Goal: Complete application form

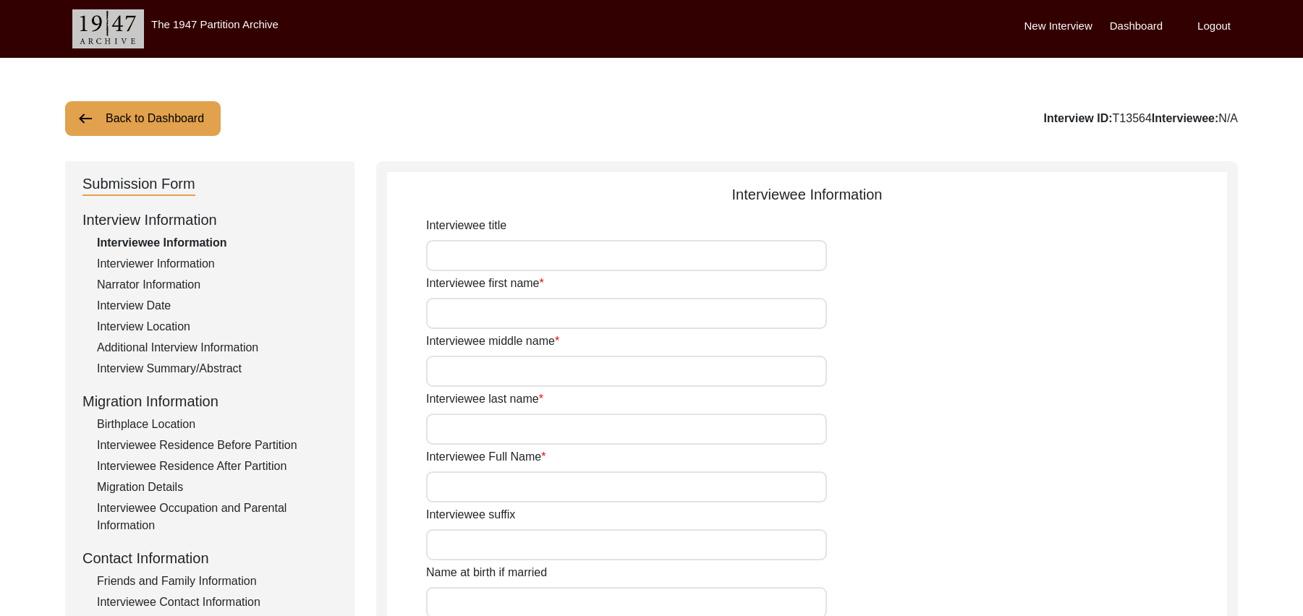
type input "Mr"
type input "[DEMOGRAPHIC_DATA]"
type input "Bashir"
type input "N/A"
type input "[PERSON_NAME]"
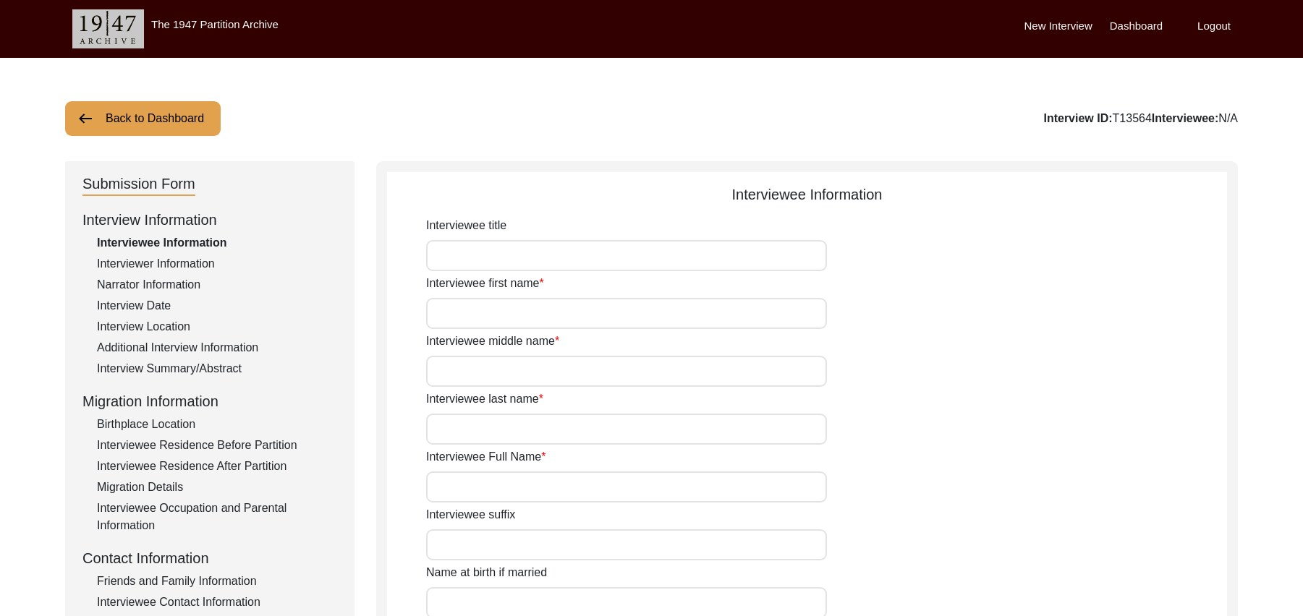
type input "N/A"
type input "[PERSON_NAME]"
type input "1934"
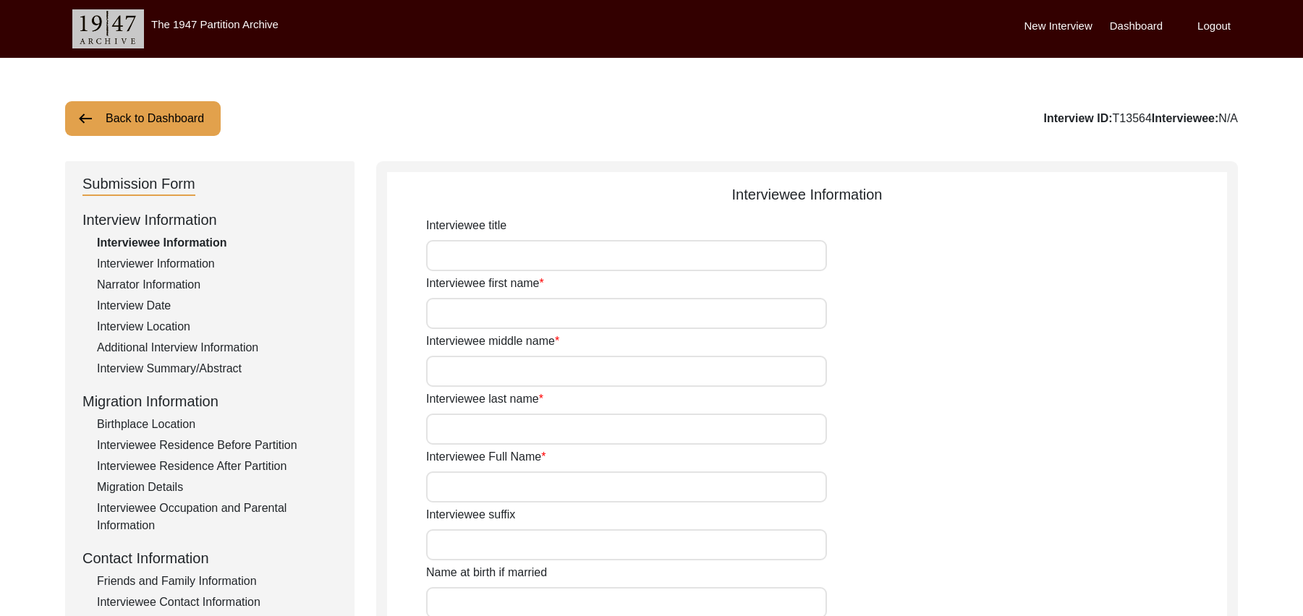
type input "91 Years"
type input "[DEMOGRAPHIC_DATA]"
type input "N/A"
type textarea "N/A"
type input "Punjabi"
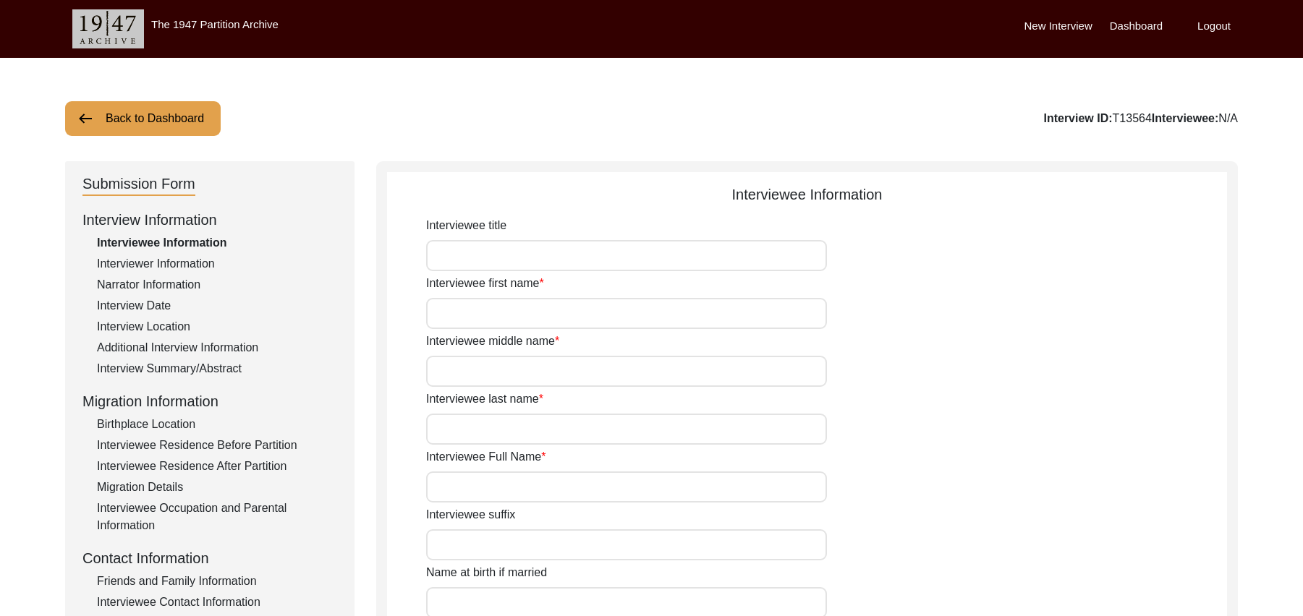
type input "Malwai"
type input "[DEMOGRAPHIC_DATA]"
type input "Araein"
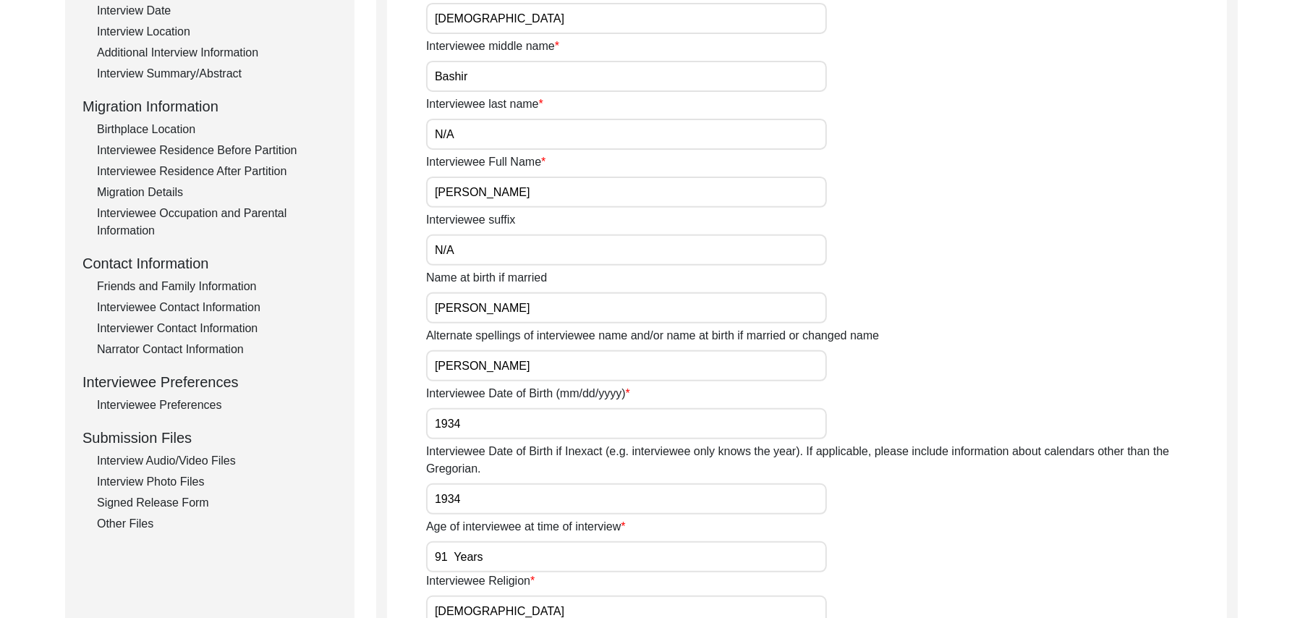
scroll to position [295, 0]
click at [227, 74] on div "Interview Summary/Abstract" at bounding box center [217, 73] width 240 height 17
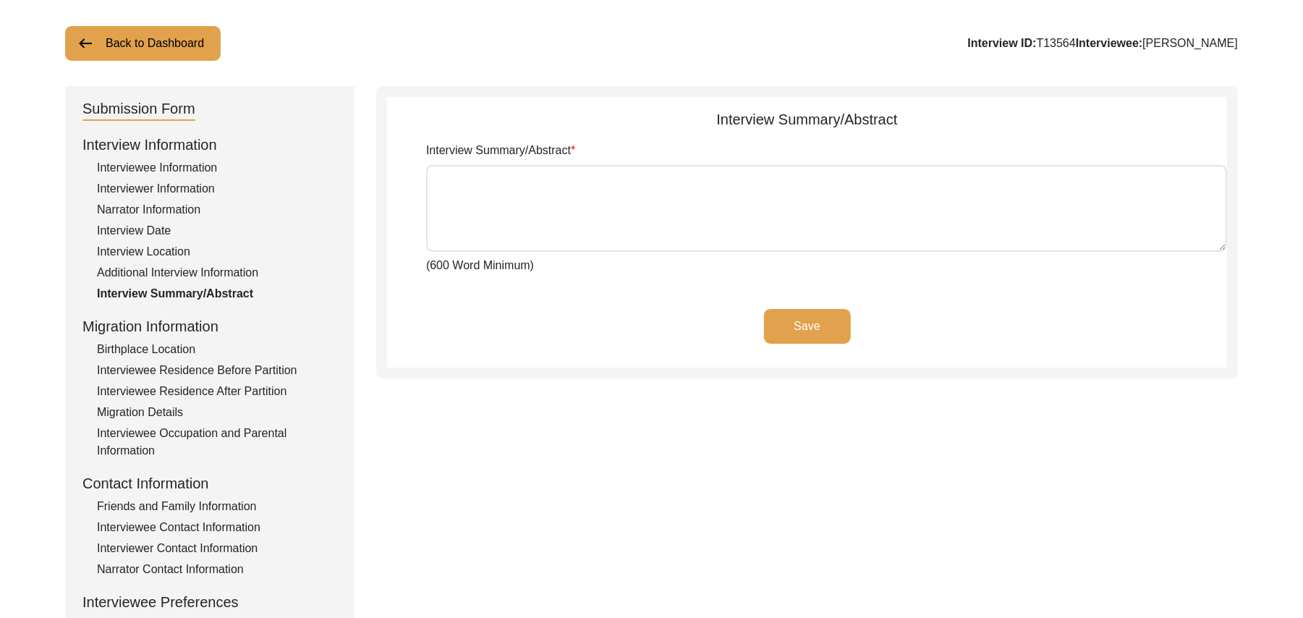
scroll to position [0, 0]
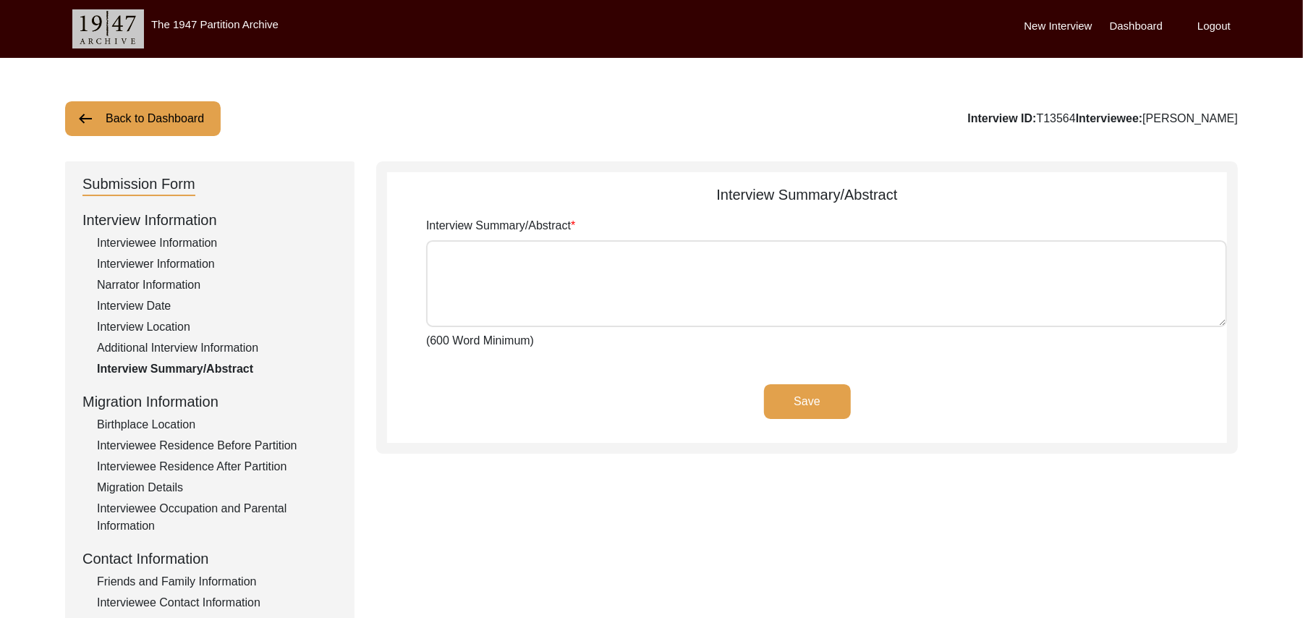
click at [670, 281] on textarea "Interview Summary/Abstract" at bounding box center [826, 283] width 801 height 87
paste textarea "[PERSON_NAME] [PERSON_NAME] [PERSON_NAME] Son of [PERSON_NAME], was of thirteen…"
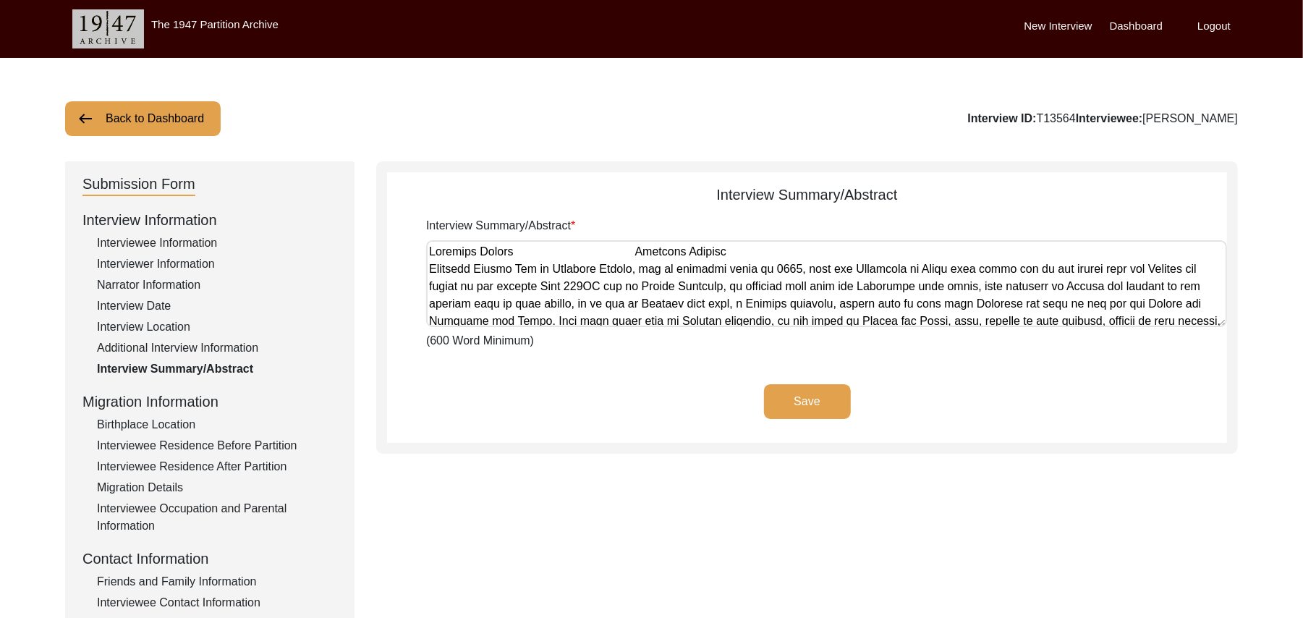
scroll to position [835, 0]
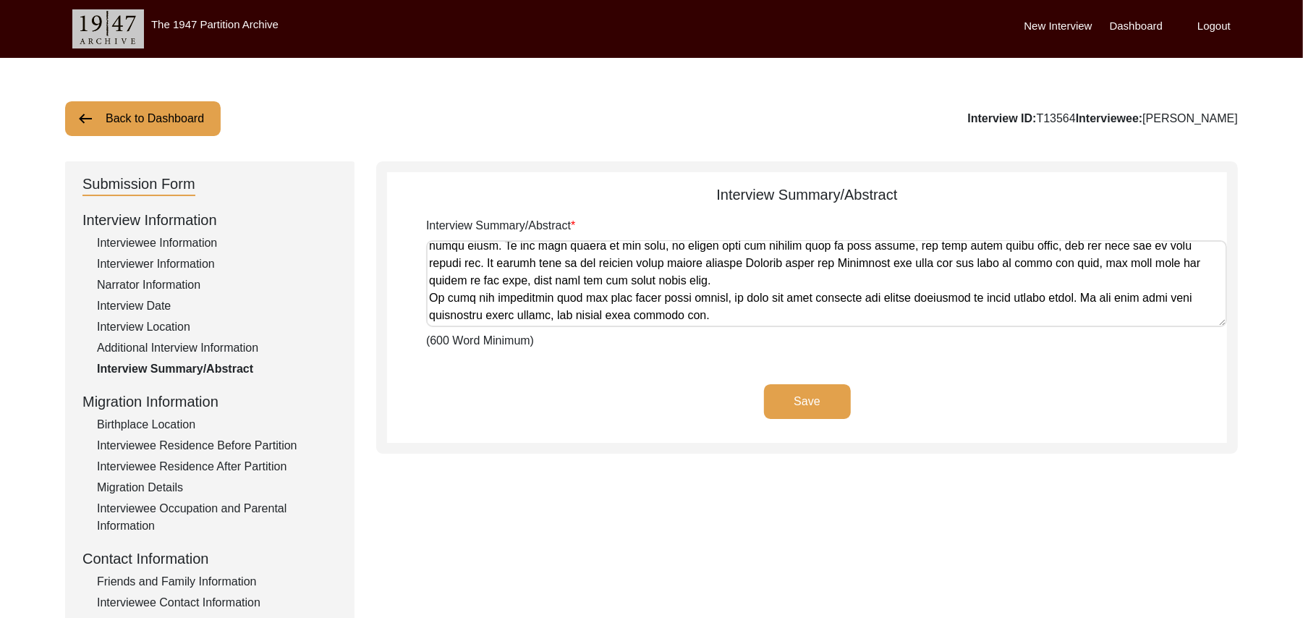
type textarea "[PERSON_NAME] [PERSON_NAME] [PERSON_NAME] Son of [PERSON_NAME], was of thirteen…"
click at [783, 394] on button "Save" at bounding box center [807, 401] width 87 height 35
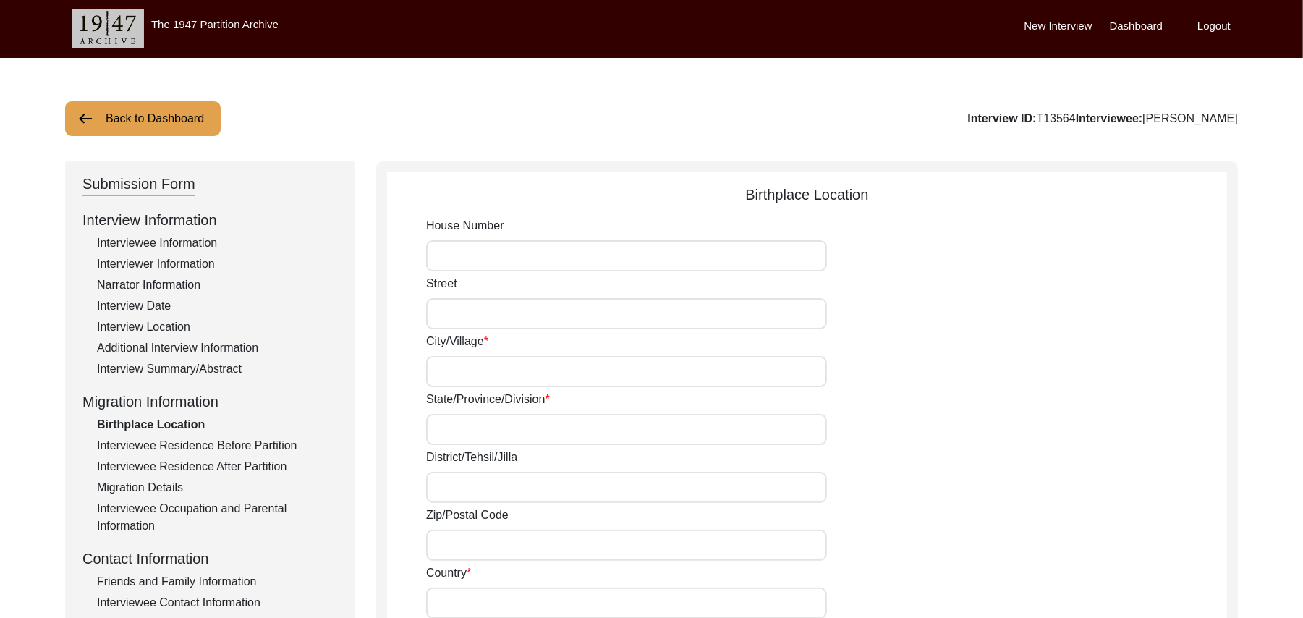
type input "N/A"
type input "Chak 327GB"
type input "[GEOGRAPHIC_DATA]"
type input "[PERSON_NAME]/ [PERSON_NAME]"
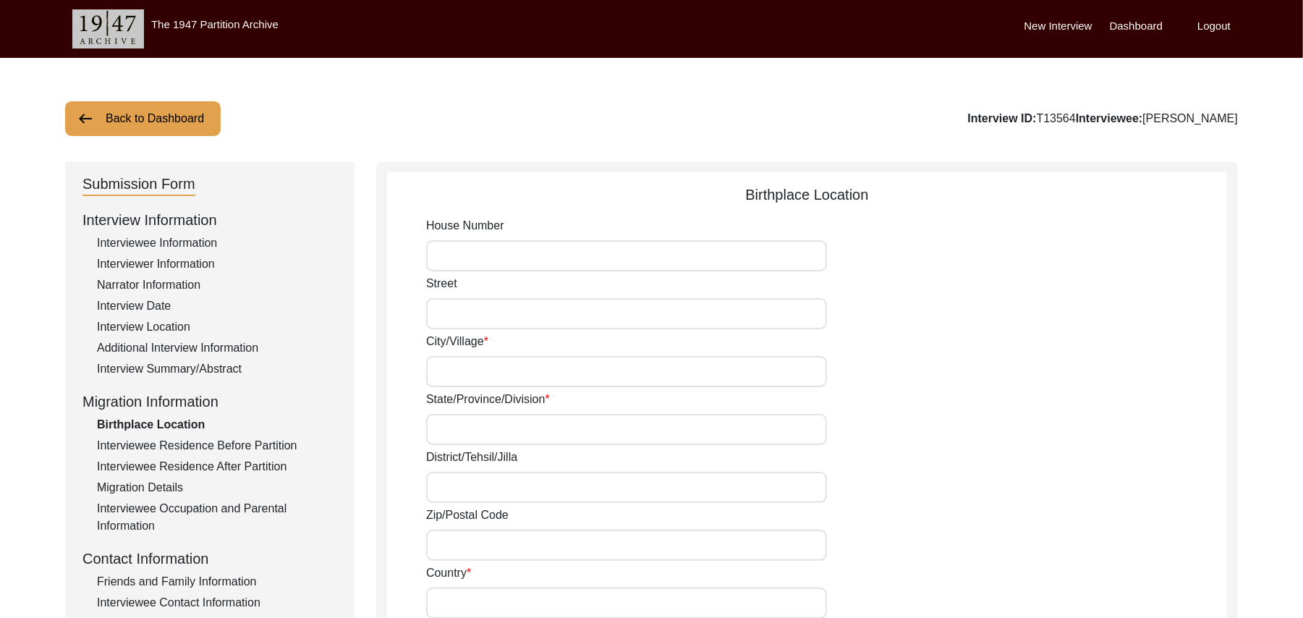
type input "36300"
type input "[GEOGRAPHIC_DATA]"
type input "Chak 327GB/ Railway station [GEOGRAPHIC_DATA]"
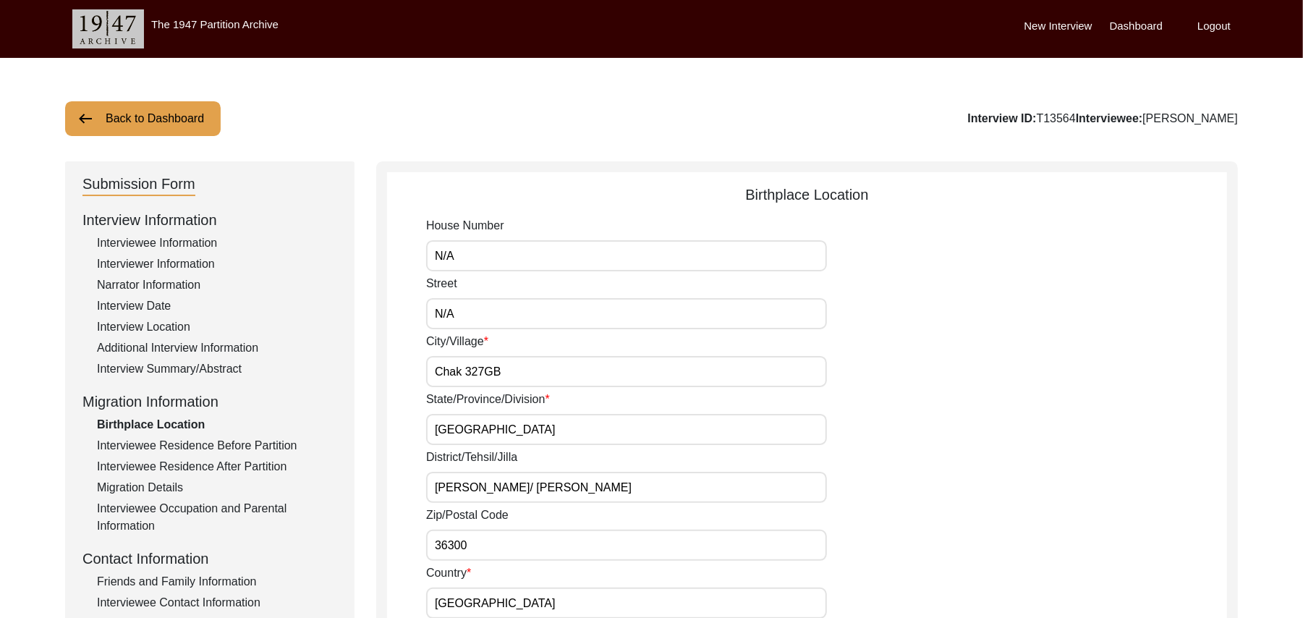
type input "Chak 327GB, [GEOGRAPHIC_DATA], [GEOGRAPHIC_DATA]"
type input "N/A"
click at [249, 577] on div "Friends and Family Information" at bounding box center [217, 581] width 240 height 17
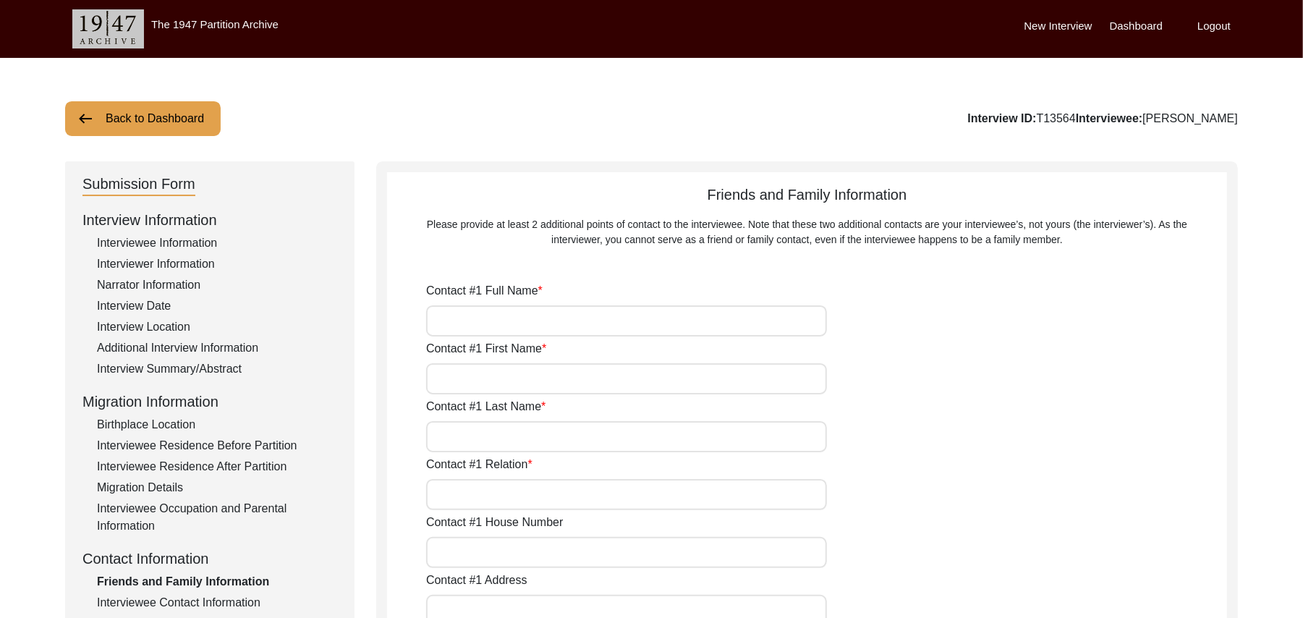
click at [453, 321] on input "Contact #1 Full Name" at bounding box center [626, 320] width 401 height 31
type input "[PERSON_NAME]"
click at [519, 382] on input "Contact #1 First Name" at bounding box center [626, 378] width 401 height 31
type input "[DEMOGRAPHIC_DATA]"
click at [499, 440] on input "Contact #1 Last Name" at bounding box center [626, 436] width 401 height 31
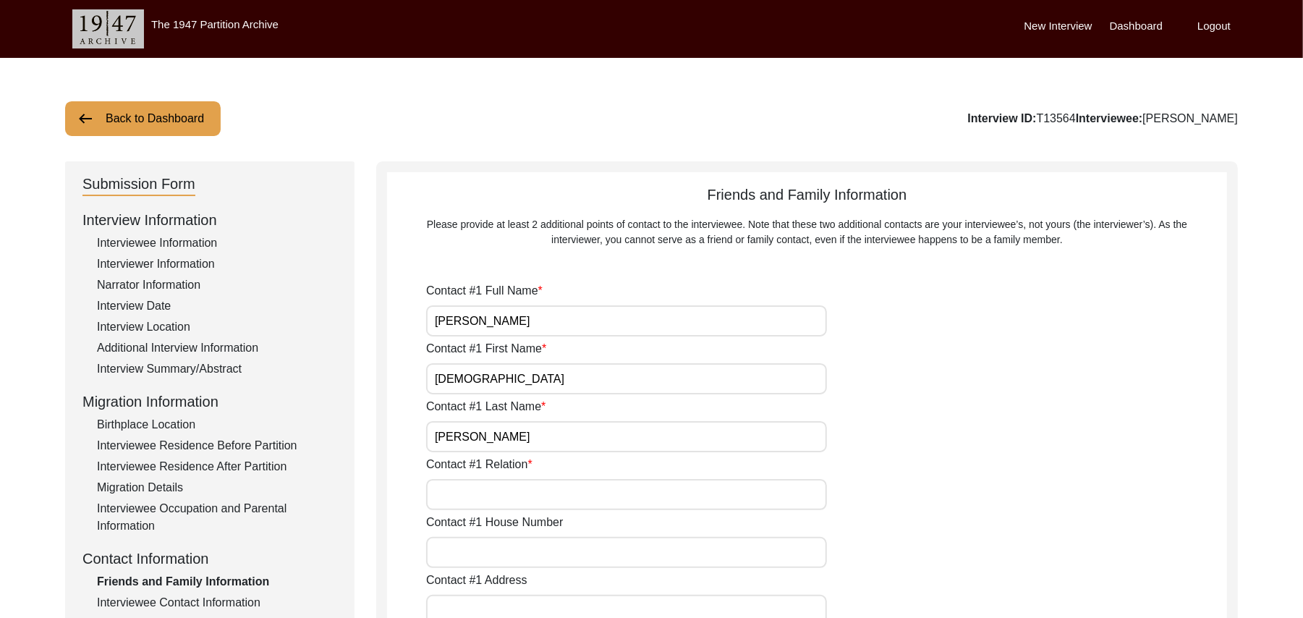
type input "[PERSON_NAME]"
click at [496, 490] on input "Contact #1 Relation" at bounding box center [626, 494] width 401 height 31
type input "Son In Law"
click at [505, 554] on input "Contact #1 House Number" at bounding box center [626, 552] width 401 height 31
type input "N/A"
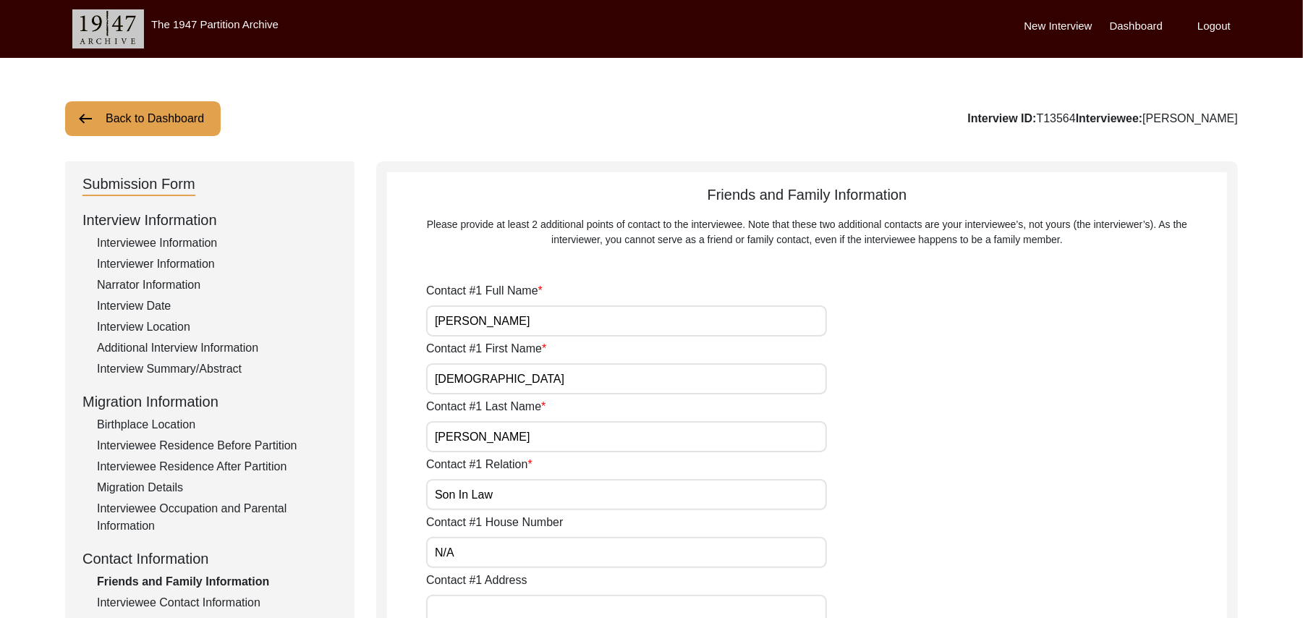
click at [509, 603] on input "Contact #1 Address" at bounding box center [626, 610] width 401 height 31
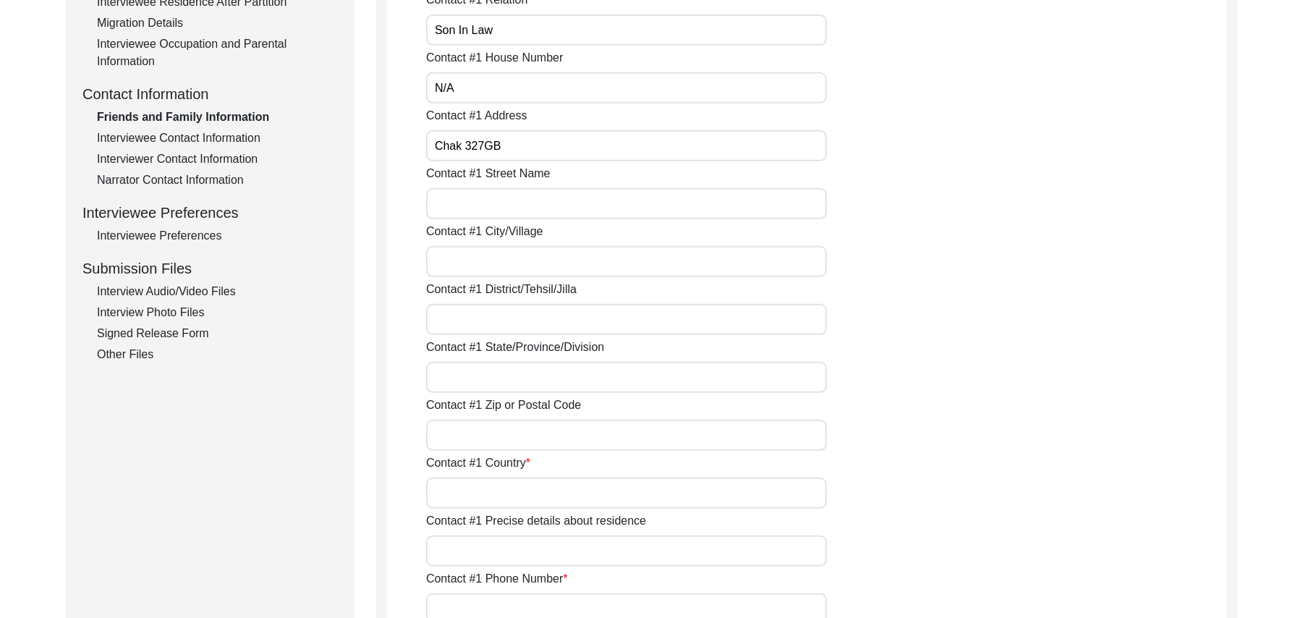
scroll to position [490, 0]
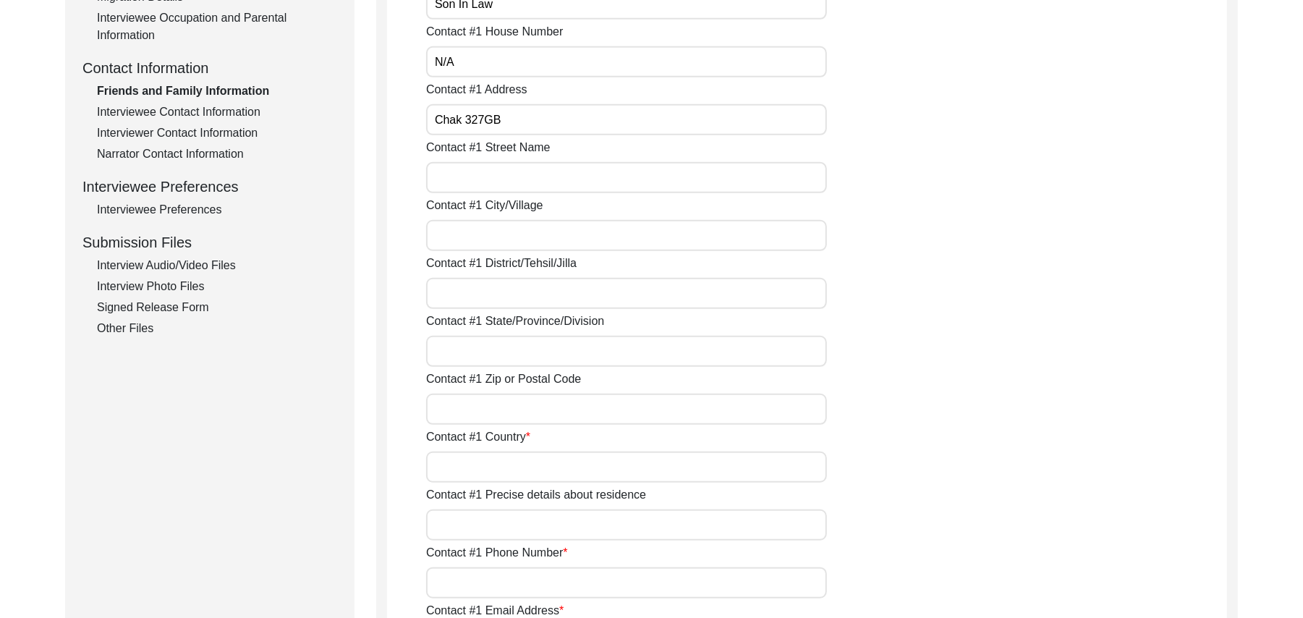
type input "Chak 327GB"
click at [493, 180] on input "Contact #1 Street Name" at bounding box center [626, 177] width 401 height 31
paste input "N/A"
type input "N/A"
click at [495, 242] on input "Contact #1 City/Village" at bounding box center [626, 235] width 401 height 31
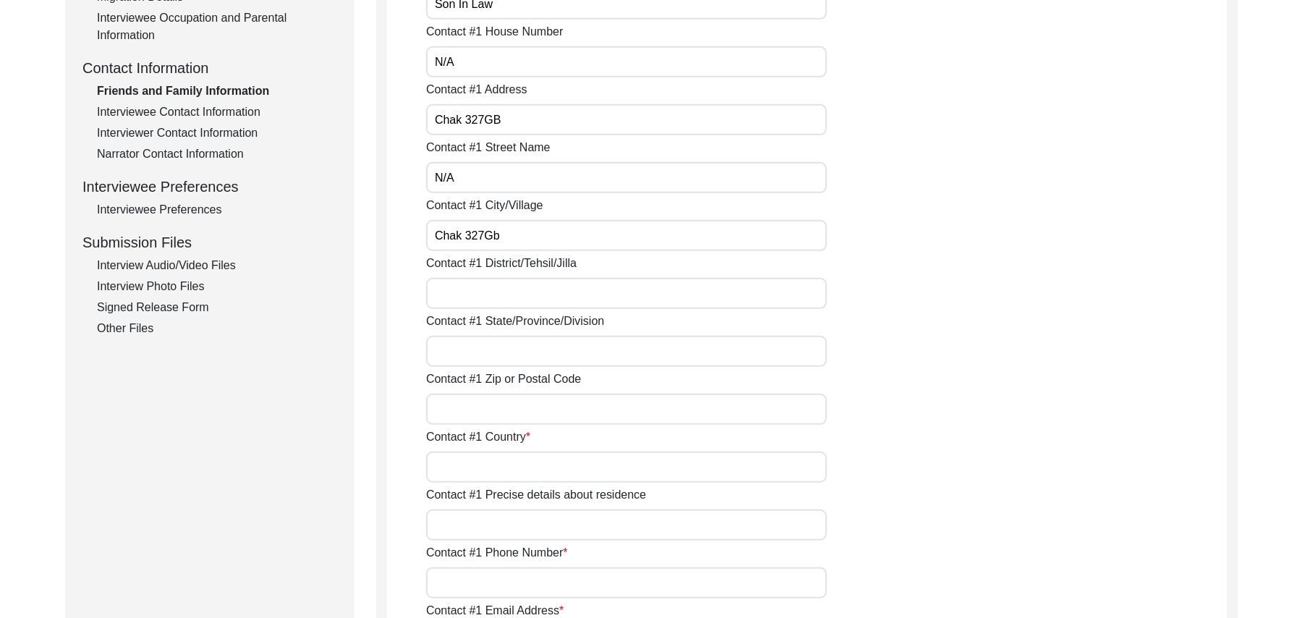
type input "Chak 327Gb"
click at [493, 296] on input "Contact #1 District/Tehsil/Jilla" at bounding box center [626, 293] width 401 height 31
type input "[PERSON_NAME]/ [PERSON_NAME]"
click at [510, 354] on input "Contact #1 State/Province/Division" at bounding box center [626, 351] width 401 height 31
type input "[GEOGRAPHIC_DATA]"
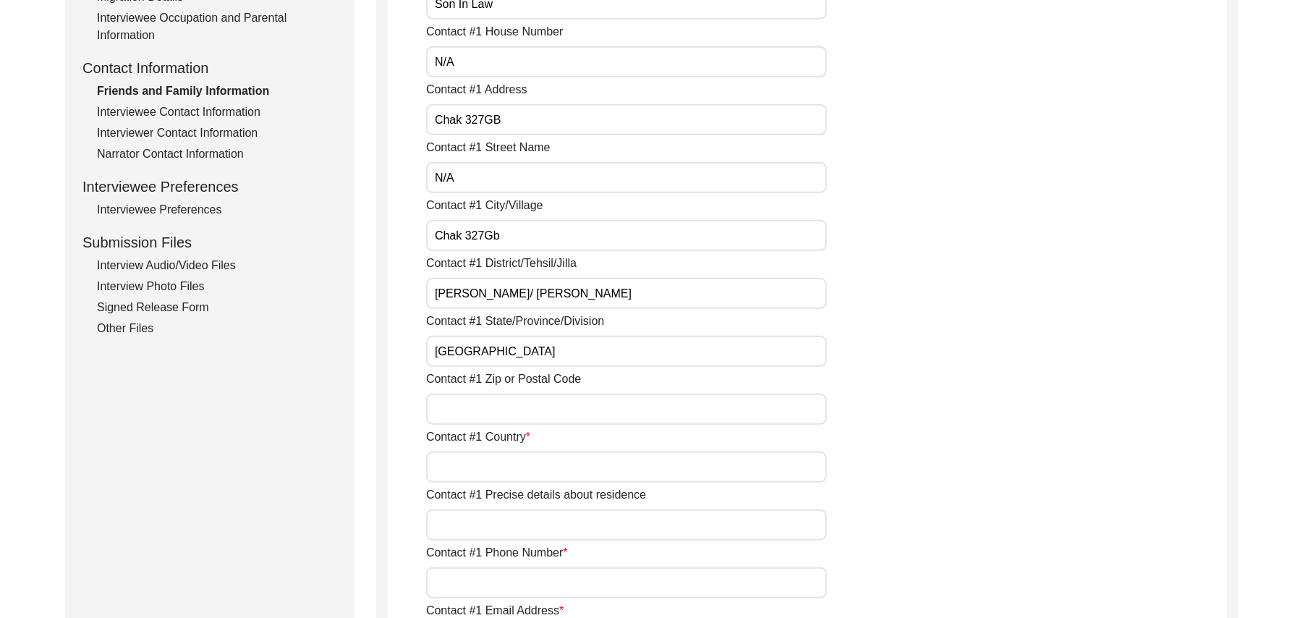
click at [508, 414] on input "Contact #1 Zip or Postal Code" at bounding box center [626, 409] width 401 height 31
type input "36300"
click at [499, 463] on input "Contact #1 Country" at bounding box center [626, 466] width 401 height 31
type input "[GEOGRAPHIC_DATA]"
click at [495, 522] on input "Contact #1 Precise details about residence" at bounding box center [626, 524] width 401 height 31
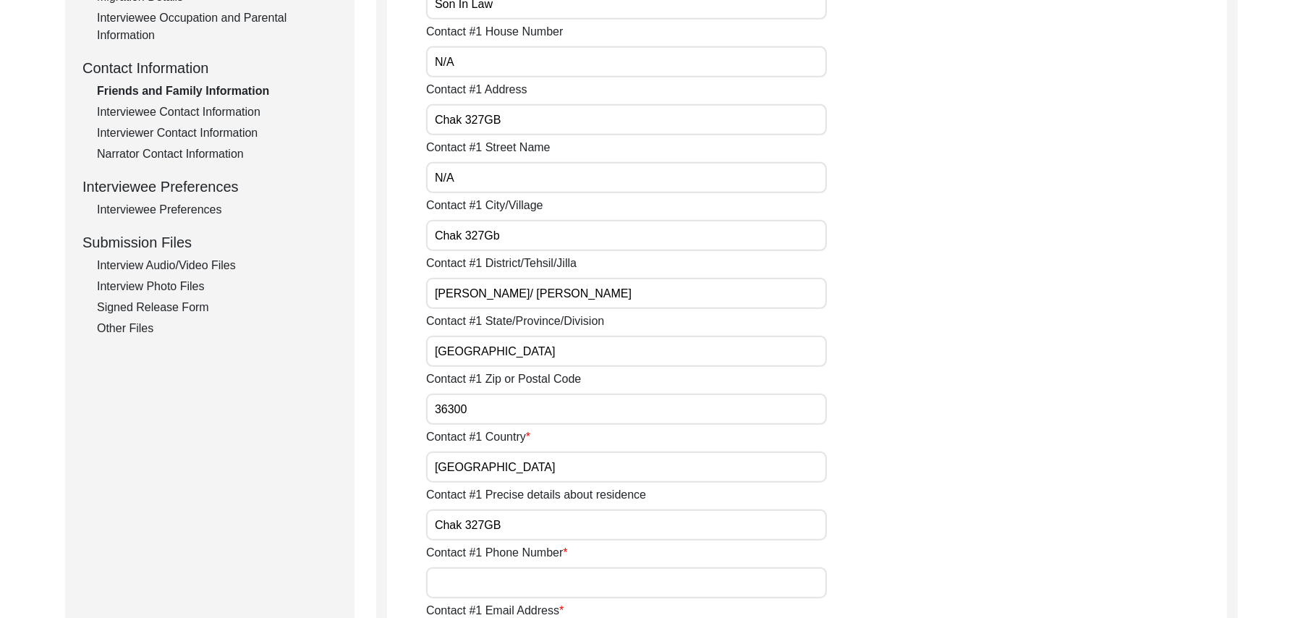
type input "Chak 327GB"
click at [488, 579] on input "Contact #1 Phone Number" at bounding box center [626, 582] width 401 height 31
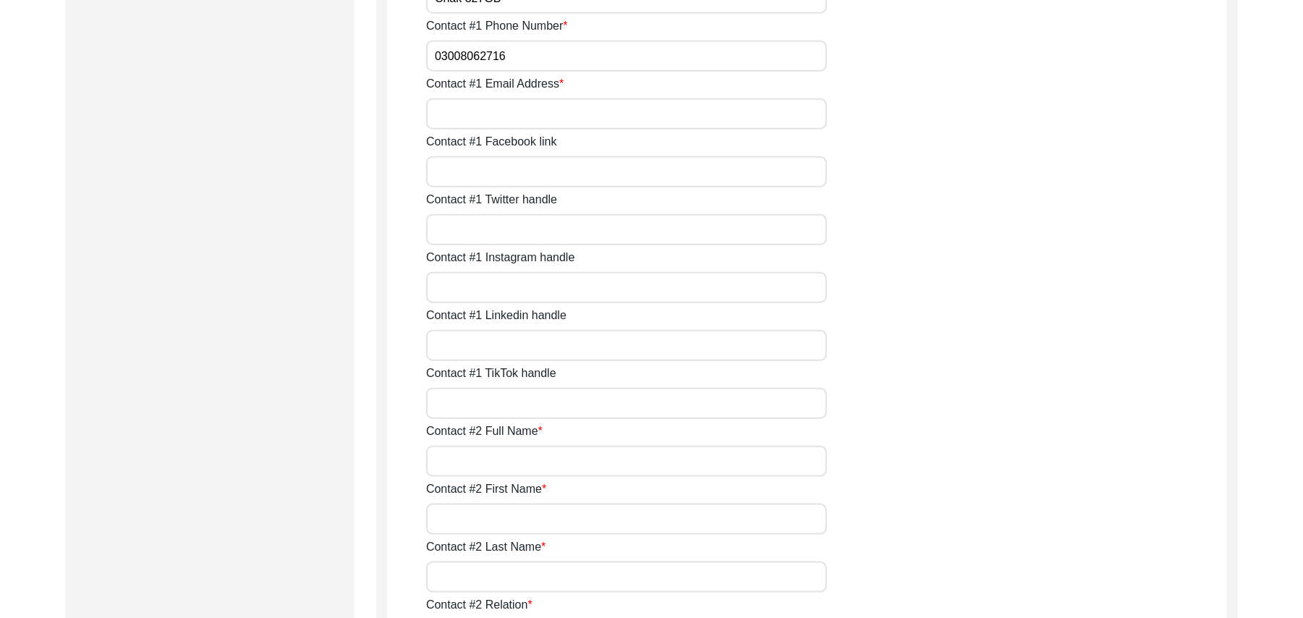
scroll to position [1063, 0]
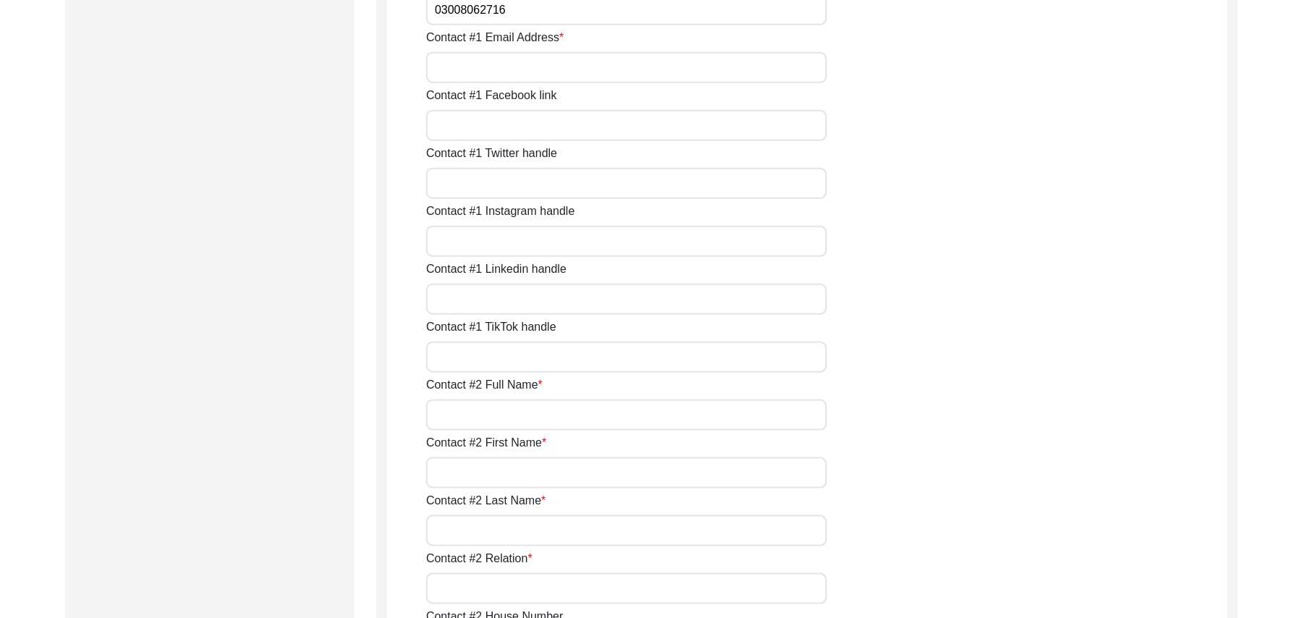
type input "03008062716"
click at [536, 64] on input "Contact #1 Email Address" at bounding box center [626, 67] width 401 height 31
paste input "N/A"
type input "N/A"
click at [531, 123] on input "Contact #1 Facebook link" at bounding box center [626, 125] width 401 height 31
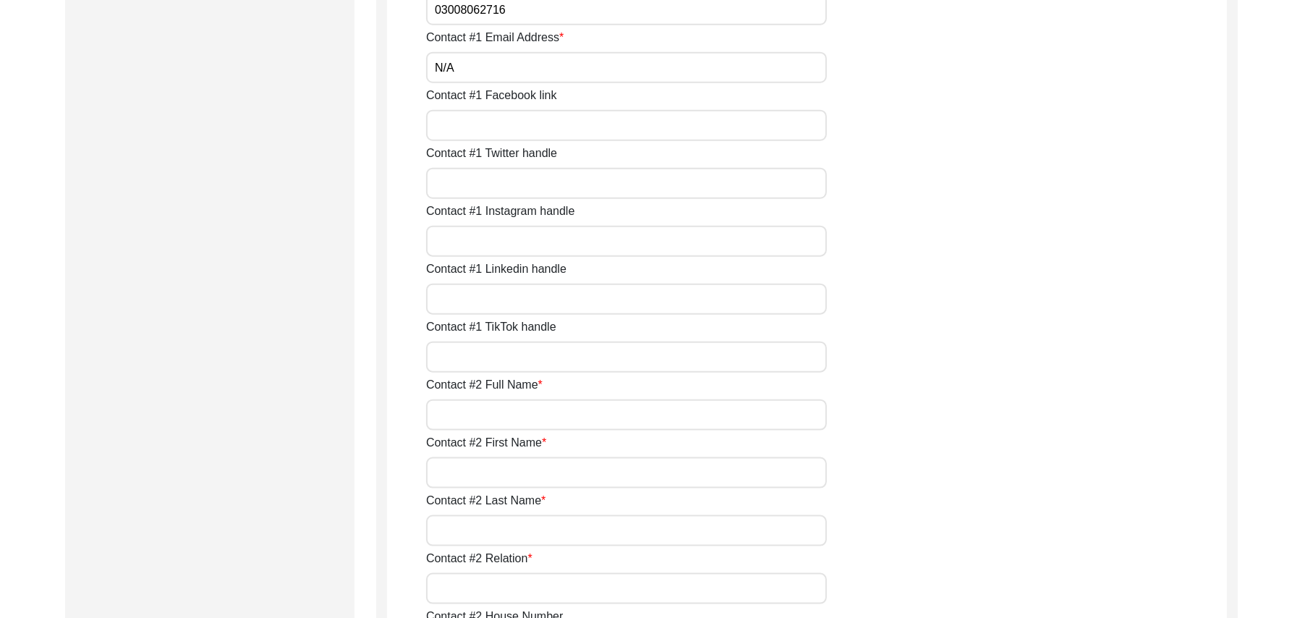
paste input "N/A"
type input "N/A"
click at [521, 185] on input "Contact #1 Twitter handle" at bounding box center [626, 183] width 401 height 31
paste input "N/A"
type input "N/A"
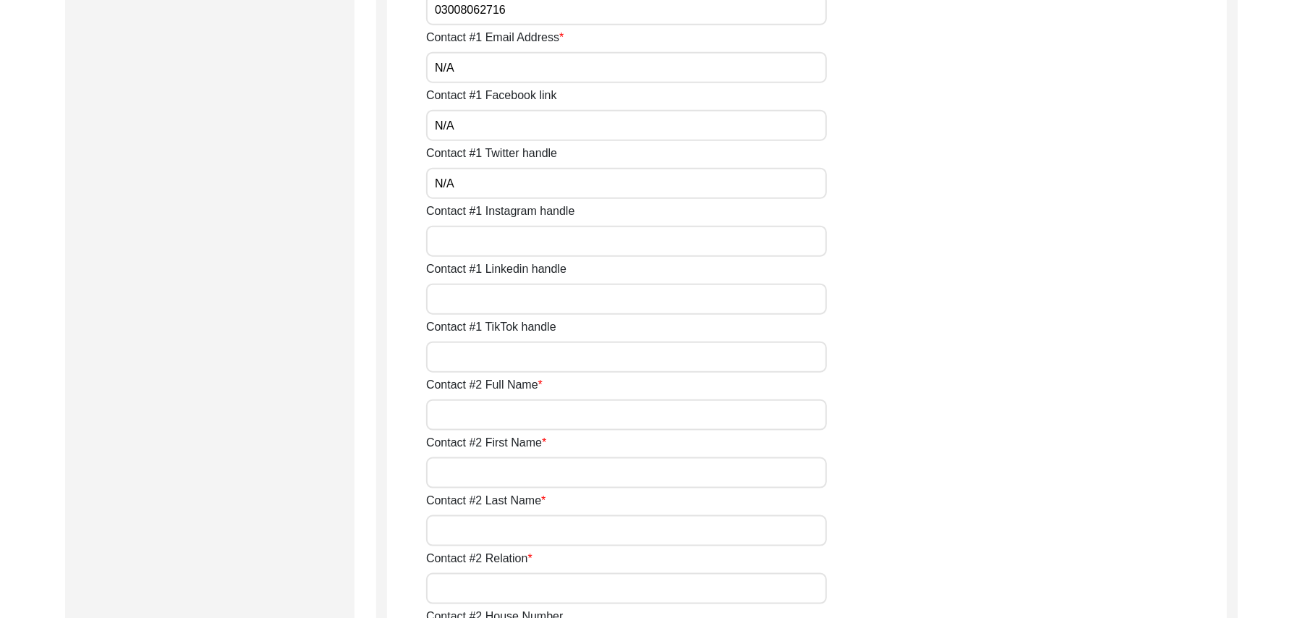
click at [514, 246] on input "Contact #1 Instagram handle" at bounding box center [626, 241] width 401 height 31
paste input "N/A"
type input "N/A"
click at [509, 297] on input "Contact #1 Linkedin handle" at bounding box center [626, 299] width 401 height 31
paste input "N/A"
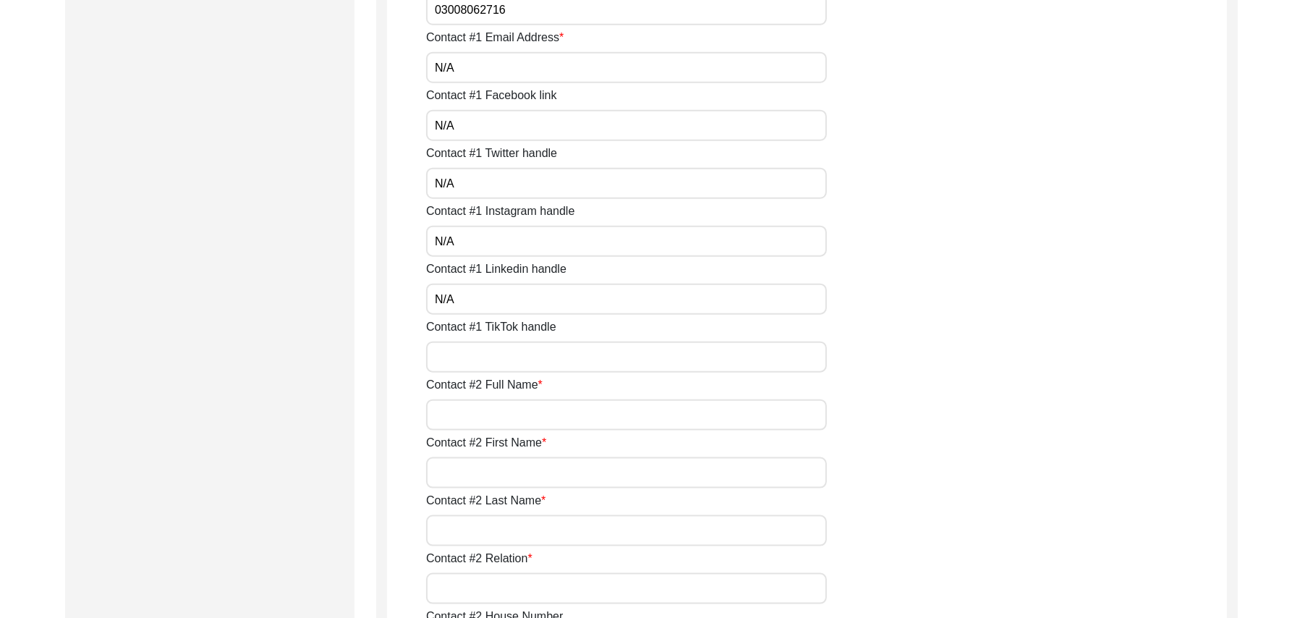
type input "N/A"
click at [501, 351] on input "Contact #1 TikTok handle" at bounding box center [626, 356] width 401 height 31
paste input "N/A"
type input "N/A"
click at [495, 418] on input "Contact #2 Full Name" at bounding box center [626, 414] width 401 height 31
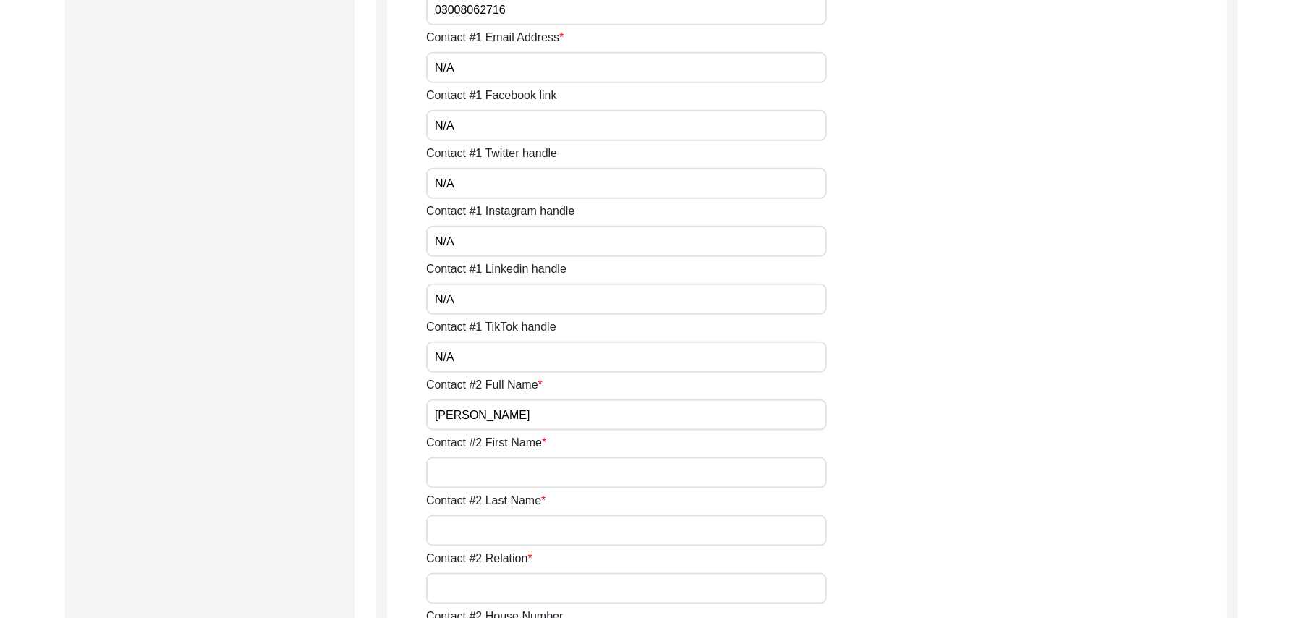
type input "[PERSON_NAME]"
click at [490, 473] on input "Contact #2 First Name" at bounding box center [626, 472] width 401 height 31
type input "[DEMOGRAPHIC_DATA]"
click at [485, 534] on input "Contact #2 Last Name" at bounding box center [626, 530] width 401 height 31
type input "[PERSON_NAME]"
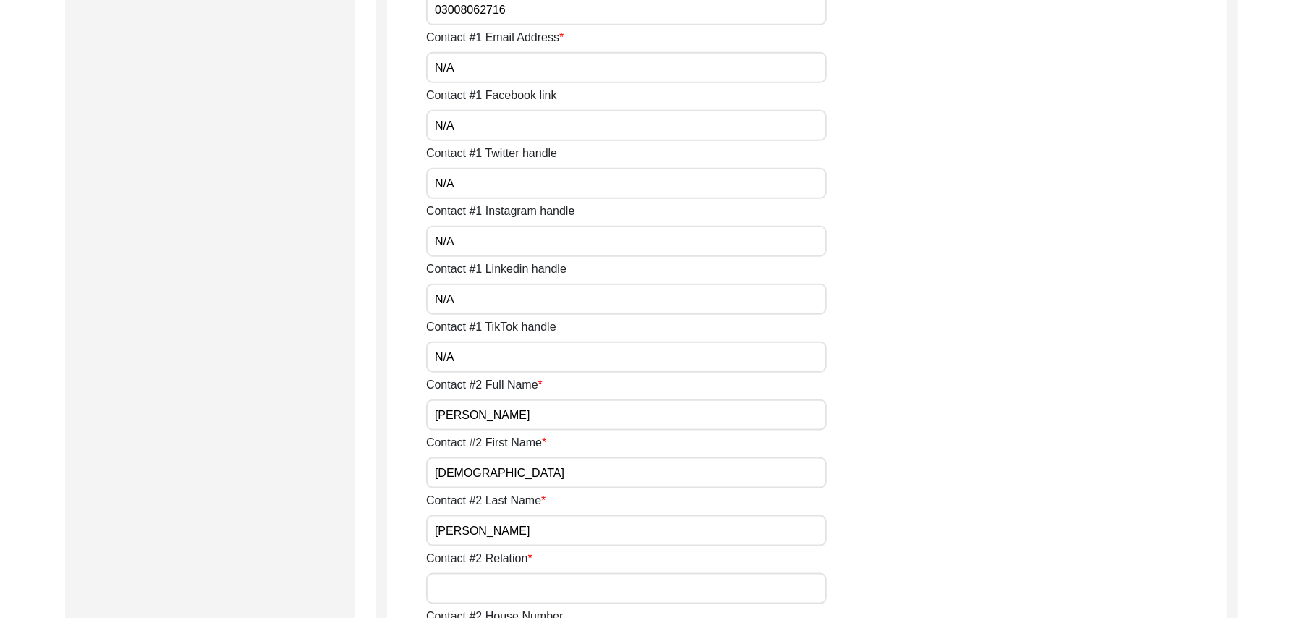
click at [479, 583] on input "Contact #2 Relation" at bounding box center [626, 588] width 401 height 31
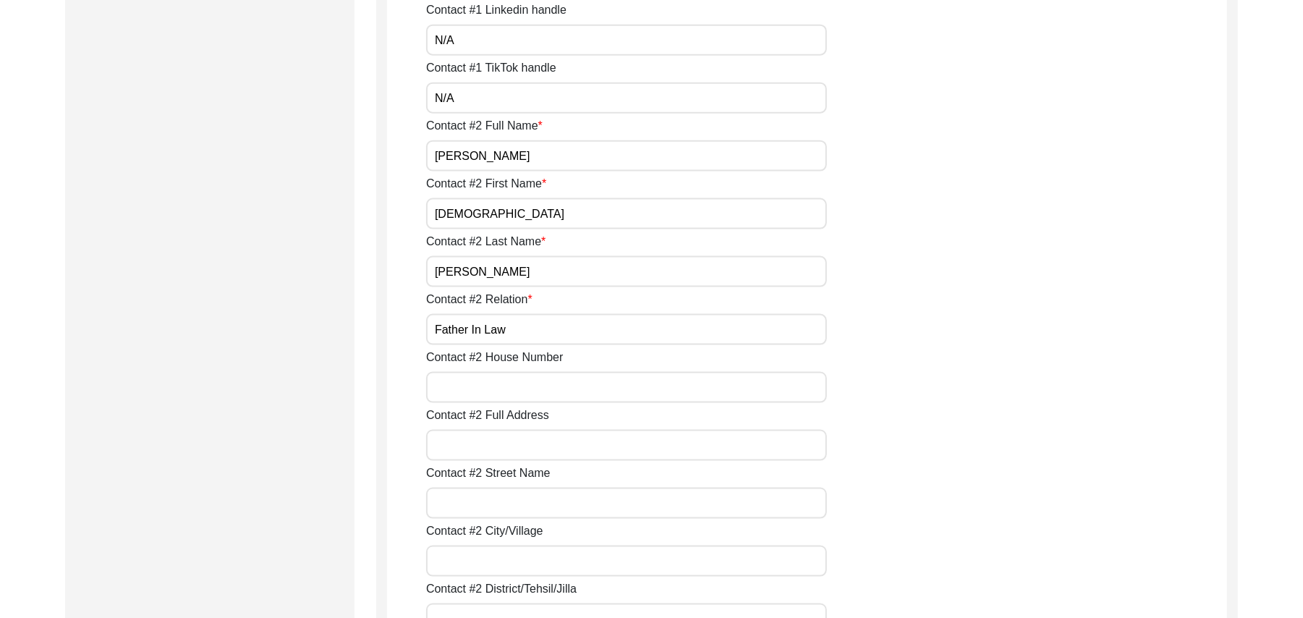
scroll to position [1477, 0]
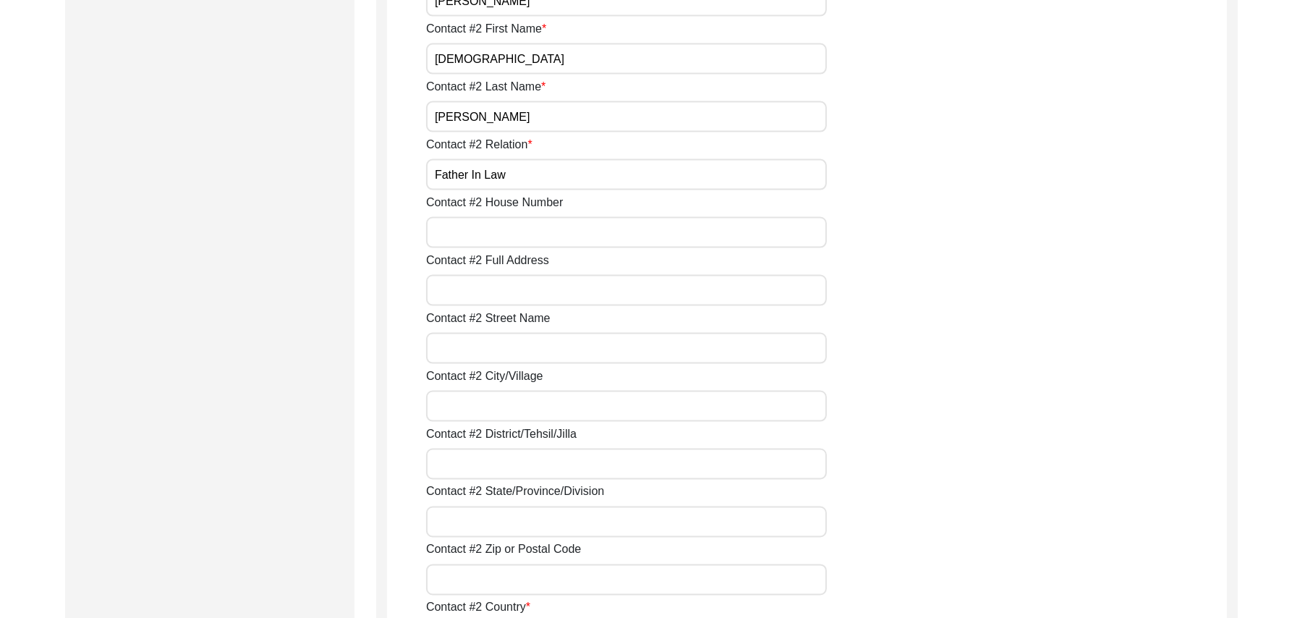
click at [509, 180] on input "Father In Law" at bounding box center [626, 174] width 401 height 31
type input "F"
type input "Brother of his son in Law"
click at [510, 232] on input "Contact #2 House Number" at bounding box center [626, 232] width 401 height 31
paste input "N/A"
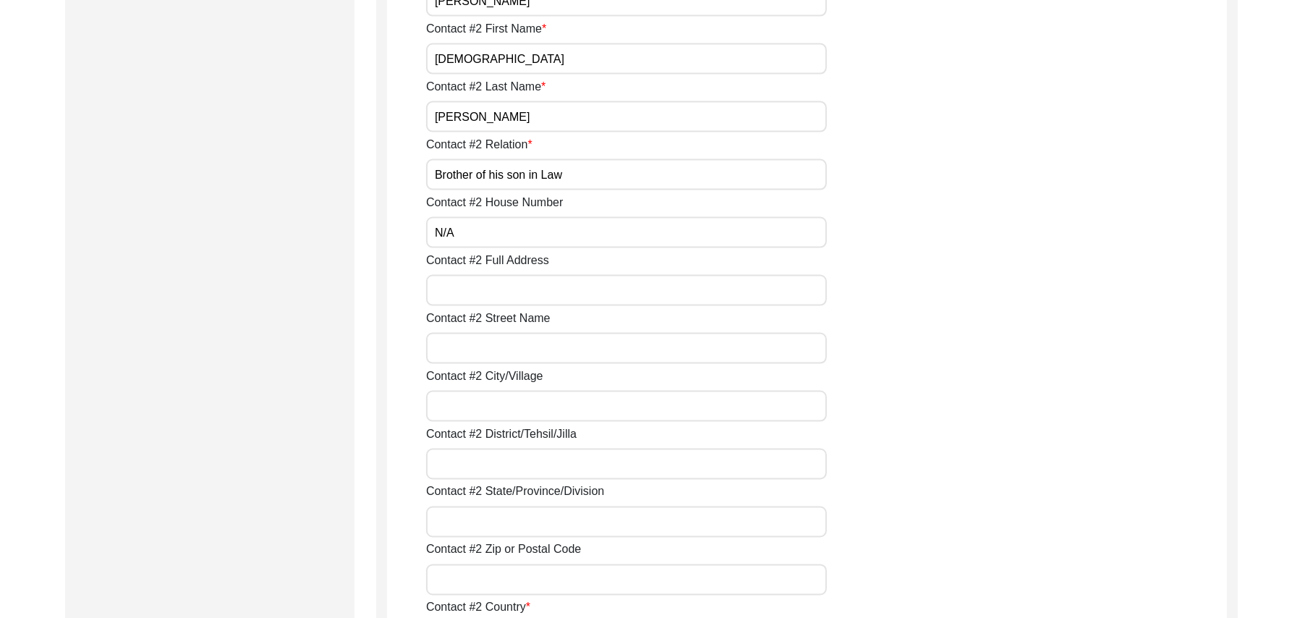
type input "N/A"
click at [501, 290] on input "Contact #2 Full Address" at bounding box center [626, 290] width 401 height 31
type input "Chak 327GB"
click at [501, 174] on input "Brother of his son in Law" at bounding box center [626, 174] width 401 height 31
type input "son in Law"
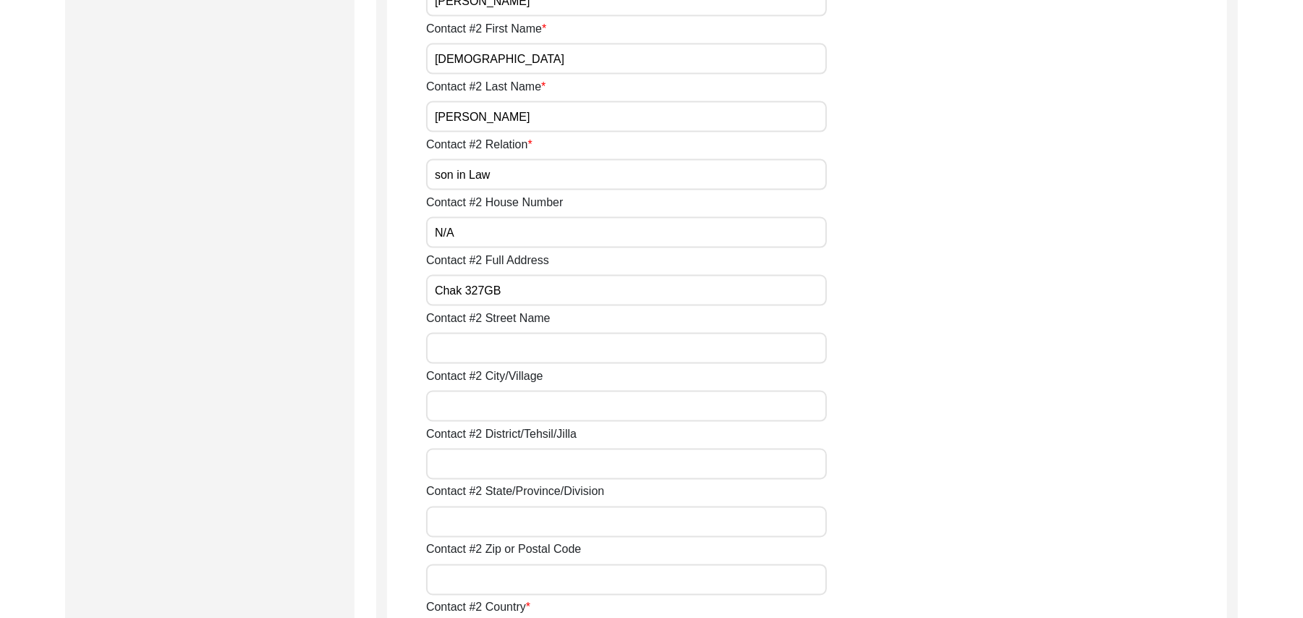
click at [469, 359] on input "Contact #2 Street Name" at bounding box center [626, 348] width 401 height 31
paste input "N/A"
type input "N/A"
click at [472, 411] on input "Contact #2 City/Village" at bounding box center [626, 406] width 401 height 31
type input "Chak 327GB"
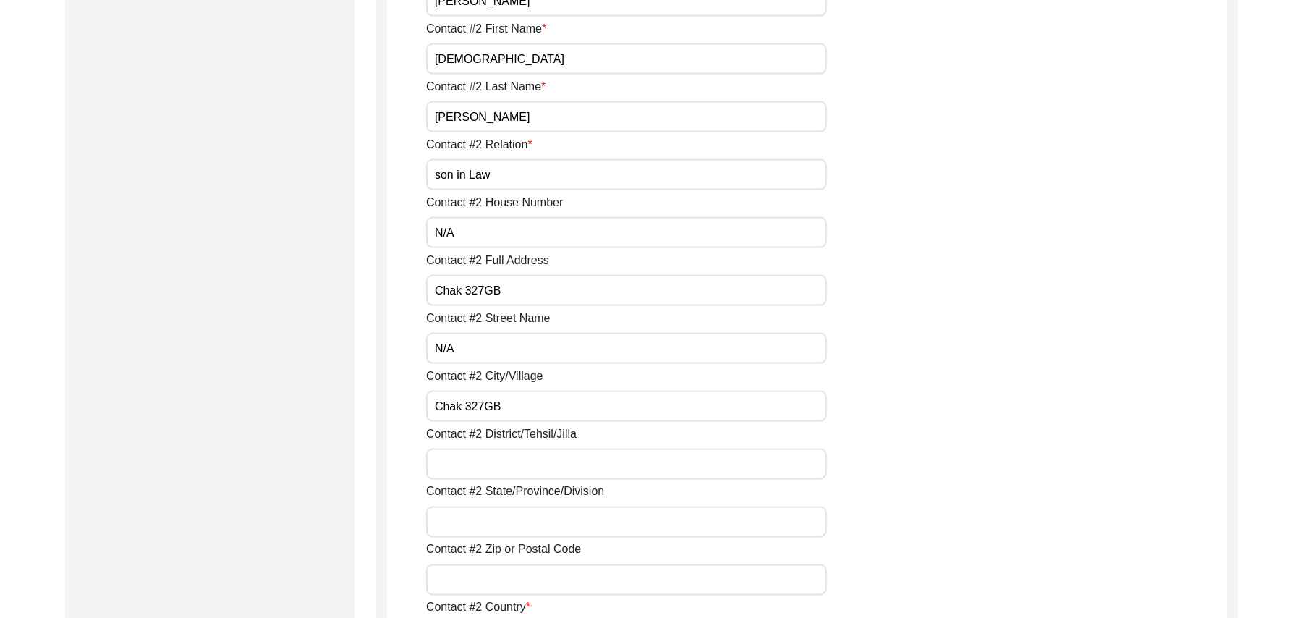
click at [475, 462] on input "Contact #2 District/Tehsil/Jilla" at bounding box center [626, 464] width 401 height 31
type input "[PERSON_NAME]/ [PERSON_NAME]"
click at [481, 524] on input "Contact #2 State/Province/Division" at bounding box center [626, 521] width 401 height 31
type input "[GEOGRAPHIC_DATA]"
click at [478, 585] on input "Contact #2 Zip or Postal Code" at bounding box center [626, 579] width 401 height 31
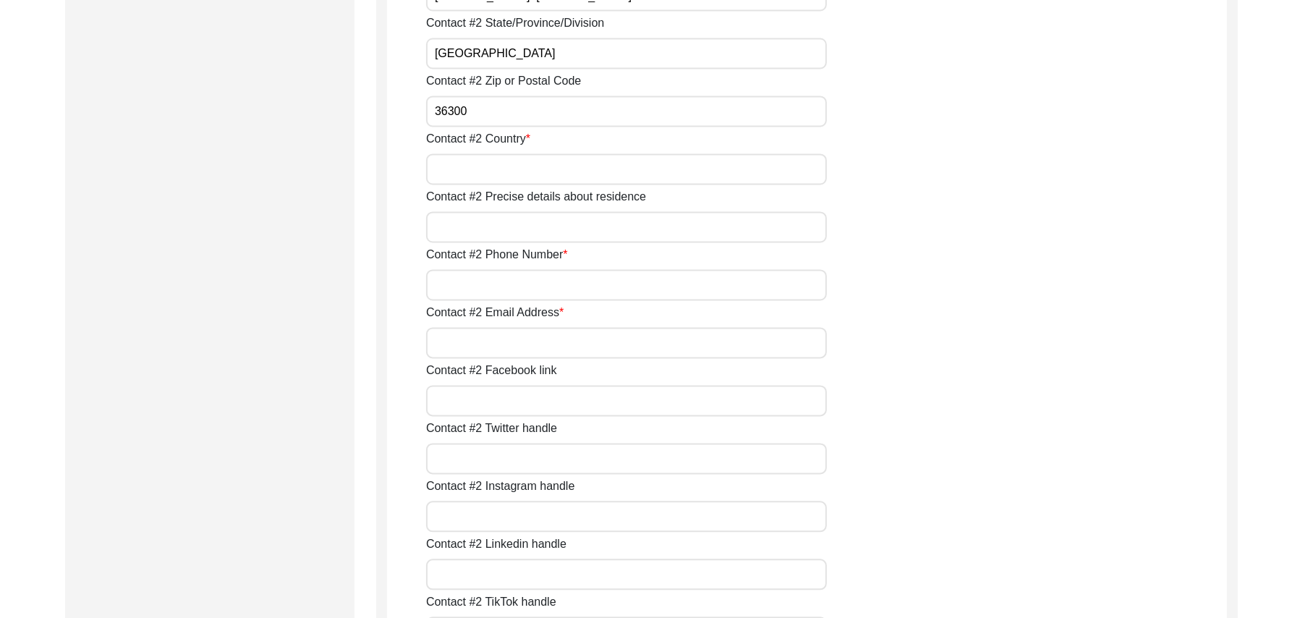
scroll to position [1957, 0]
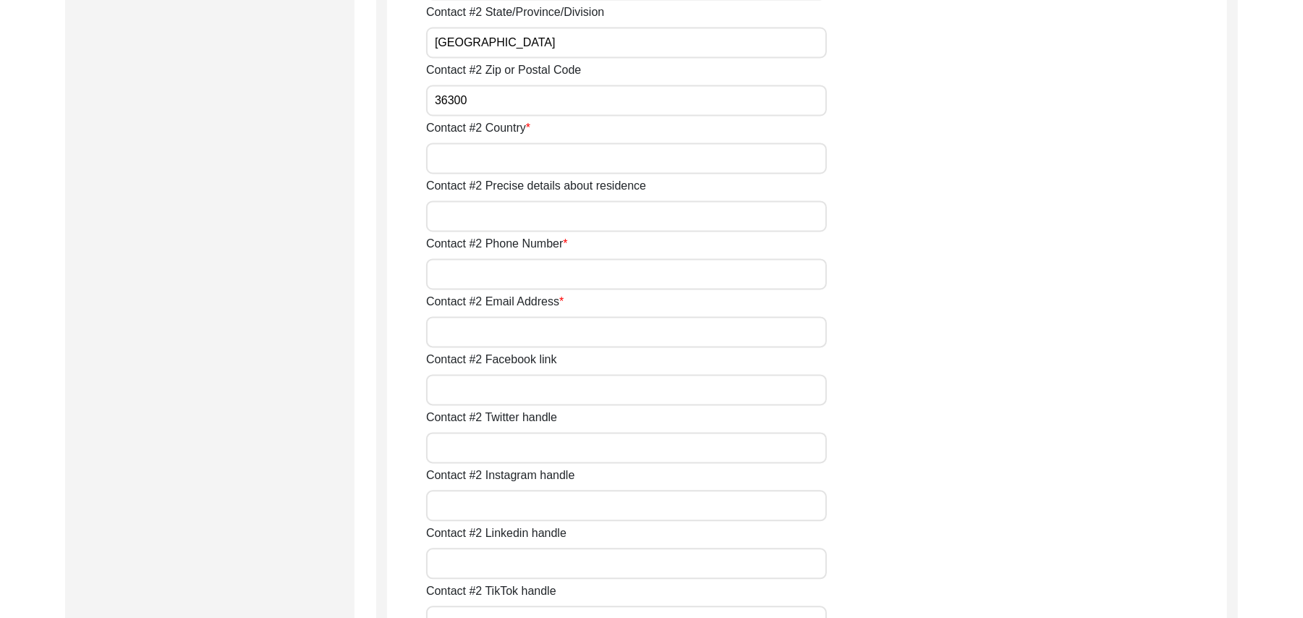
type input "36300"
click at [524, 165] on input "Contact #2 Country" at bounding box center [626, 158] width 401 height 31
type input "[GEOGRAPHIC_DATA]"
click at [511, 218] on input "Contact #2 Precise details about residence" at bounding box center [626, 215] width 401 height 31
type input "Chak 327GB"
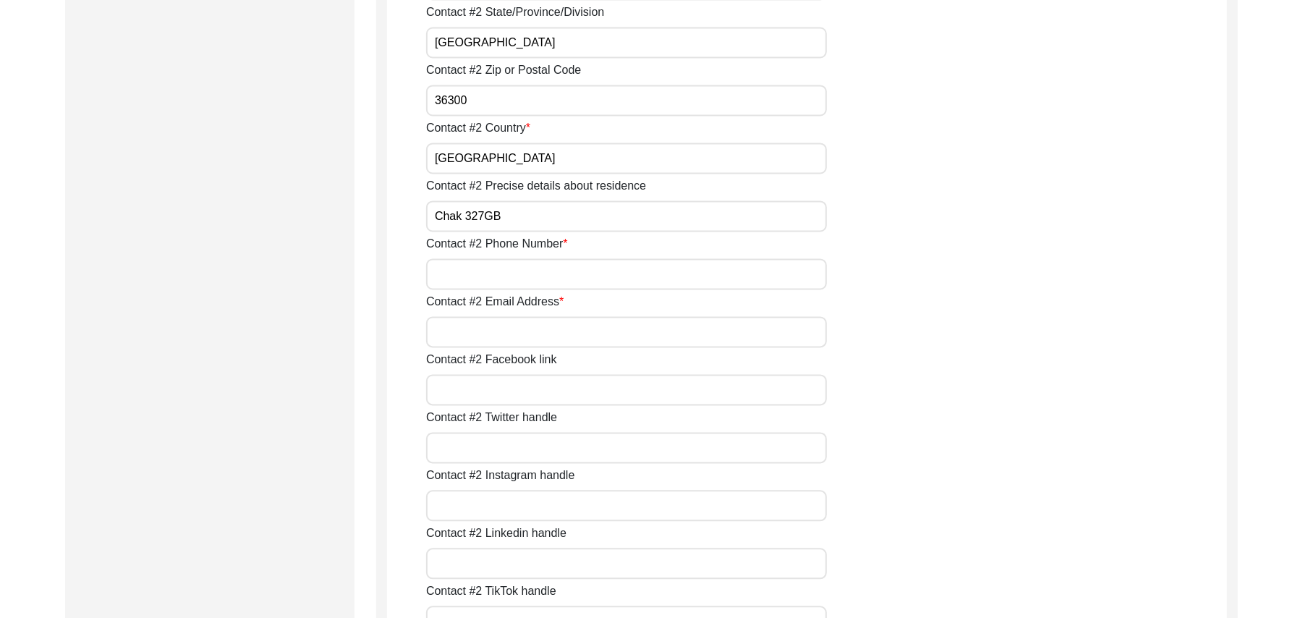
click at [505, 284] on input "Contact #2 Phone Number" at bounding box center [626, 273] width 401 height 31
type input "7"
type input "0302-7398974"
click at [496, 333] on input "Contact #2 Email Address" at bounding box center [626, 331] width 401 height 31
paste input "N/A"
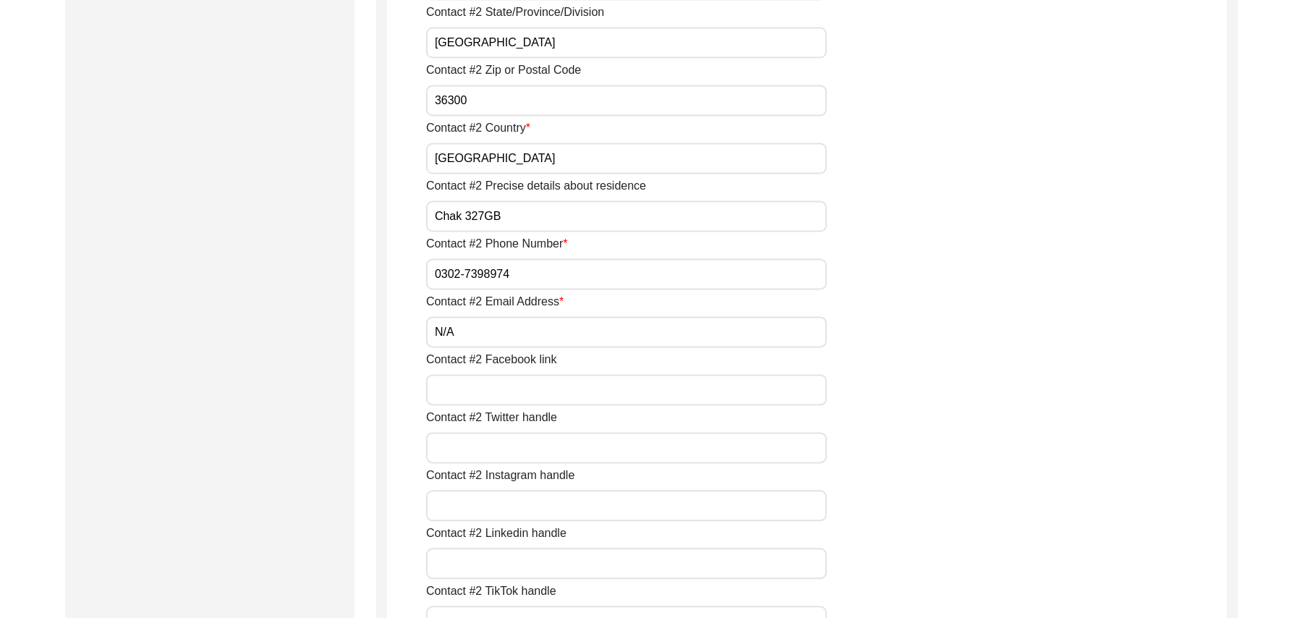
type input "N/A"
click at [489, 383] on input "Contact #2 Facebook link" at bounding box center [626, 389] width 401 height 31
paste input "N/A"
type input "N/A"
click at [489, 440] on input "Contact #2 Twitter handle" at bounding box center [626, 447] width 401 height 31
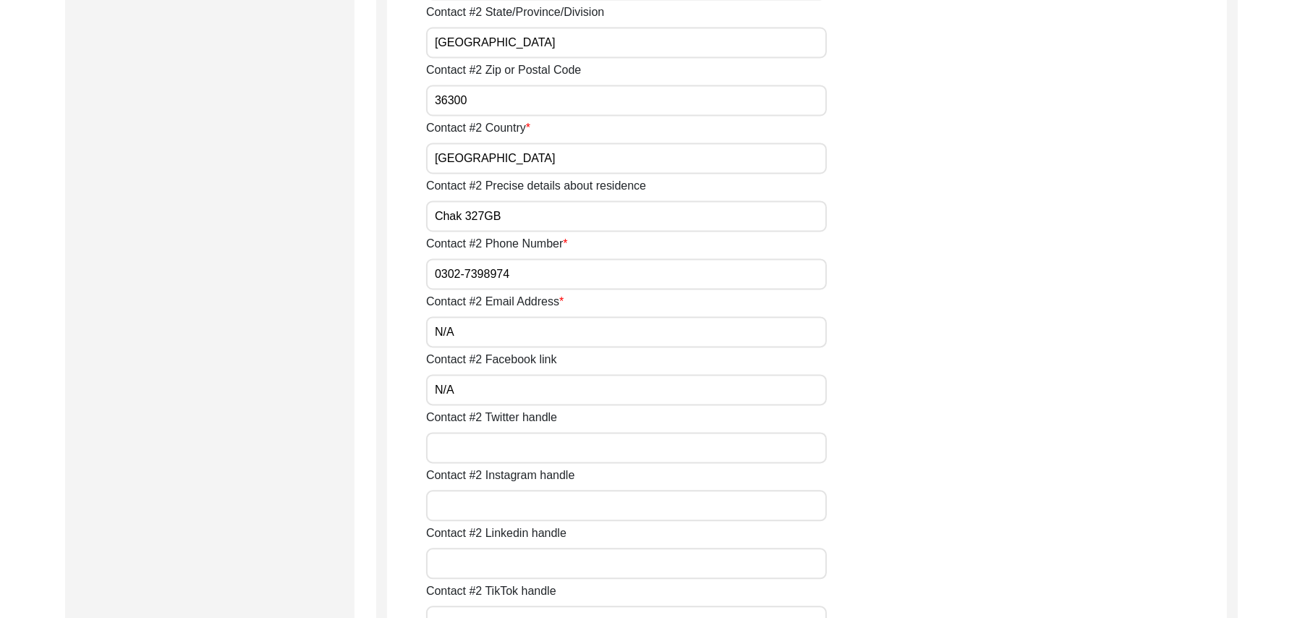
paste input "N/A"
type input "N/A"
click at [490, 515] on input "Contact #2 Instagram handle" at bounding box center [626, 505] width 401 height 31
paste input "N/A"
type input "N/A"
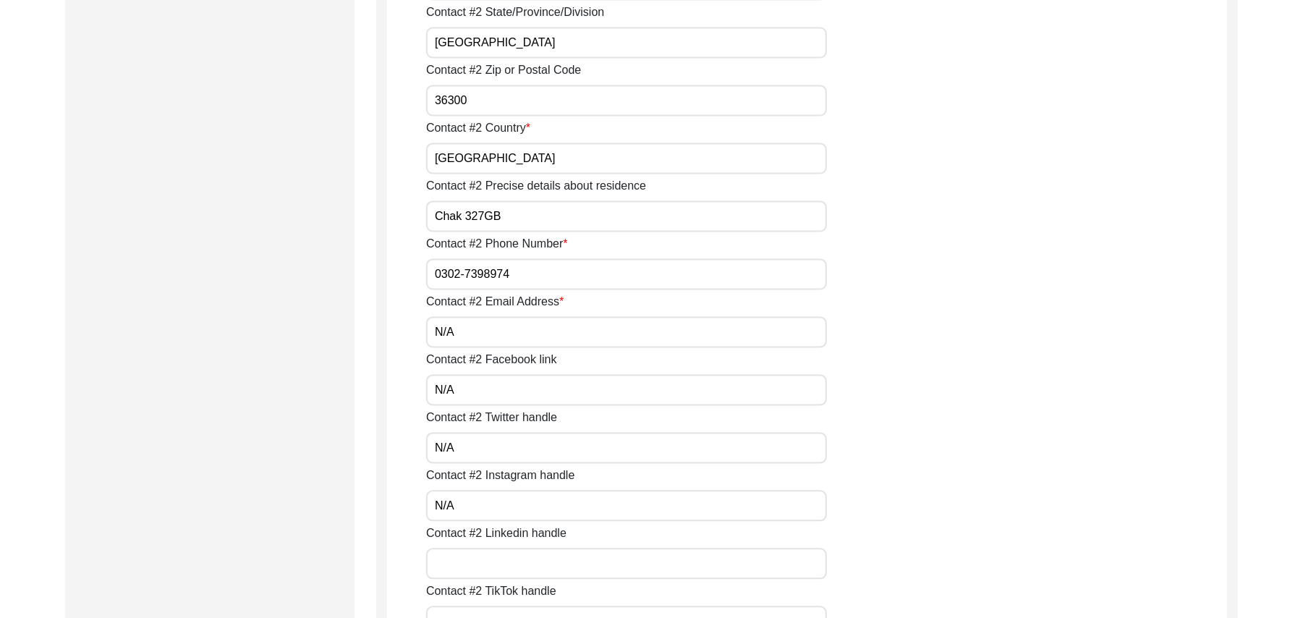
click at [490, 564] on input "Contact #2 Linkedin handle" at bounding box center [626, 563] width 401 height 31
paste input "N/A"
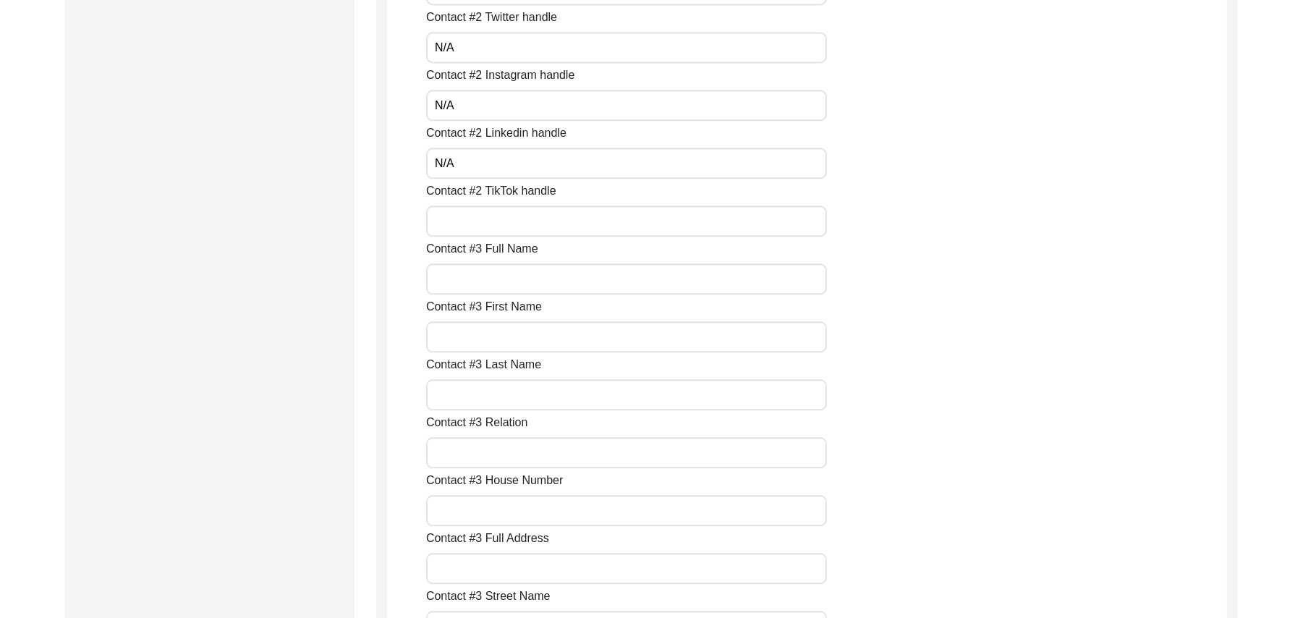
scroll to position [2435, 0]
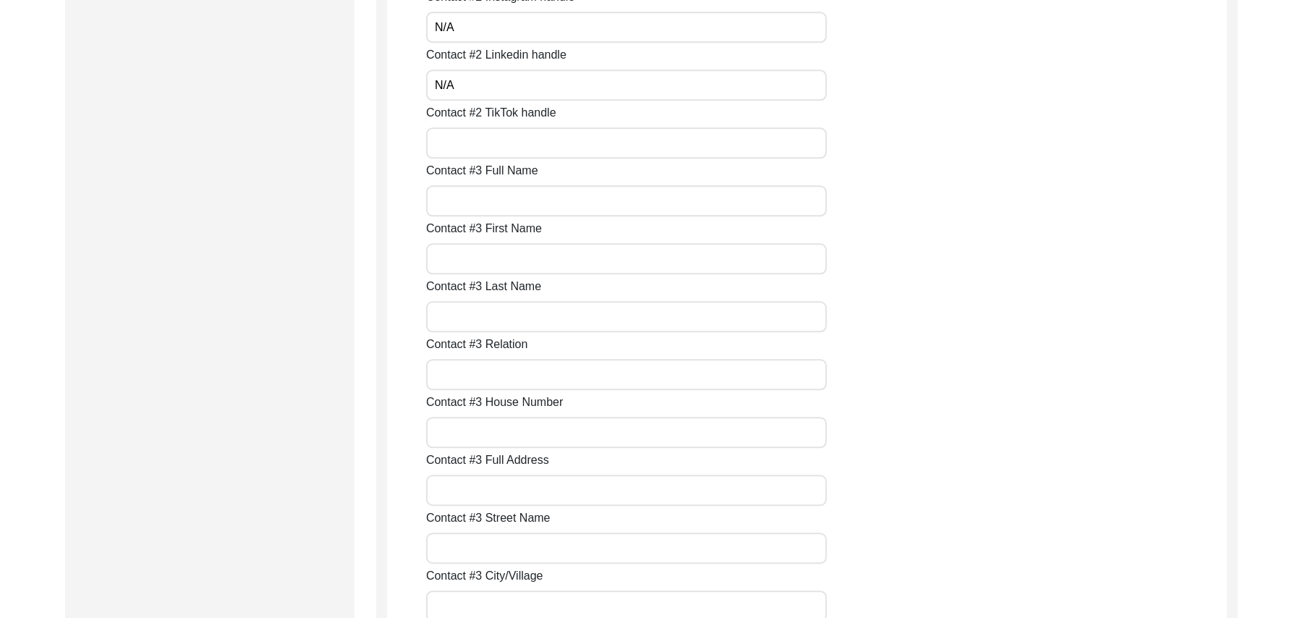
type input "N/A"
click at [476, 133] on input "Contact #2 TikTok handle" at bounding box center [626, 142] width 401 height 31
paste input "N/A"
type input "N/A"
click at [472, 197] on input "Contact #3 Full Name" at bounding box center [626, 200] width 401 height 31
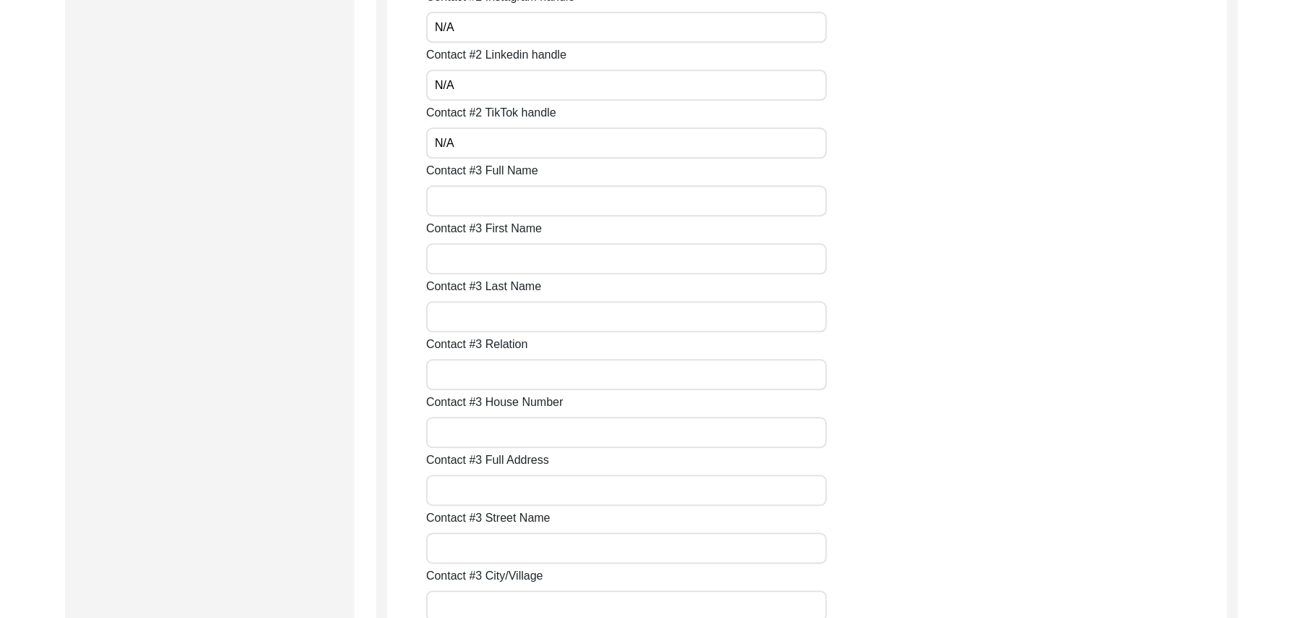
paste input "N/A"
type input "N/A"
click at [473, 258] on input "Contact #3 First Name" at bounding box center [626, 258] width 401 height 31
paste input "N/A"
type input "N/A"
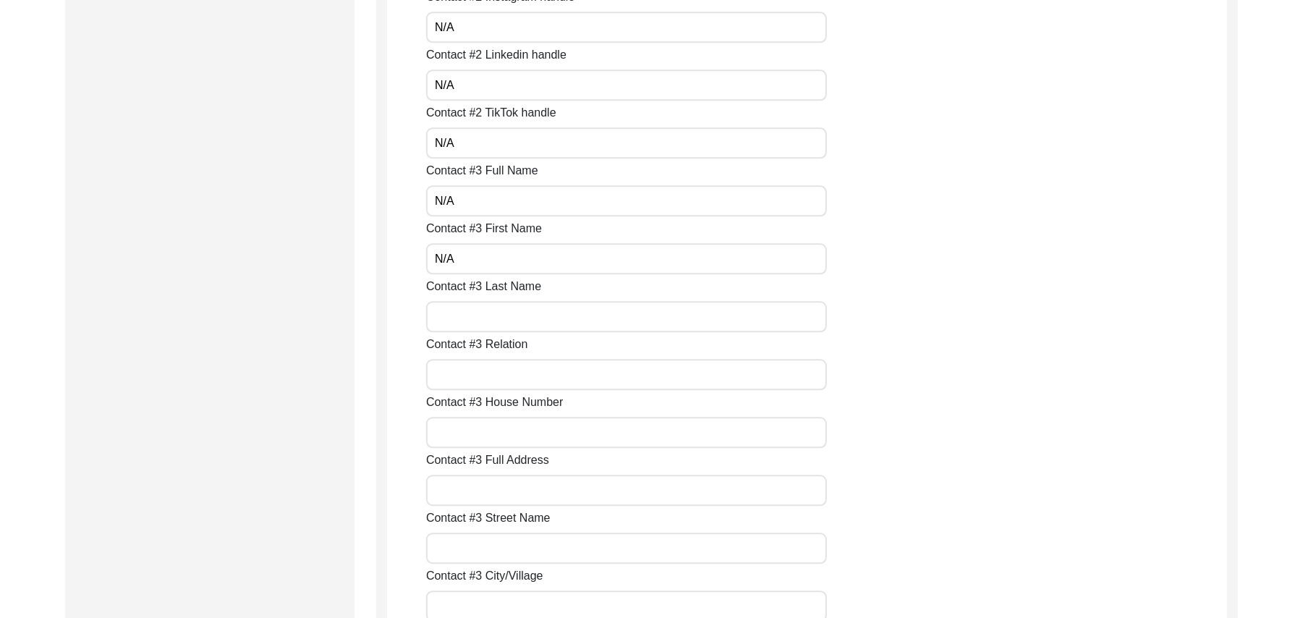
click at [477, 315] on input "Contact #3 Last Name" at bounding box center [626, 316] width 401 height 31
paste input "N/A"
type input "N/A"
click at [481, 369] on input "Contact #3 Relation" at bounding box center [626, 374] width 401 height 31
paste input "N/A"
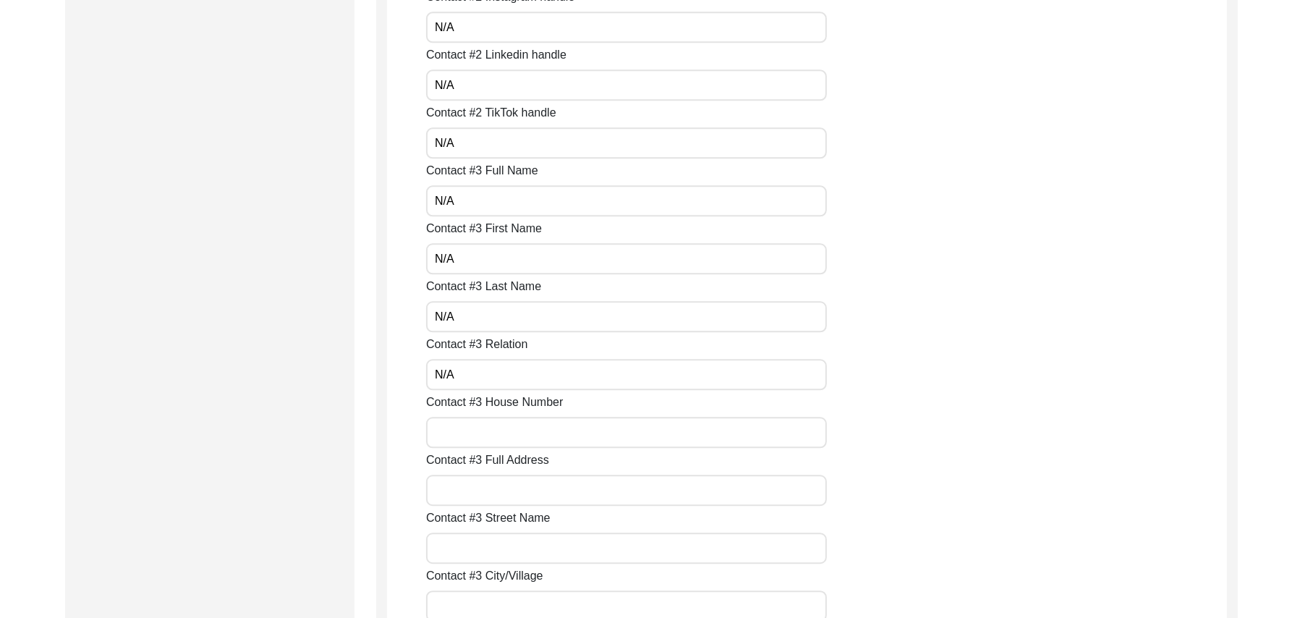
type input "N/A"
click at [483, 421] on input "Contact #3 House Number" at bounding box center [626, 432] width 401 height 31
paste input "N/A"
type input "N/A"
click at [479, 483] on input "Contact #3 Full Address" at bounding box center [626, 490] width 401 height 31
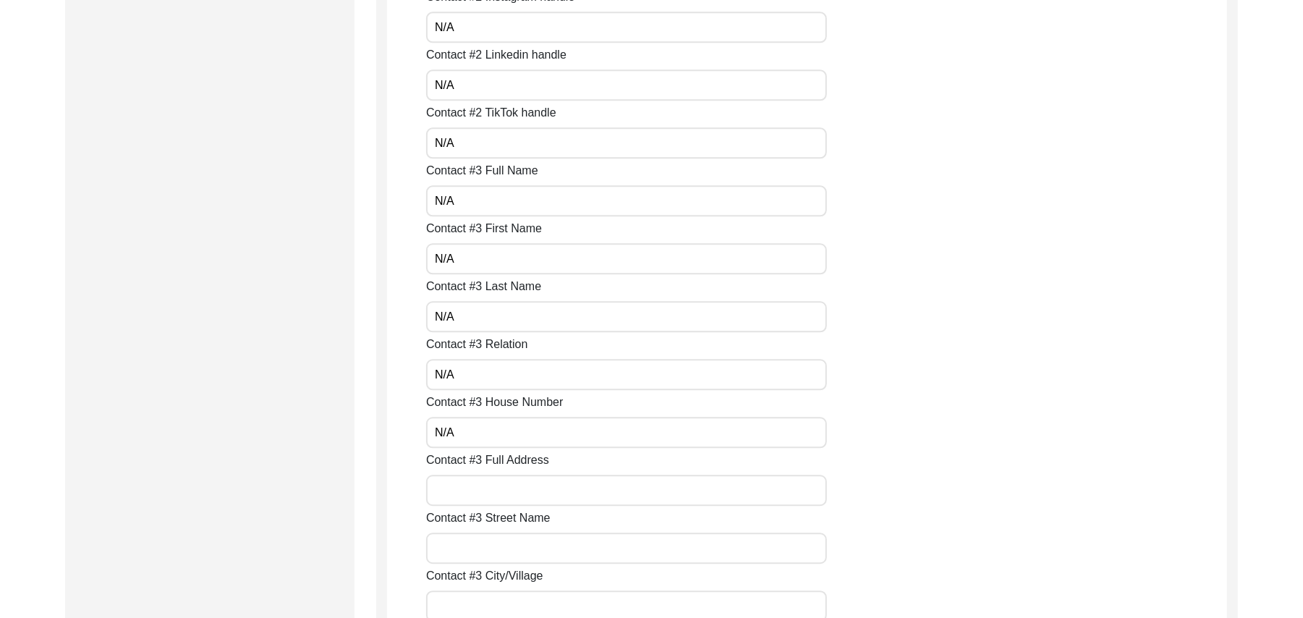
paste input "N/A"
type input "N/A"
click at [478, 553] on input "Contact #3 Street Name" at bounding box center [626, 547] width 401 height 31
paste input "N/A"
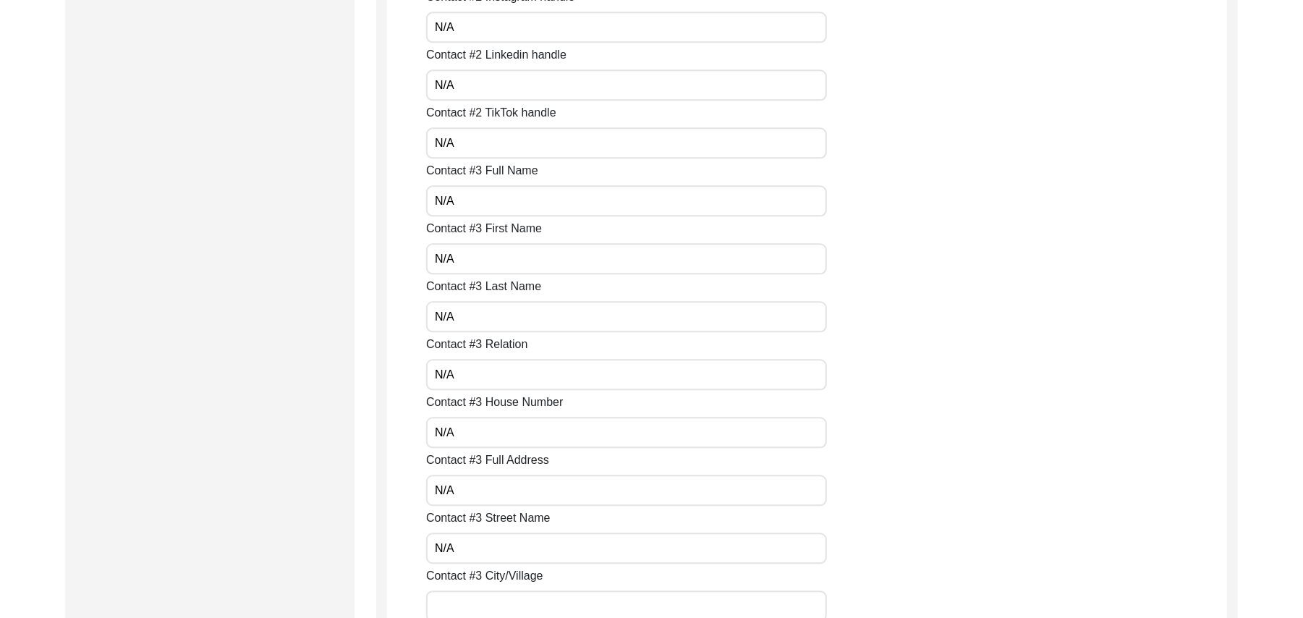
type input "N/A"
click at [475, 598] on input "Contact #3 City/Village" at bounding box center [626, 605] width 401 height 31
paste input "N/A"
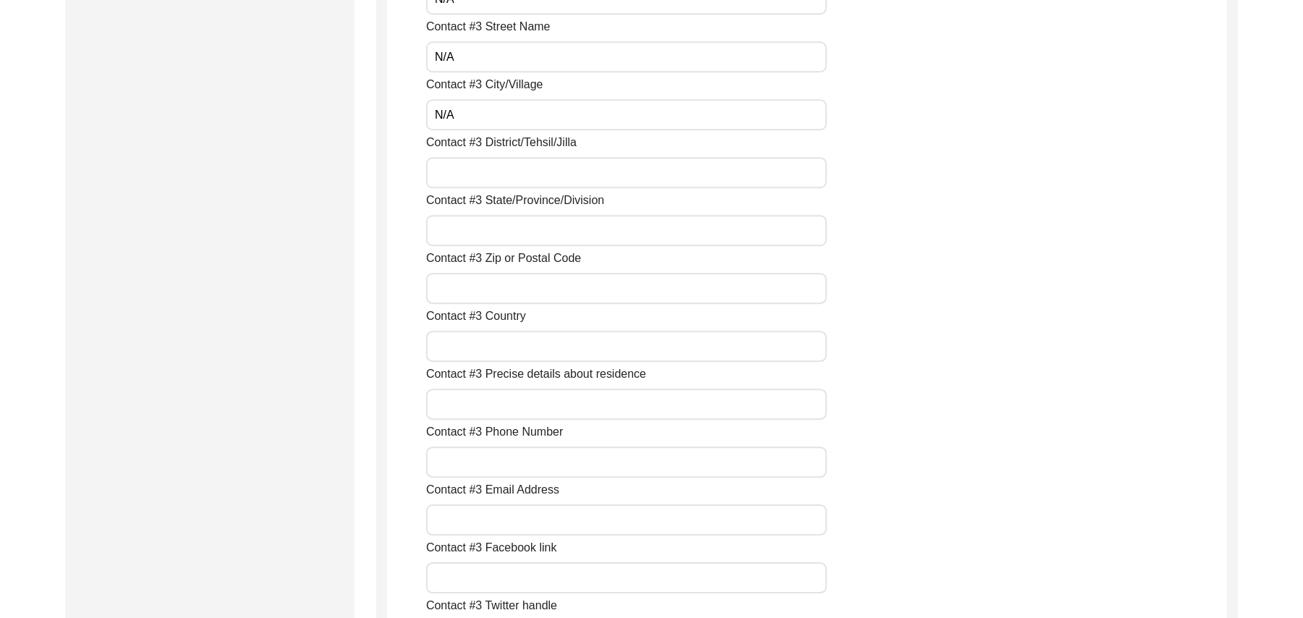
scroll to position [2952, 0]
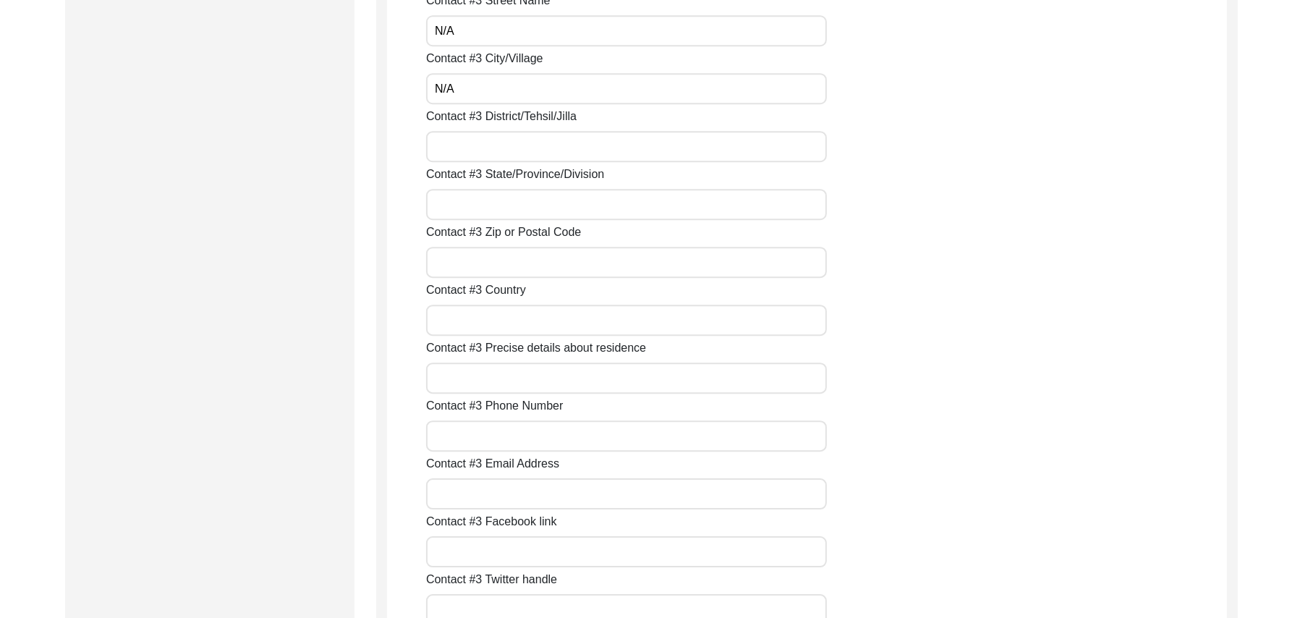
type input "N/A"
click at [595, 152] on input "Contact #3 District/Tehsil/Jilla" at bounding box center [626, 146] width 401 height 31
paste input "N/A"
type input "N/A"
click at [561, 203] on input "Contact #3 State/Province/Division" at bounding box center [626, 204] width 401 height 31
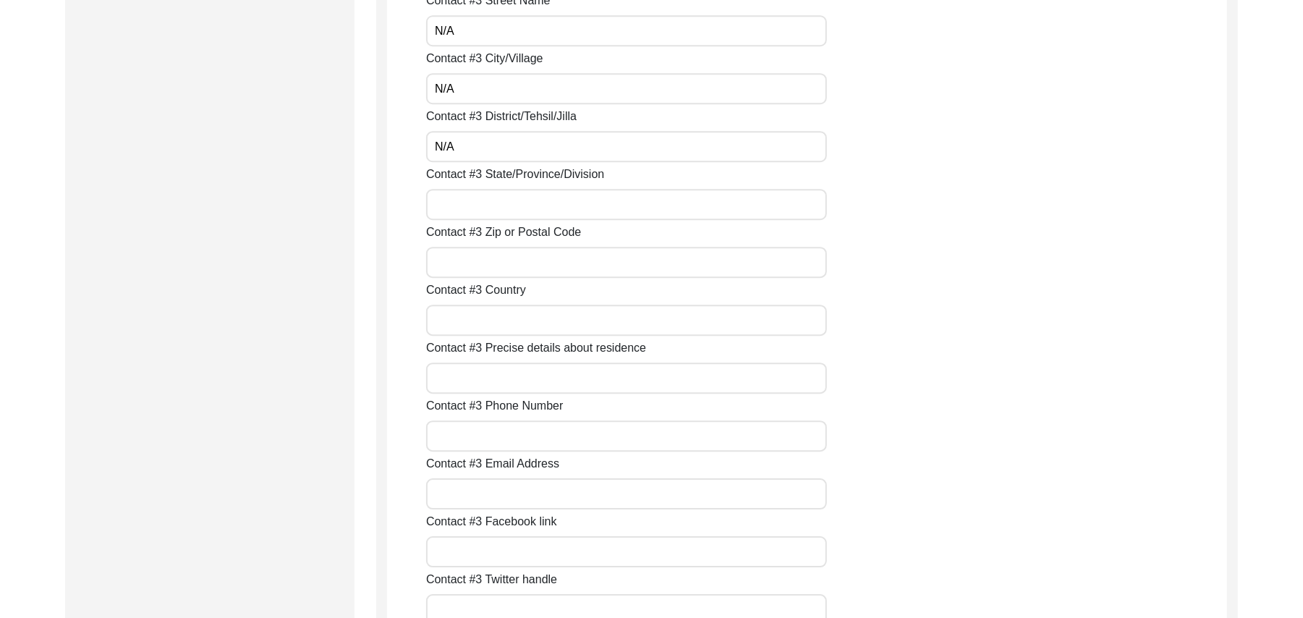
paste input "N/A"
type input "N/A"
click at [527, 275] on input "Contact #3 Zip or Postal Code" at bounding box center [626, 262] width 401 height 31
paste input "N/A"
type input "N/A"
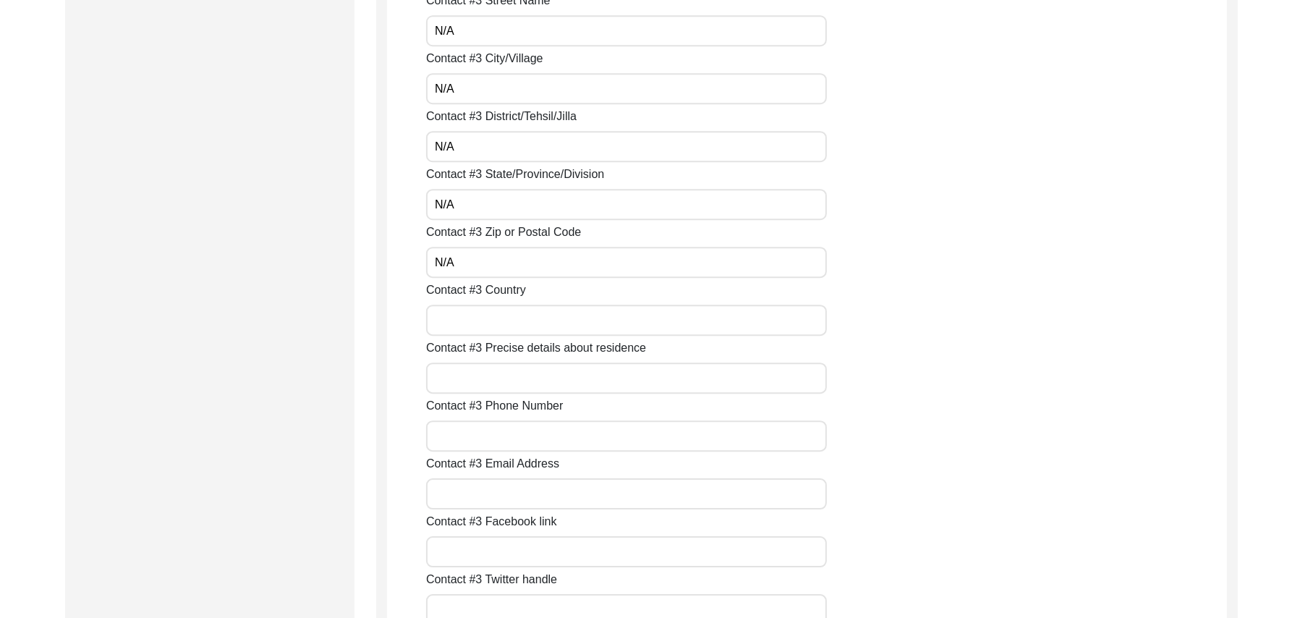
click at [509, 317] on input "Contact #3 Country" at bounding box center [626, 320] width 401 height 31
paste input "N/A"
type input "N/A"
click at [499, 373] on input "Contact #3 Precise details about residence" at bounding box center [626, 377] width 401 height 31
paste input "N/A"
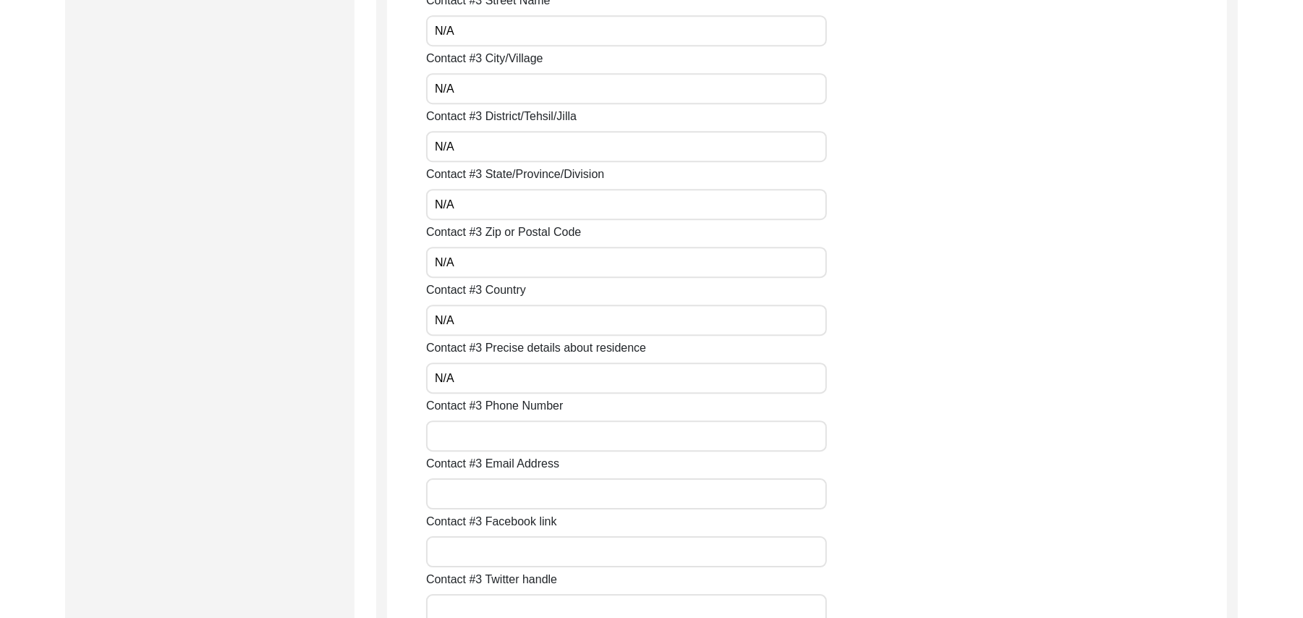
type input "N/A"
click at [498, 430] on input "Contact #3 Phone Number" at bounding box center [626, 435] width 401 height 31
paste input "N/A"
type input "N/A"
click at [498, 490] on input "Contact #3 Email Address" at bounding box center [626, 493] width 401 height 31
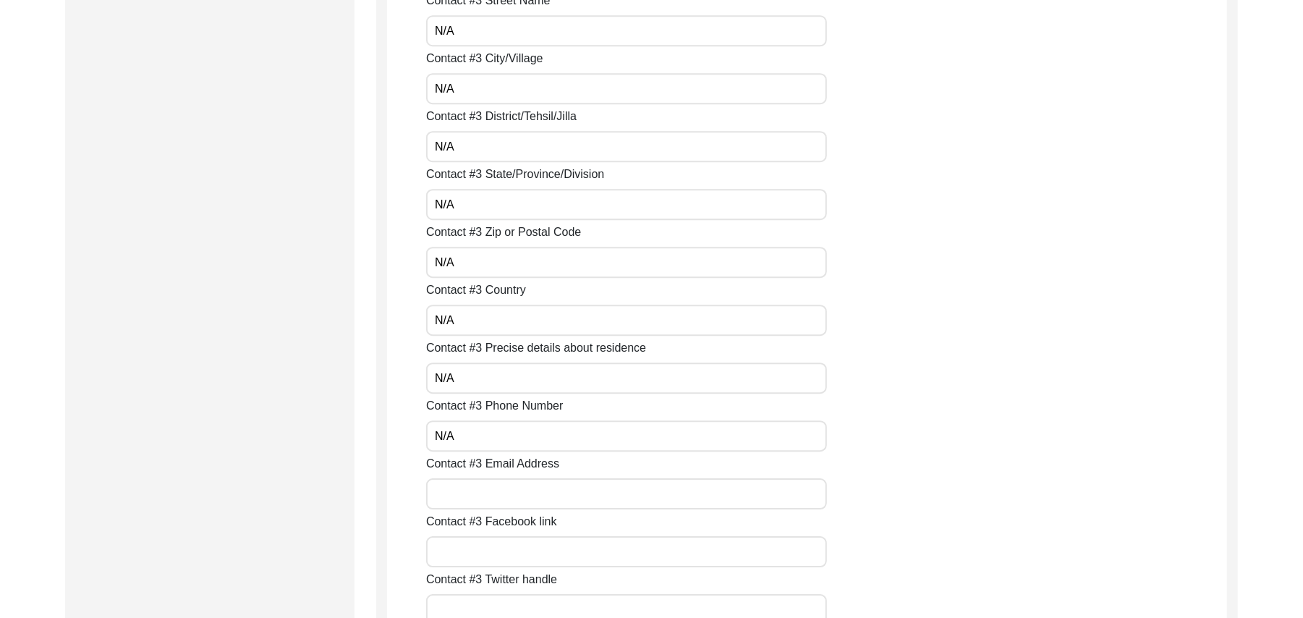
paste input "N/A"
type input "N/A"
click at [490, 553] on input "Contact #3 Facebook link" at bounding box center [626, 551] width 401 height 31
paste input "N/A"
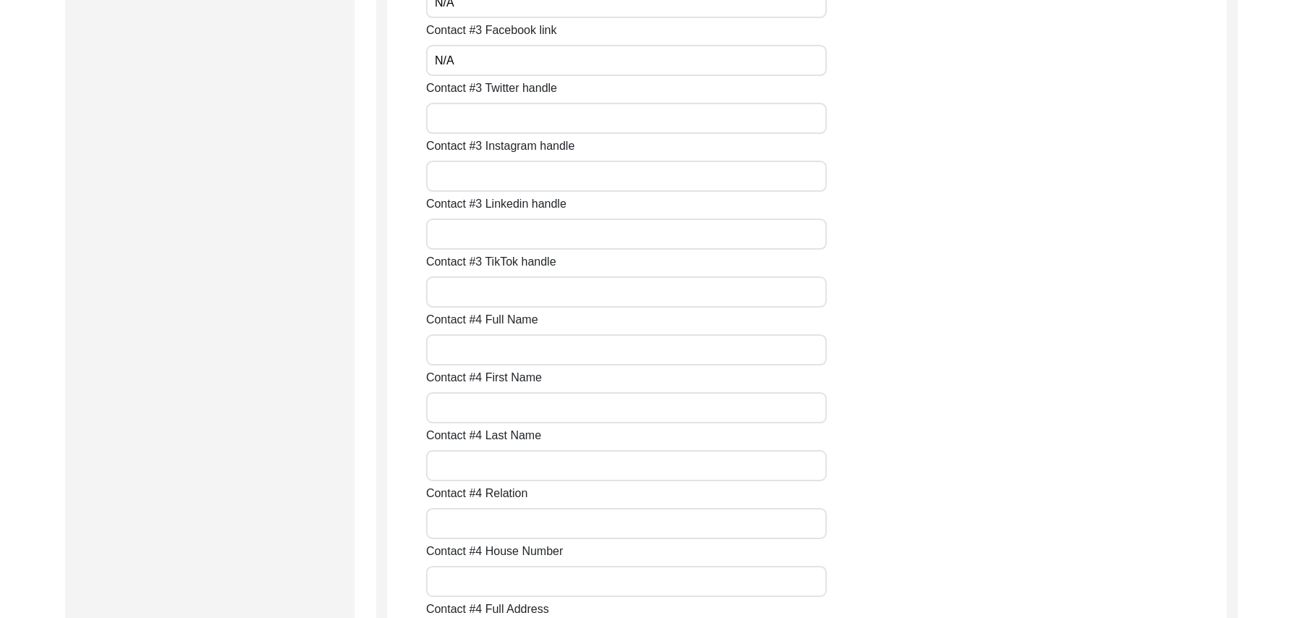
scroll to position [3456, 0]
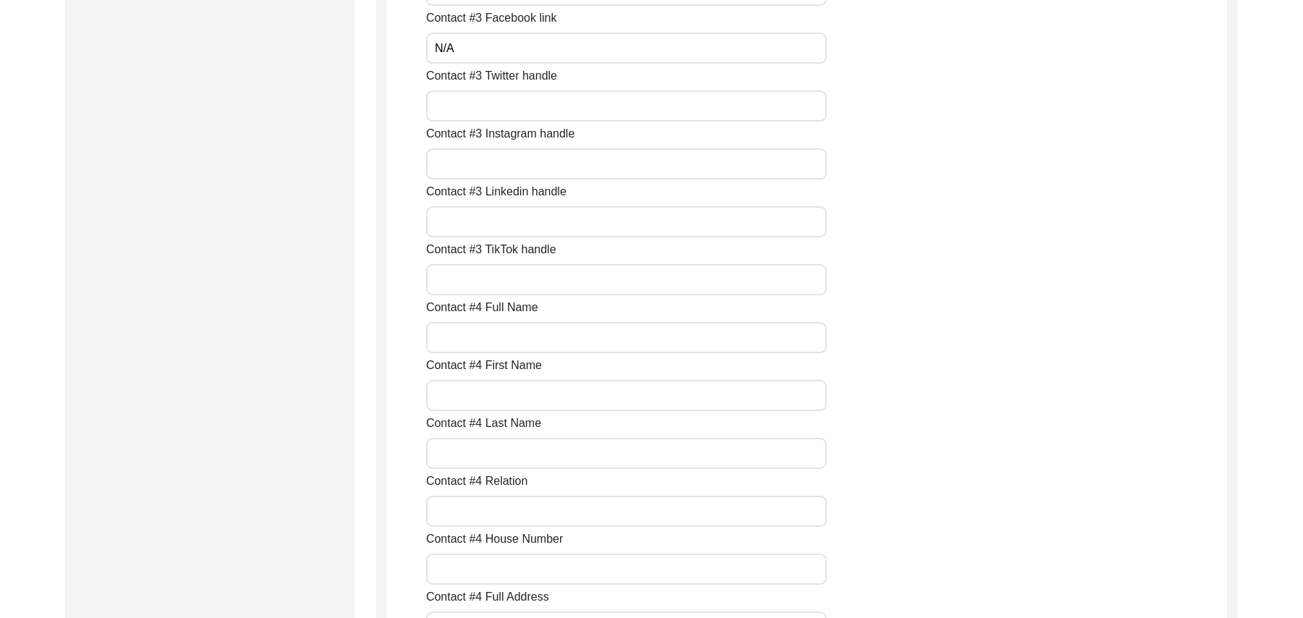
type input "N/A"
click at [591, 106] on input "Contact #3 Twitter handle" at bounding box center [626, 105] width 401 height 31
paste input "N/A"
type input "N/A"
click at [563, 171] on input "Contact #3 Instagram handle" at bounding box center [626, 163] width 401 height 31
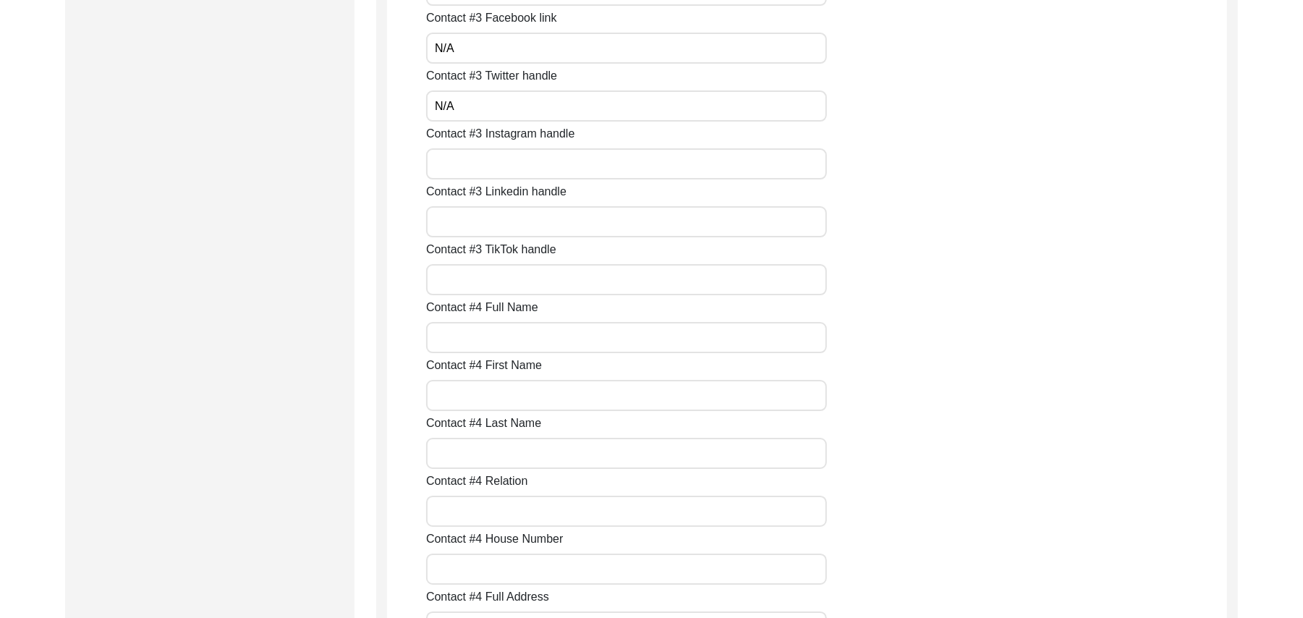
paste input "N/A"
type input "N/A"
click at [543, 227] on input "Contact #3 Linkedin handle" at bounding box center [626, 221] width 401 height 31
paste input "N/A"
type input "N/A"
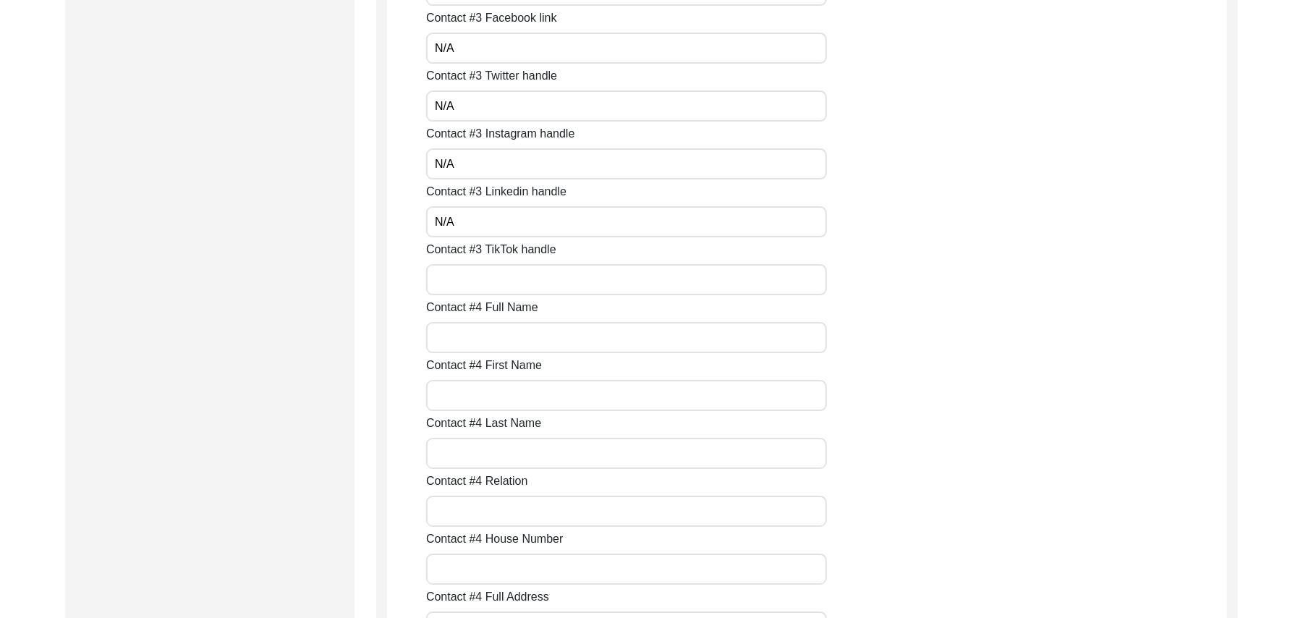
click at [525, 281] on input "Contact #3 TikTok handle" at bounding box center [626, 279] width 401 height 31
paste input "N/A"
type input "N/A"
click at [512, 333] on input "Contact #4 Full Name" at bounding box center [626, 337] width 401 height 31
paste input "N/A"
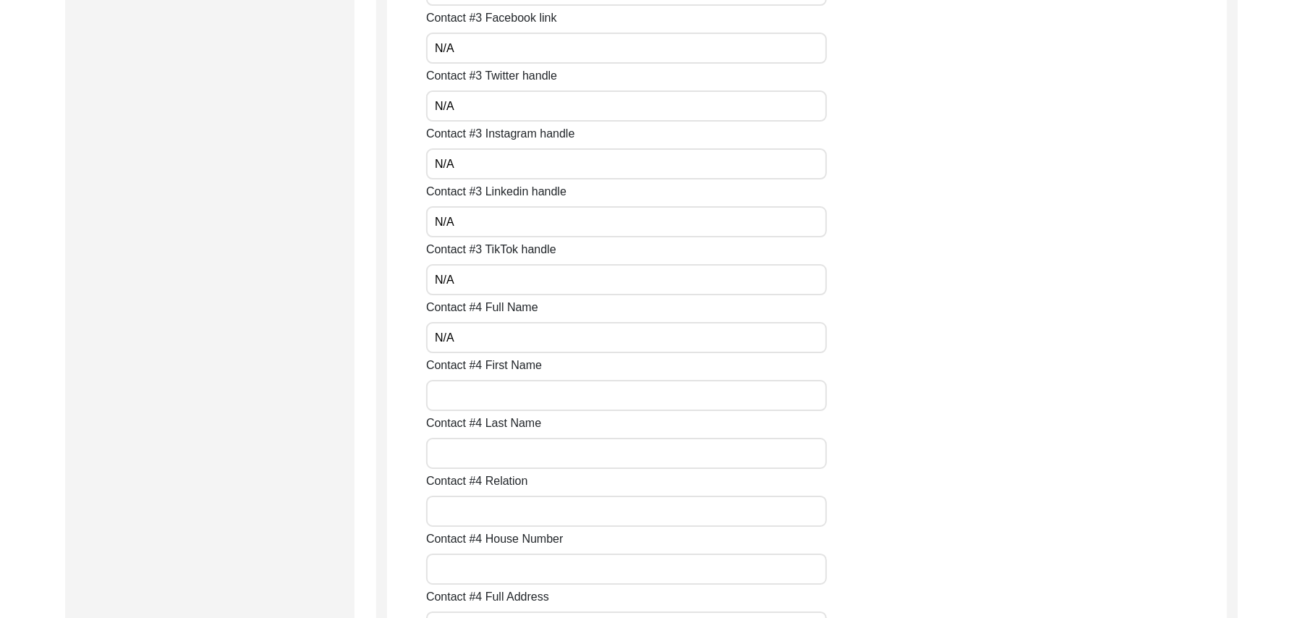
type input "N/A"
click at [498, 399] on input "Contact #4 First Name" at bounding box center [626, 395] width 401 height 31
paste input "N/A"
type input "N/A"
click at [493, 452] on input "Contact #4 Last Name" at bounding box center [626, 453] width 401 height 31
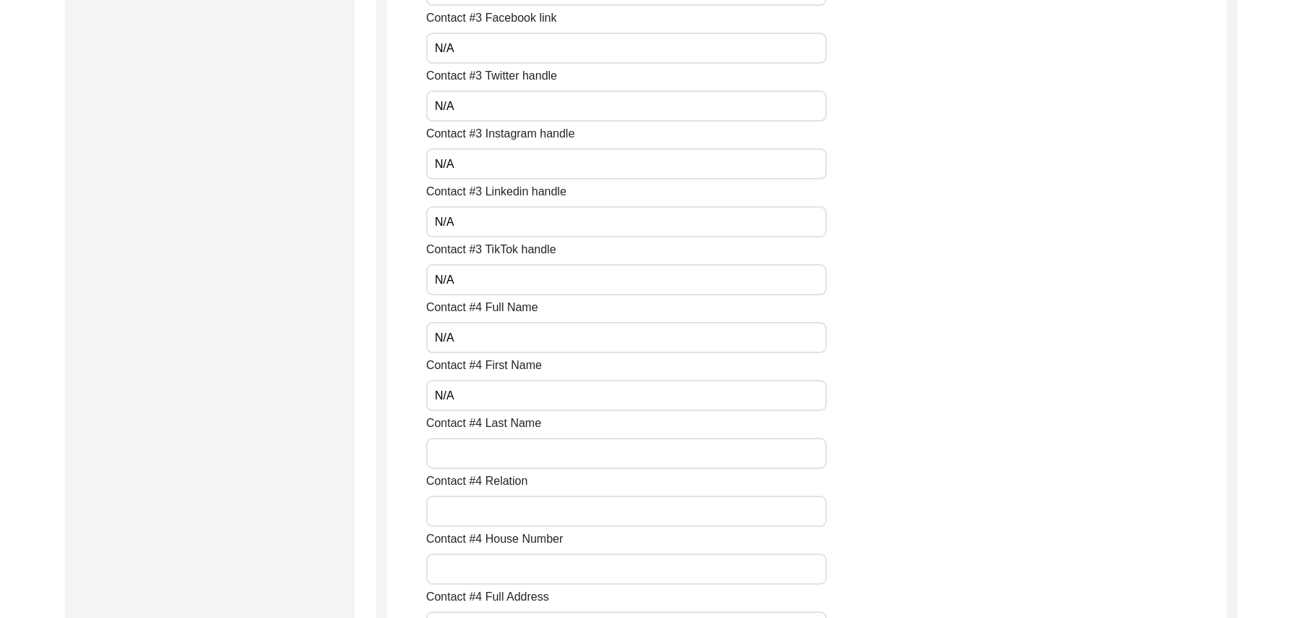
paste input "N/A"
type input "N/A"
click at [484, 524] on input "Contact #4 Relation" at bounding box center [626, 511] width 401 height 31
paste input "N/A"
type input "N/A"
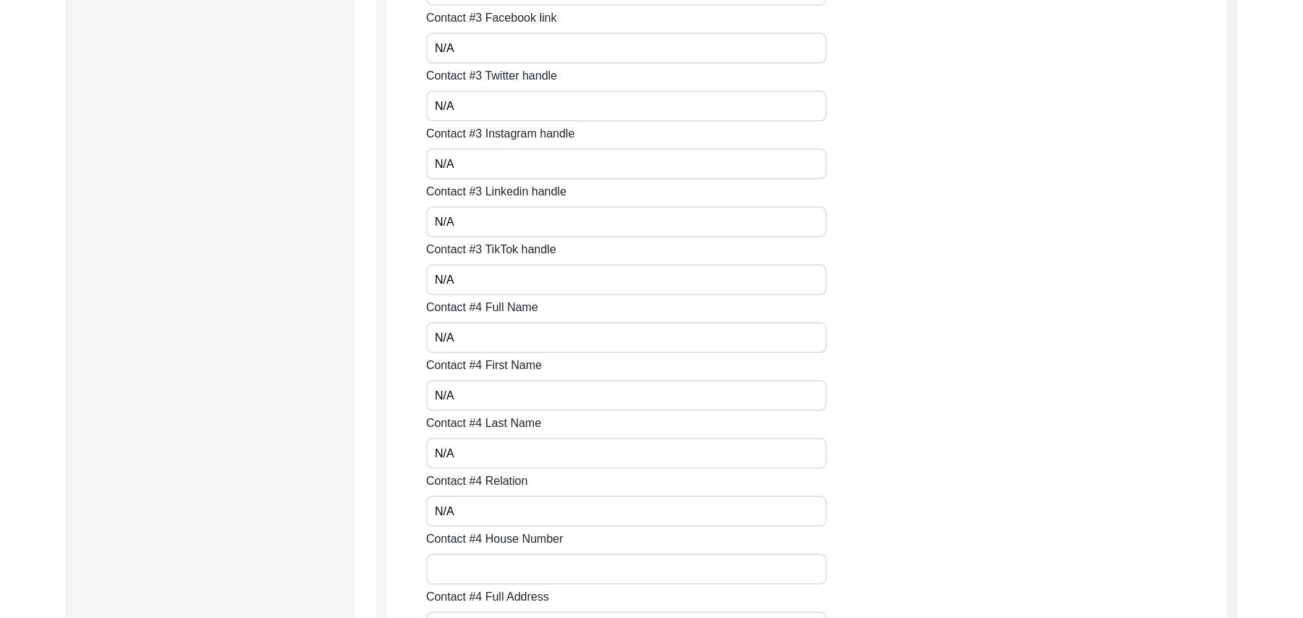
click at [482, 570] on input "Contact #4 House Number" at bounding box center [626, 568] width 401 height 31
paste input "N/A"
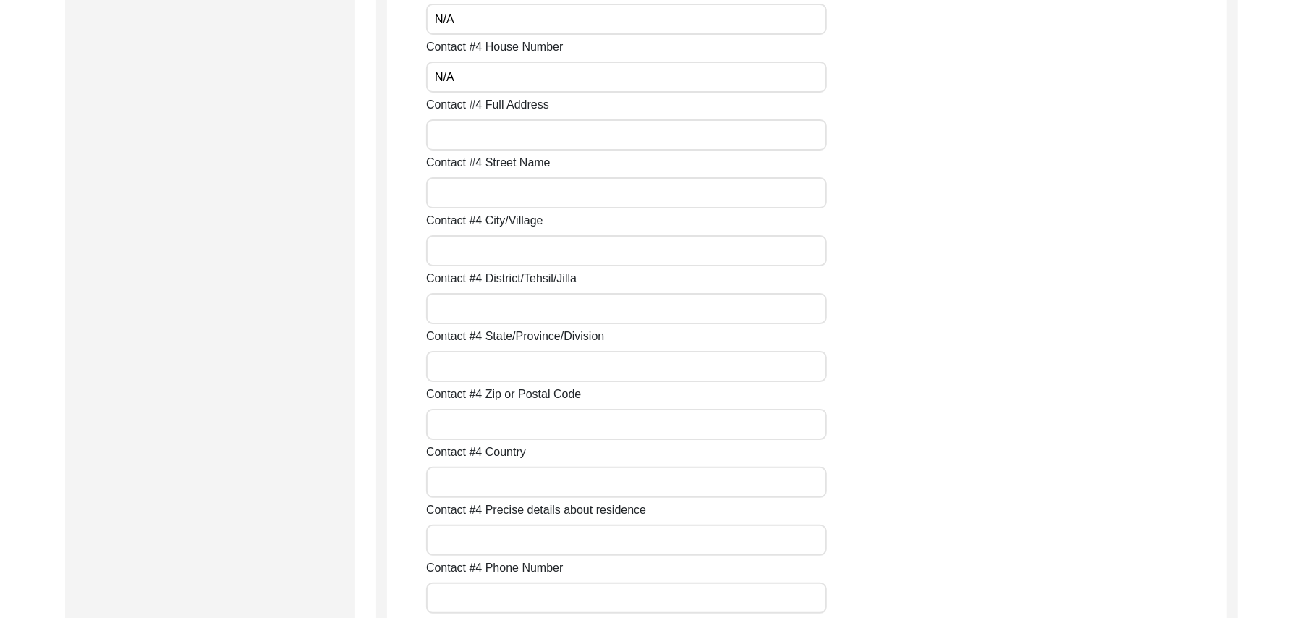
scroll to position [3999, 0]
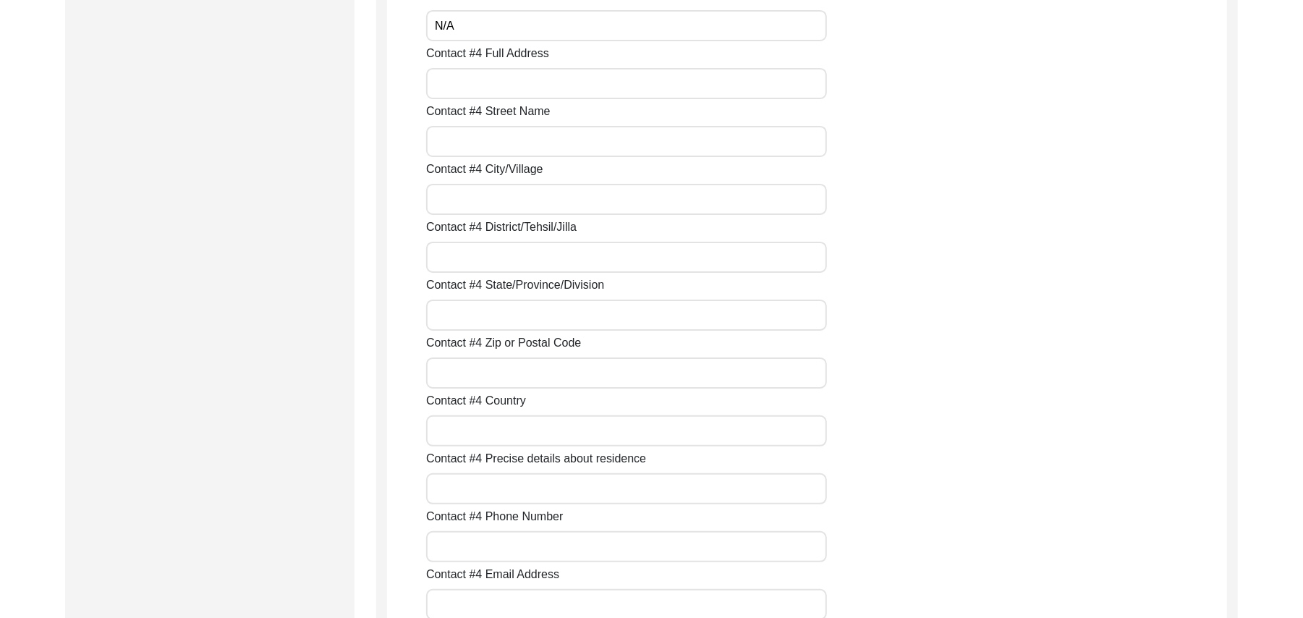
type input "N/A"
click at [470, 88] on input "Contact #4 Full Address" at bounding box center [626, 83] width 401 height 31
paste input "N/A"
type input "N/A"
click at [467, 140] on input "Contact #4 Street Name" at bounding box center [626, 141] width 401 height 31
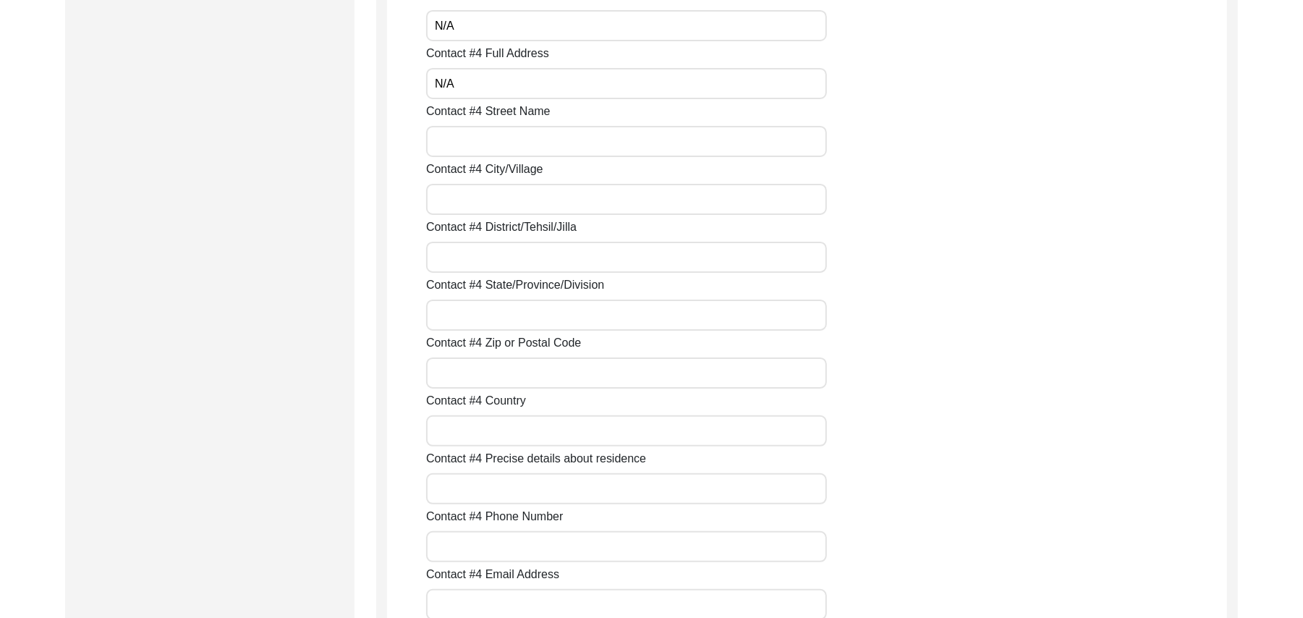
paste input "N/A"
type input "N/A"
click at [467, 197] on input "Contact #4 City/Village" at bounding box center [626, 199] width 401 height 31
paste input "N/A"
type input "N/A"
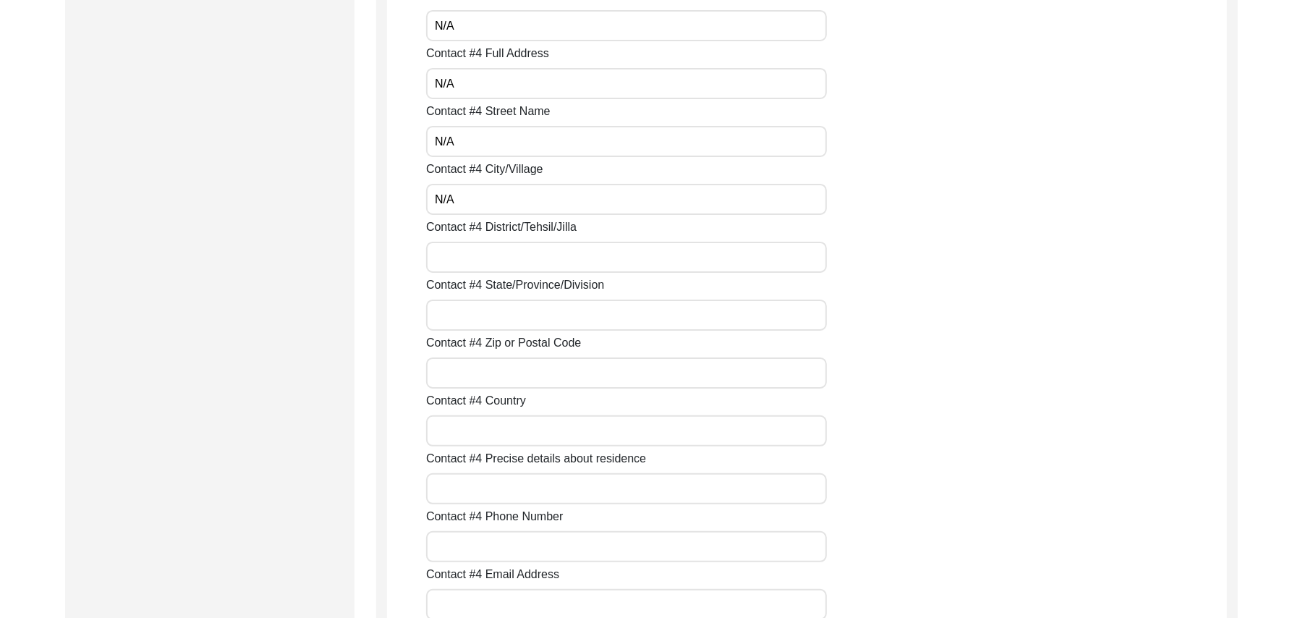
click at [470, 258] on input "Contact #4 District/Tehsil/Jilla" at bounding box center [626, 257] width 401 height 31
paste input "N/A"
type input "N/A"
click at [472, 310] on input "Contact #4 State/Province/Division" at bounding box center [626, 315] width 401 height 31
paste input "N/A"
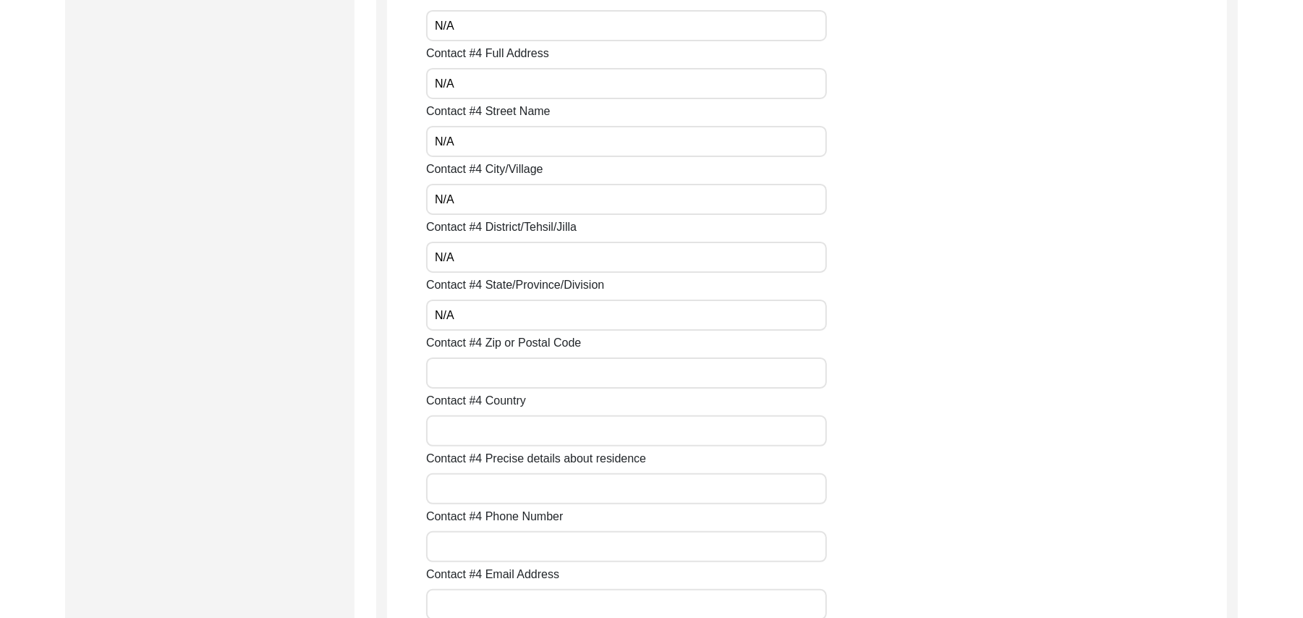
type input "N/A"
click at [467, 371] on input "Contact #4 Zip or Postal Code" at bounding box center [626, 372] width 401 height 31
paste input "N/A"
type input "N/A"
click at [464, 422] on input "Contact #4 Country" at bounding box center [626, 430] width 401 height 31
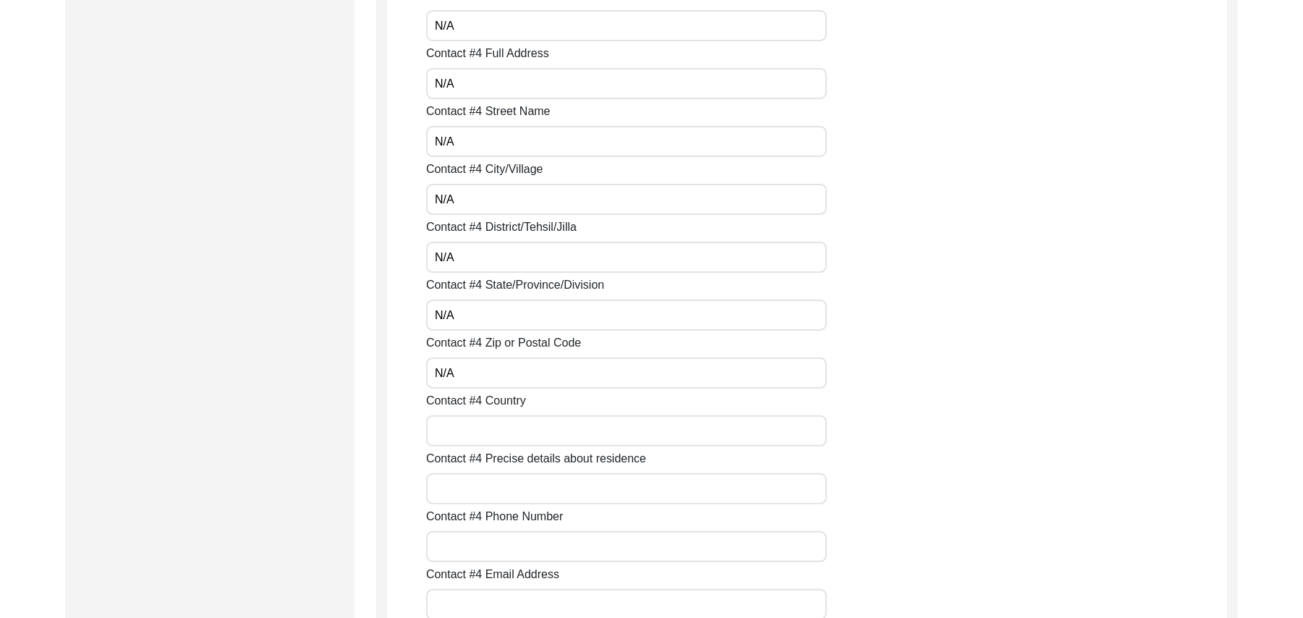
paste input "N/A"
type input "N/A"
click at [470, 489] on input "Contact #4 Precise details about residence" at bounding box center [626, 488] width 401 height 31
paste input "N/A"
type input "N/A"
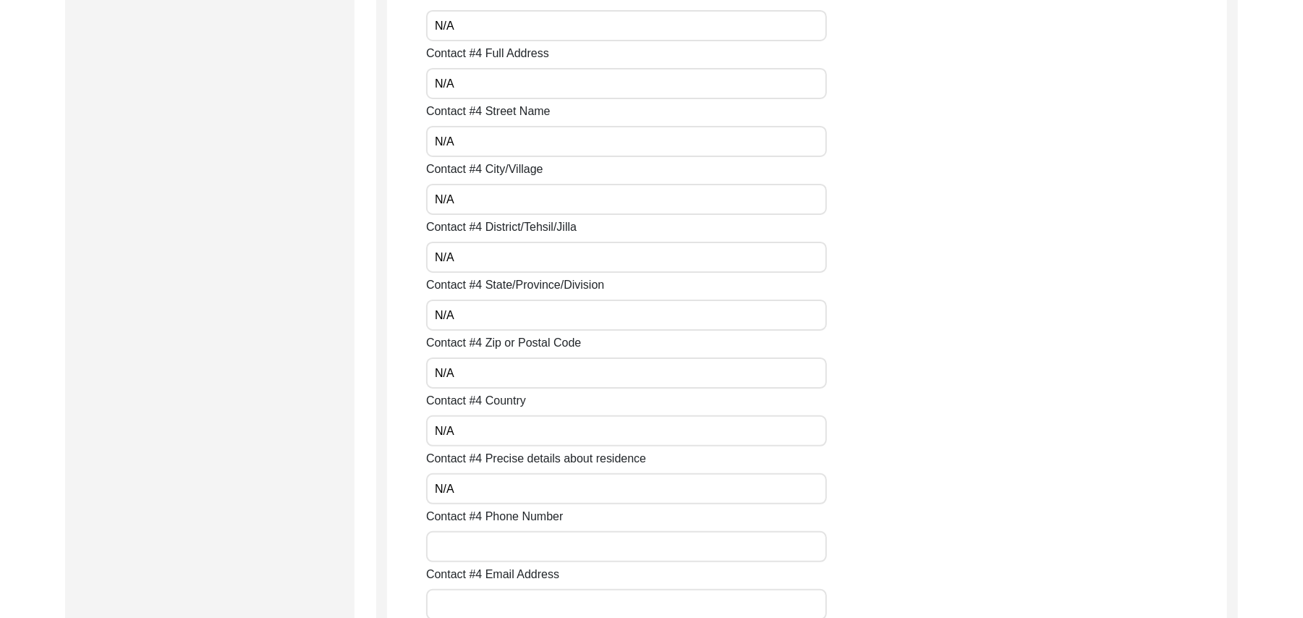
click at [470, 544] on input "Contact #4 Phone Number" at bounding box center [626, 546] width 401 height 31
paste input "N/A"
type input "N/A"
click at [473, 598] on input "Contact #4 Email Address" at bounding box center [626, 604] width 401 height 31
paste input "N/A"
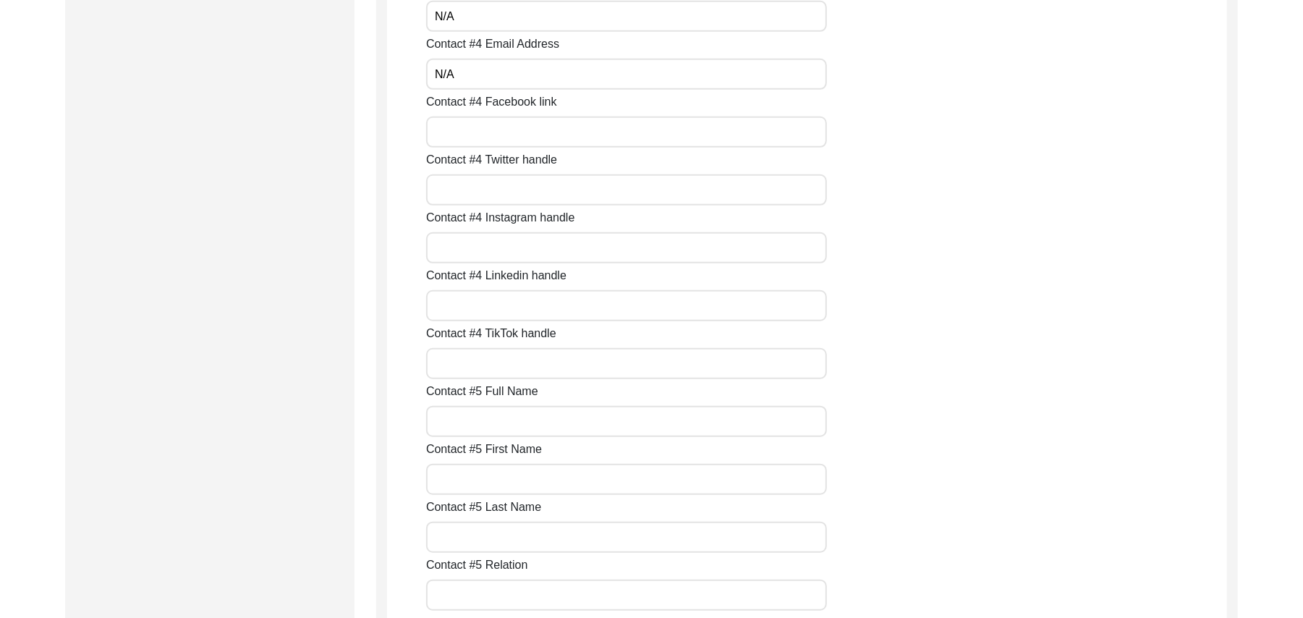
scroll to position [4607, 0]
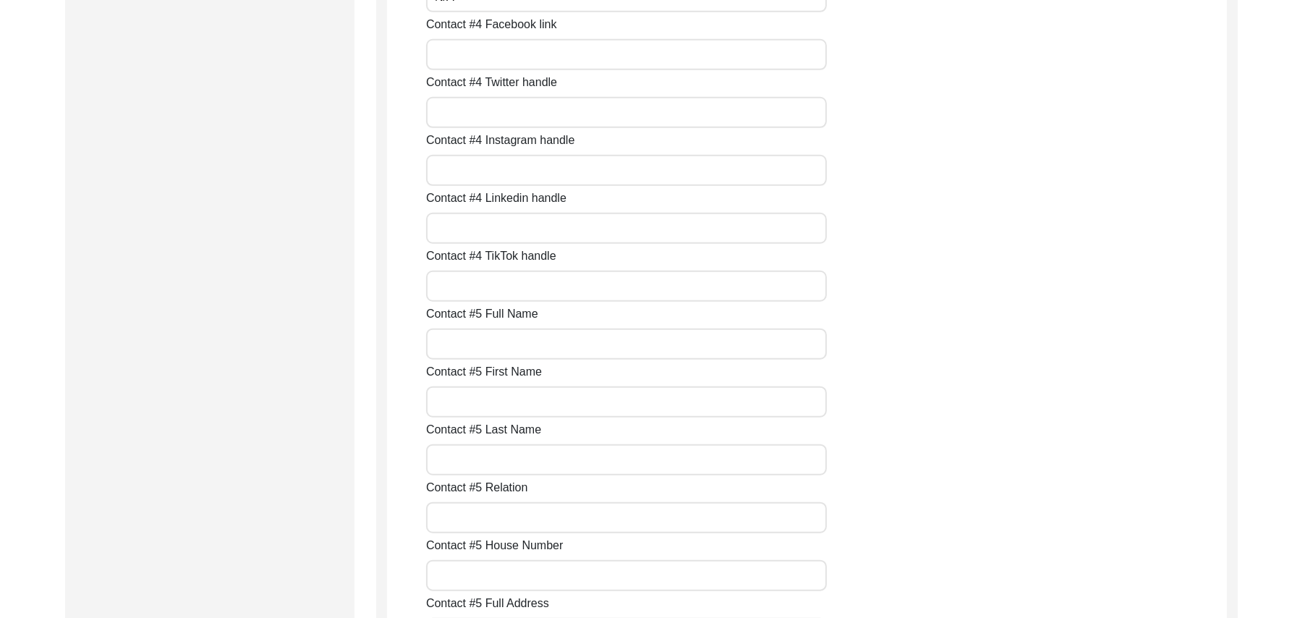
type input "N/A"
click at [577, 59] on input "Contact #4 Facebook link" at bounding box center [626, 54] width 401 height 31
paste input "N/A"
type input "N/A"
click at [558, 111] on input "Contact #4 Twitter handle" at bounding box center [626, 112] width 401 height 31
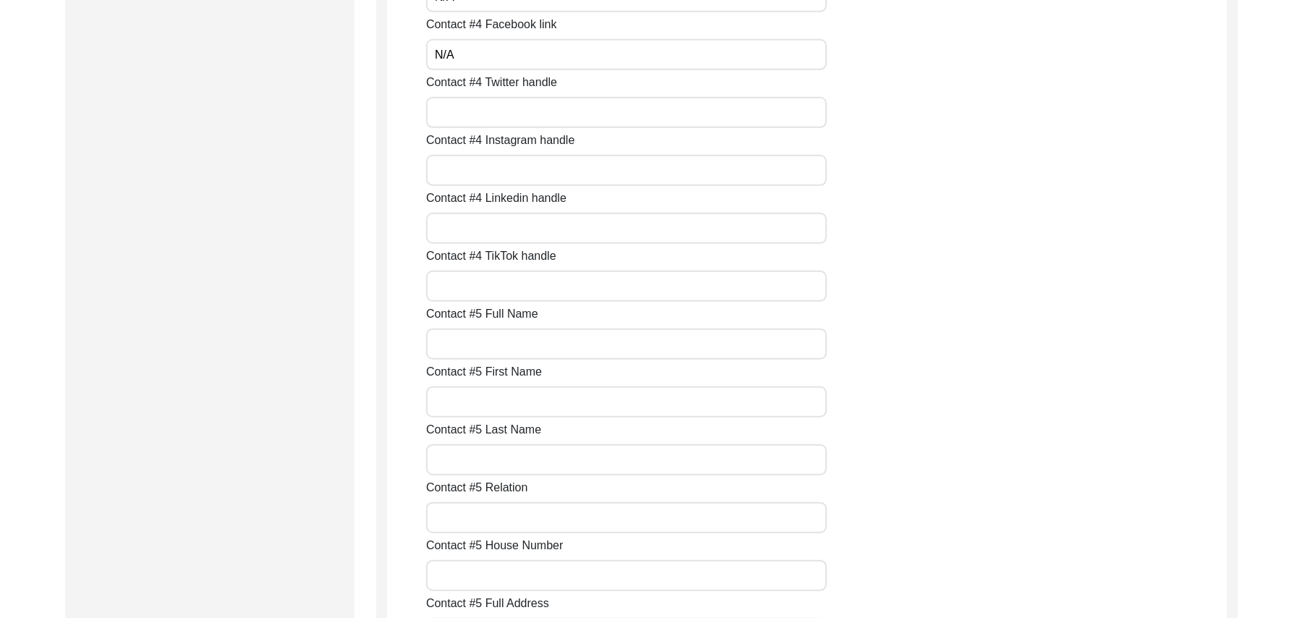
paste input "N/A"
type input "N/A"
click at [535, 169] on input "Contact #4 Instagram handle" at bounding box center [626, 170] width 401 height 31
paste input "N/A"
type input "N/A"
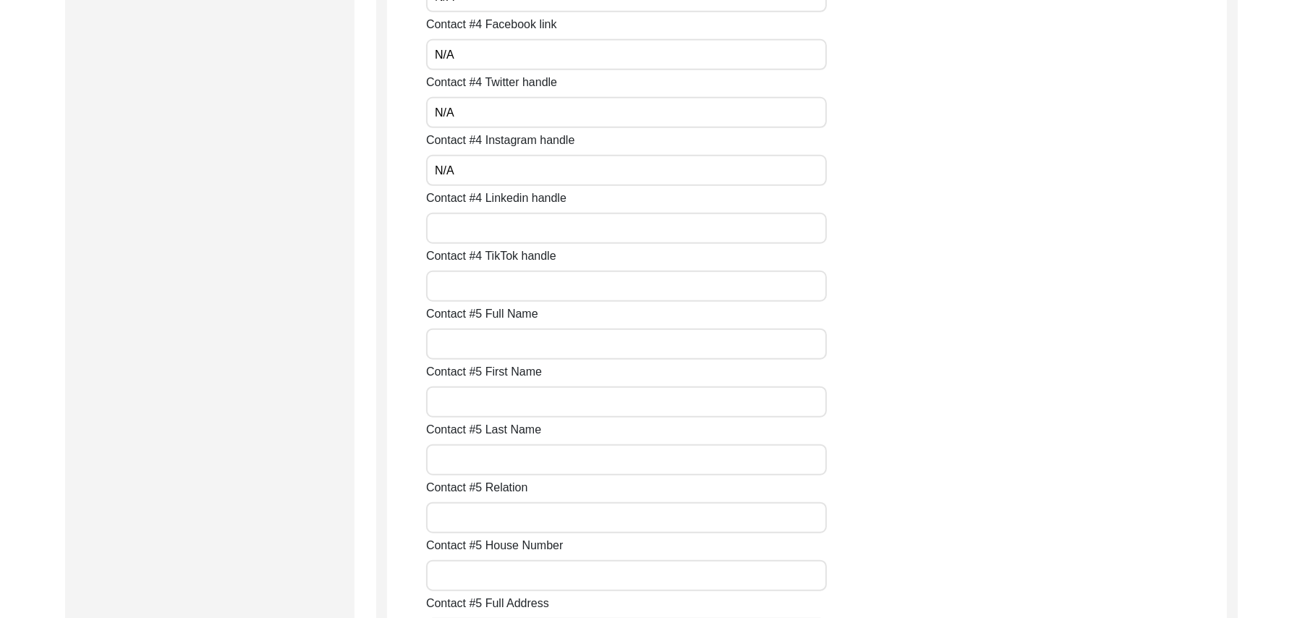
click at [512, 223] on input "Contact #4 Linkedin handle" at bounding box center [626, 228] width 401 height 31
paste input "N/A"
type input "N/A"
click at [504, 284] on input "Contact #4 TikTok handle" at bounding box center [626, 286] width 401 height 31
paste input "N/A"
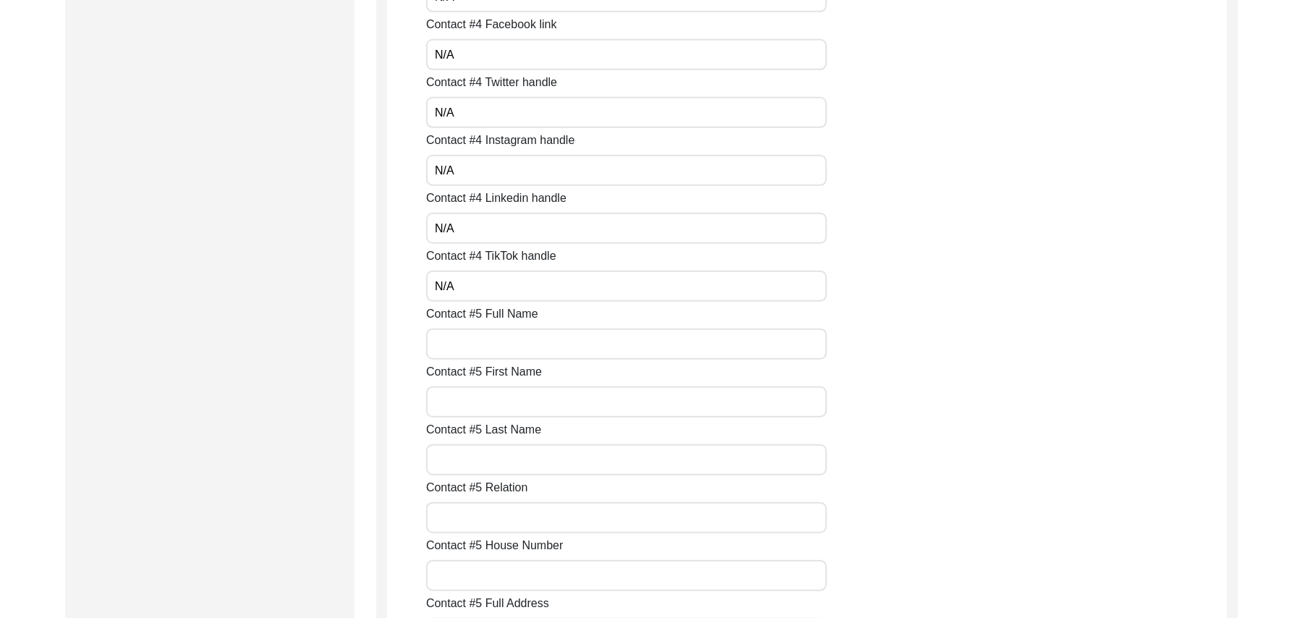
type input "N/A"
click at [498, 340] on input "Contact #5 Full Name" at bounding box center [626, 343] width 401 height 31
paste input "N/A"
type input "N/A"
click at [492, 396] on input "Contact #5 First Name" at bounding box center [626, 401] width 401 height 31
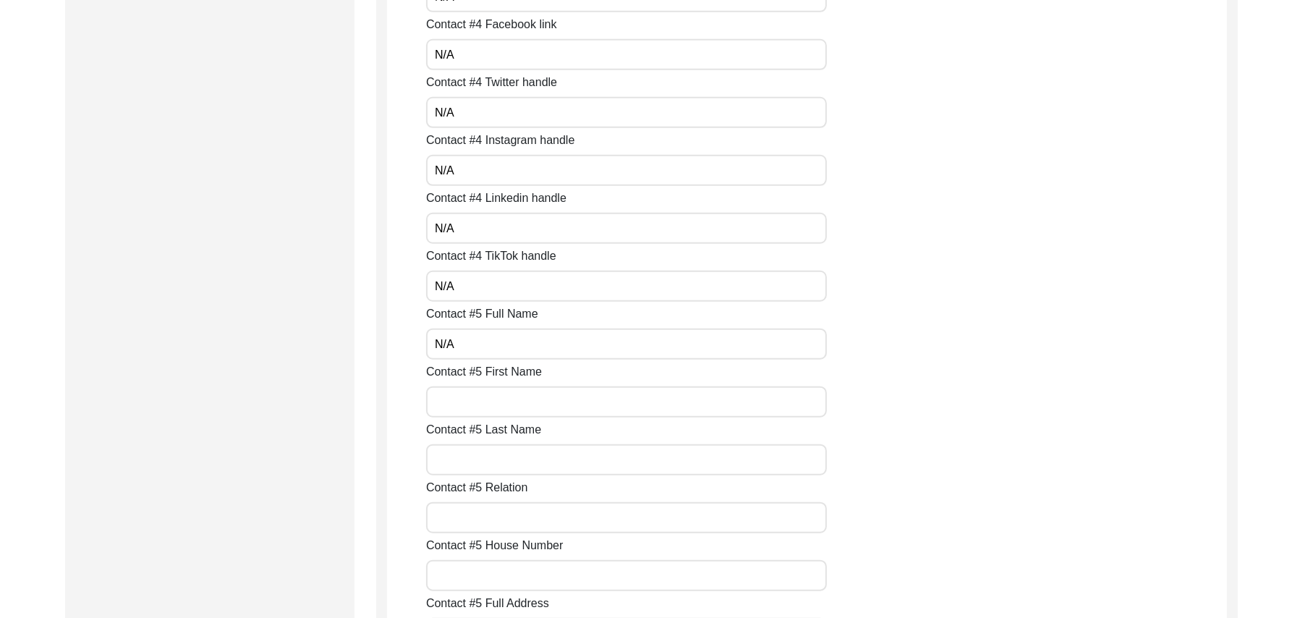
paste input "N/A"
type input "N/A"
click at [479, 469] on input "Contact #5 Last Name" at bounding box center [626, 459] width 401 height 31
paste input "N/A"
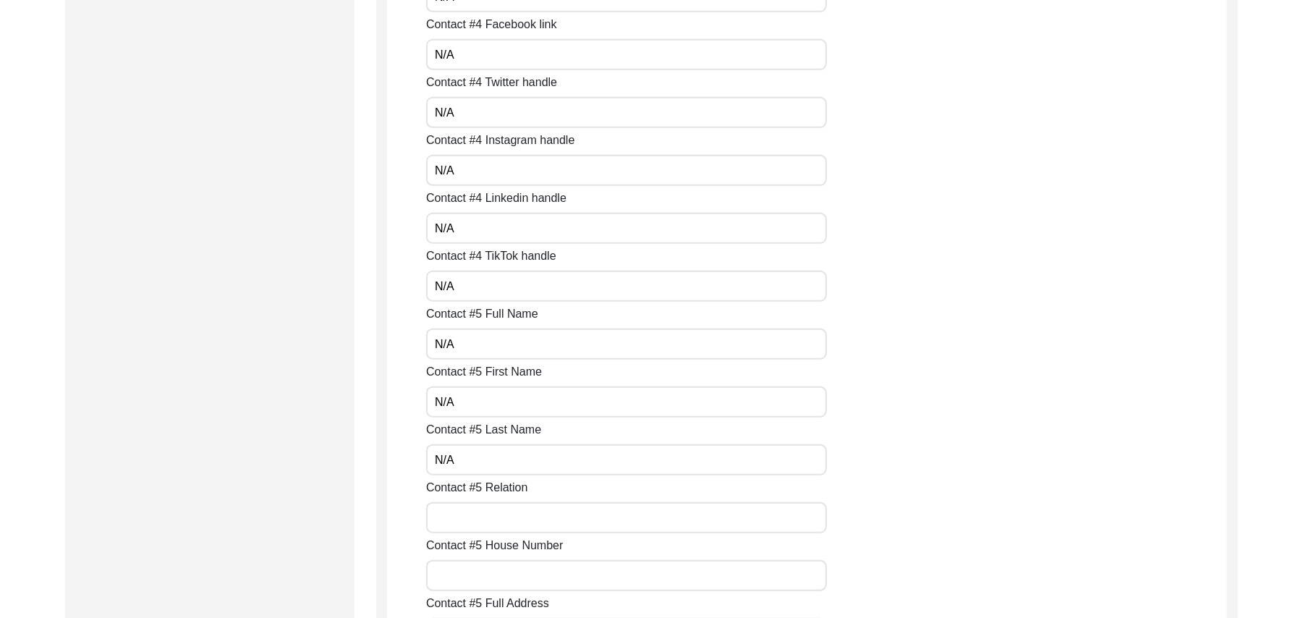
type input "N/A"
click at [482, 513] on input "Contact #5 Relation" at bounding box center [626, 517] width 401 height 31
paste input "N/A"
type input "N/A"
click at [490, 579] on input "Contact #5 House Number" at bounding box center [626, 575] width 401 height 31
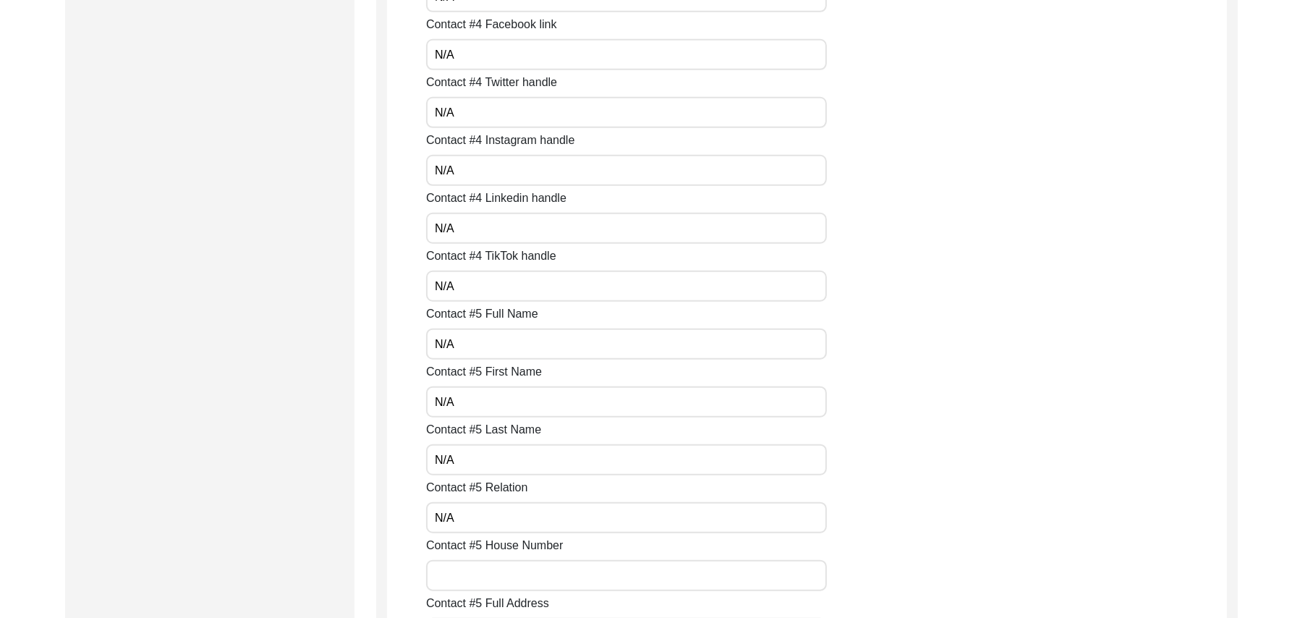
paste input "N/A"
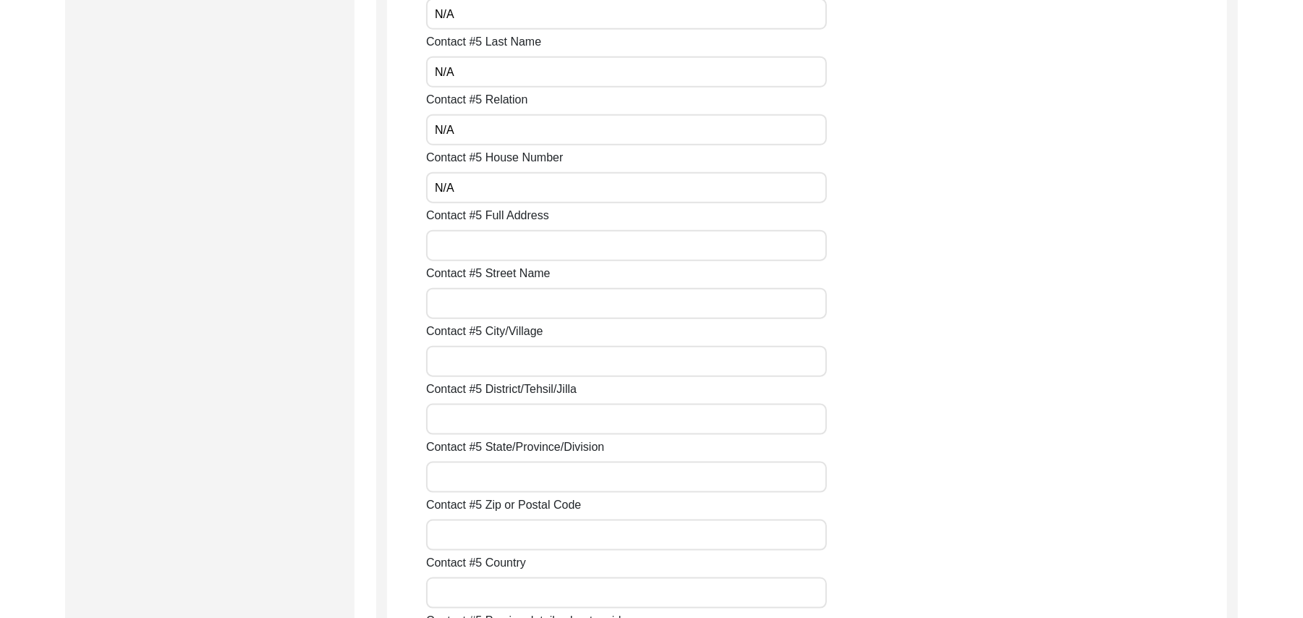
scroll to position [5136, 0]
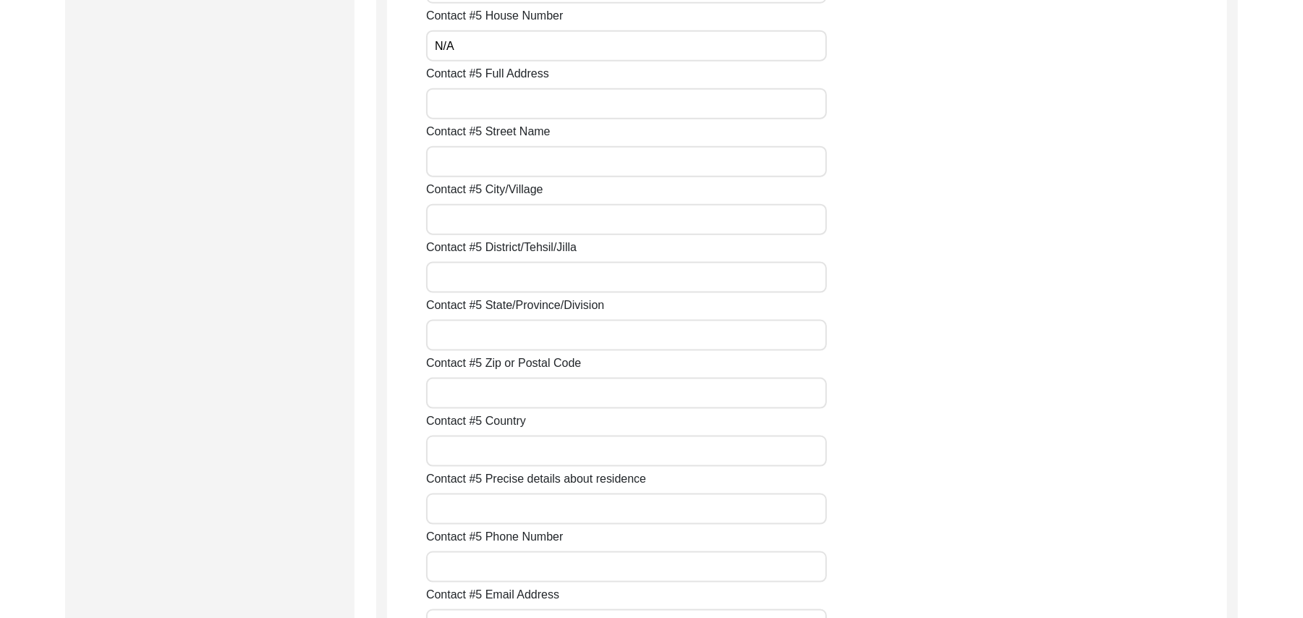
type input "N/A"
click at [498, 103] on input "Contact #5 Full Address" at bounding box center [626, 103] width 401 height 31
paste input "N/A"
type input "N/A"
click at [495, 160] on input "Contact #5 Street Name" at bounding box center [626, 161] width 401 height 31
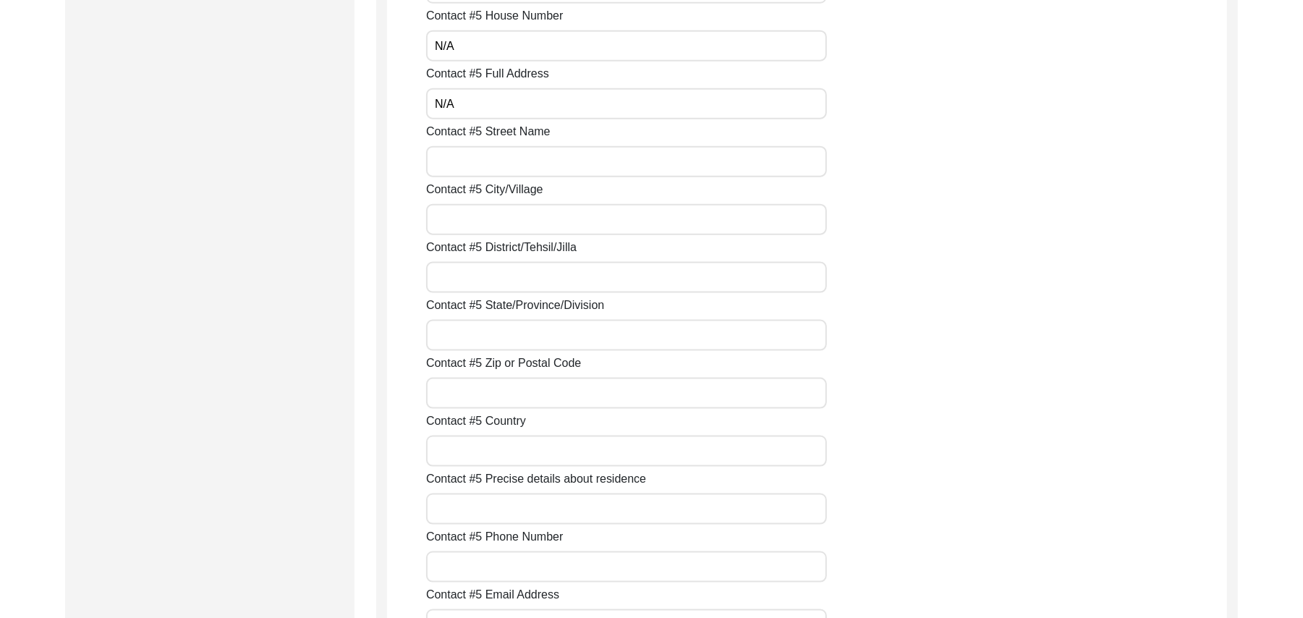
paste input "N/A"
type input "N/A"
click at [493, 215] on input "Contact #5 City/Village" at bounding box center [626, 219] width 401 height 31
paste input "N/A"
type input "N/A"
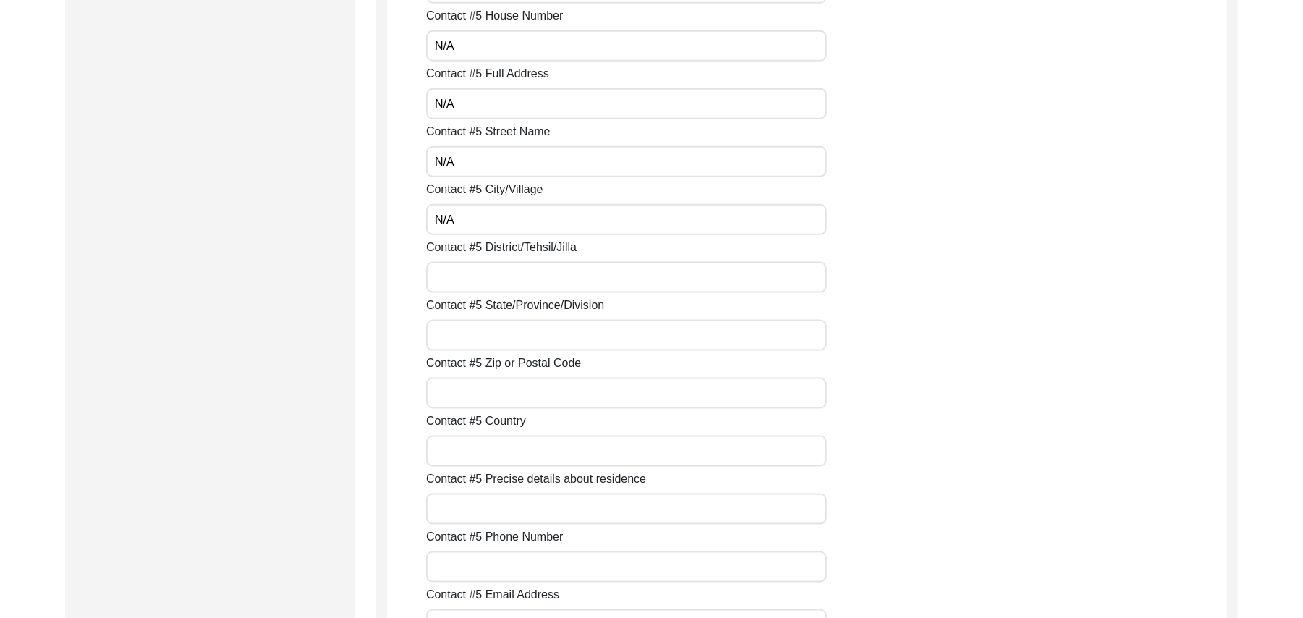
click at [487, 285] on input "Contact #5 District/Tehsil/Jilla" at bounding box center [626, 277] width 401 height 31
paste input "N/A"
type input "N/A"
click at [483, 331] on input "Contact #5 State/Province/Division" at bounding box center [626, 335] width 401 height 31
paste input "N/A"
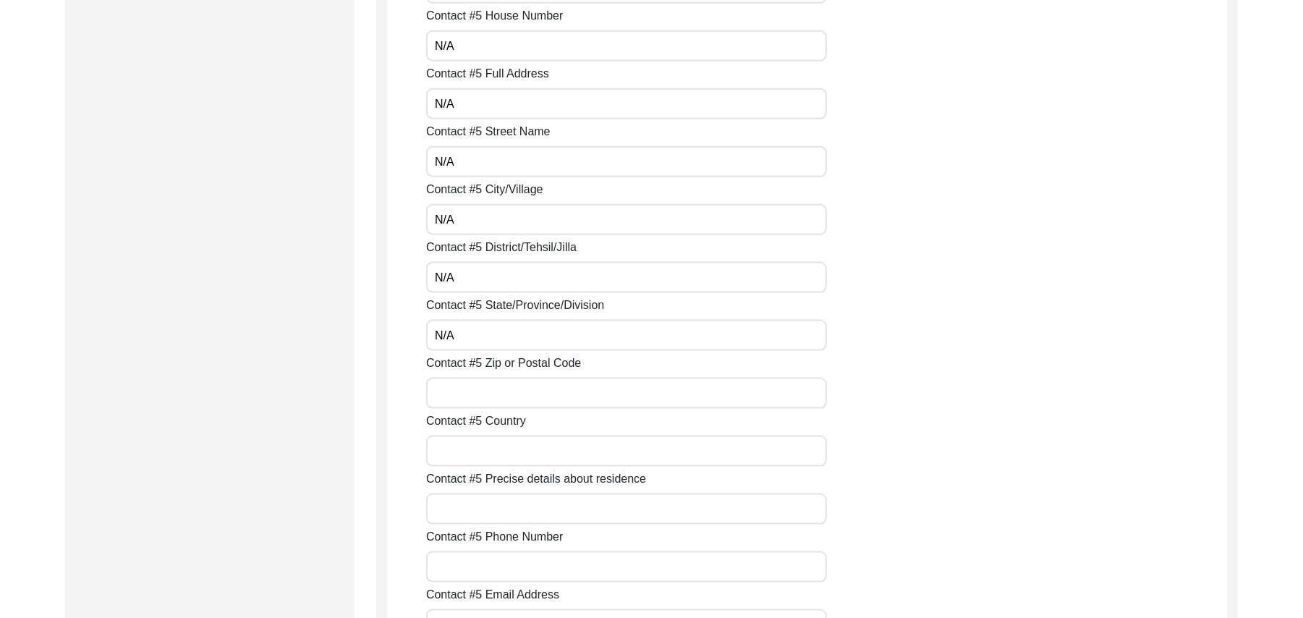
type input "N/A"
click at [481, 391] on input "Contact #5 Zip or Postal Code" at bounding box center [626, 393] width 401 height 31
paste input "N/A"
type input "N/A"
click at [478, 450] on input "Contact #5 Country" at bounding box center [626, 451] width 401 height 31
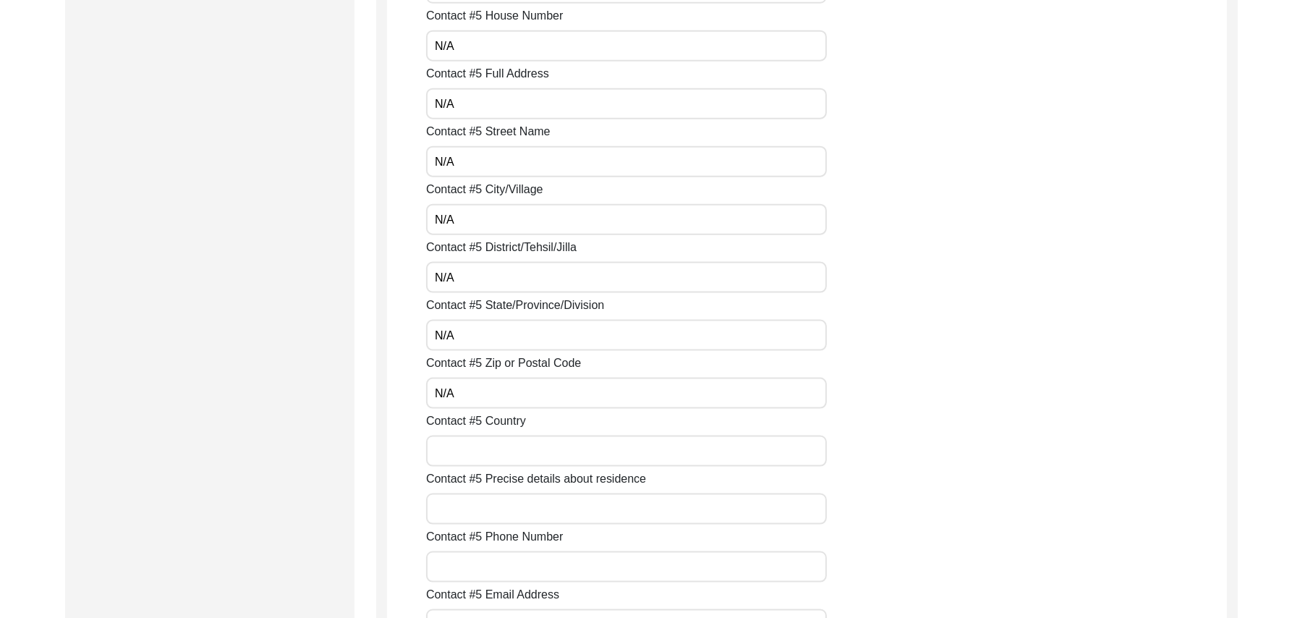
paste input "N/A"
type input "N/A"
click at [478, 515] on input "Contact #5 Precise details about residence" at bounding box center [626, 508] width 401 height 31
paste input "N/A"
type input "N/A"
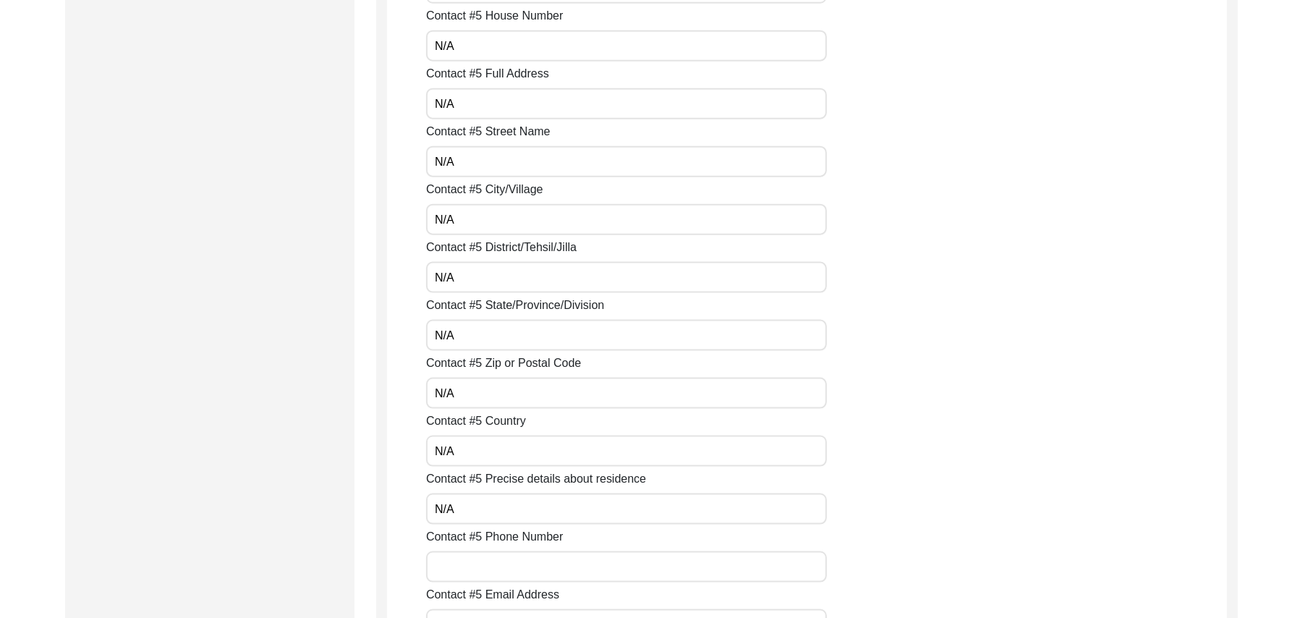
click at [478, 560] on input "Contact #5 Phone Number" at bounding box center [626, 566] width 401 height 31
paste input "N/A"
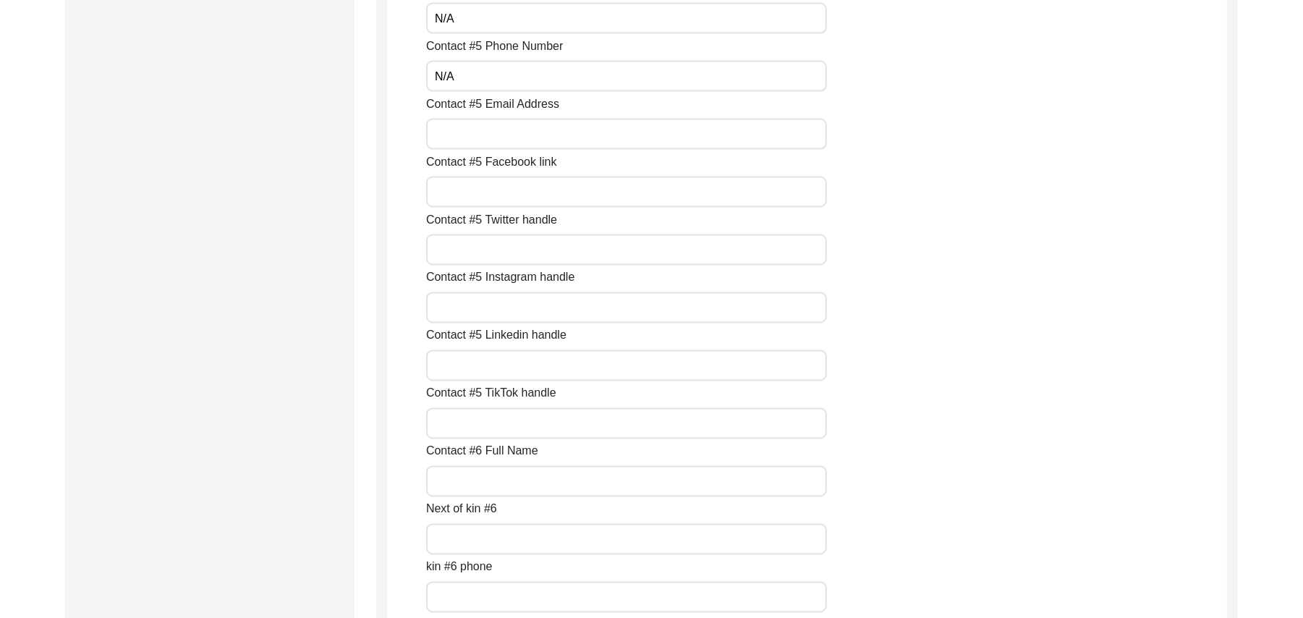
scroll to position [5679, 0]
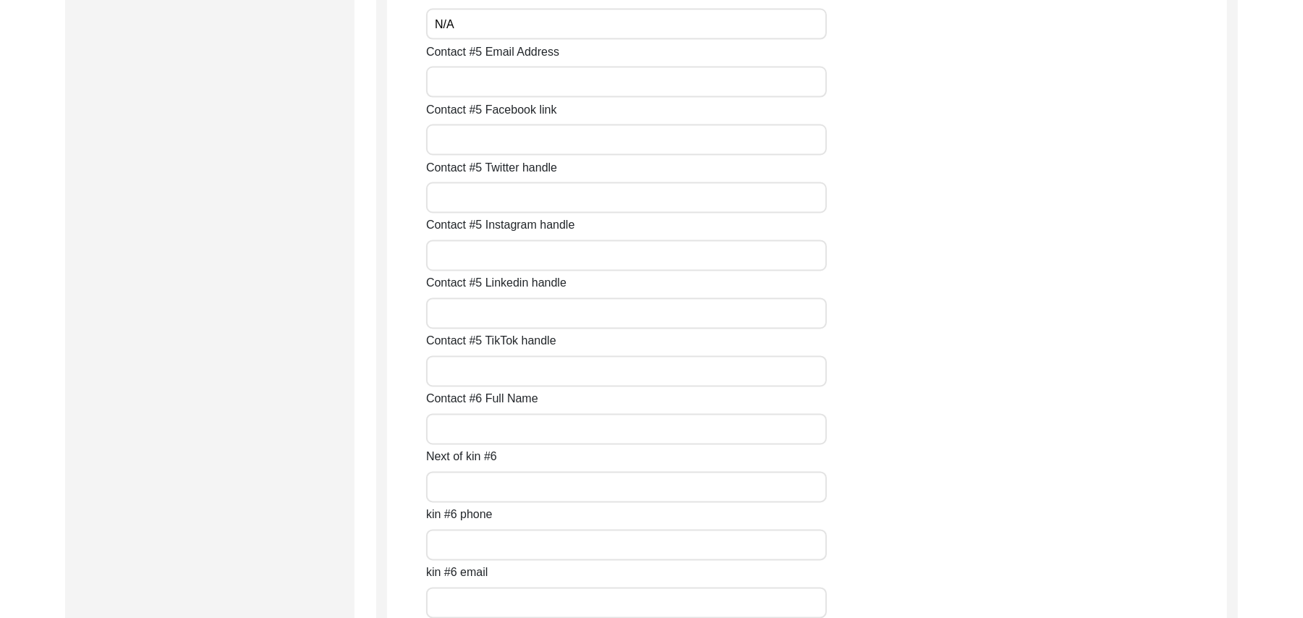
type input "N/A"
click at [530, 88] on input "Contact #5 Email Address" at bounding box center [626, 82] width 401 height 31
paste input "N/A"
type input "N/A"
click at [504, 146] on input "Contact #5 Facebook link" at bounding box center [626, 139] width 401 height 31
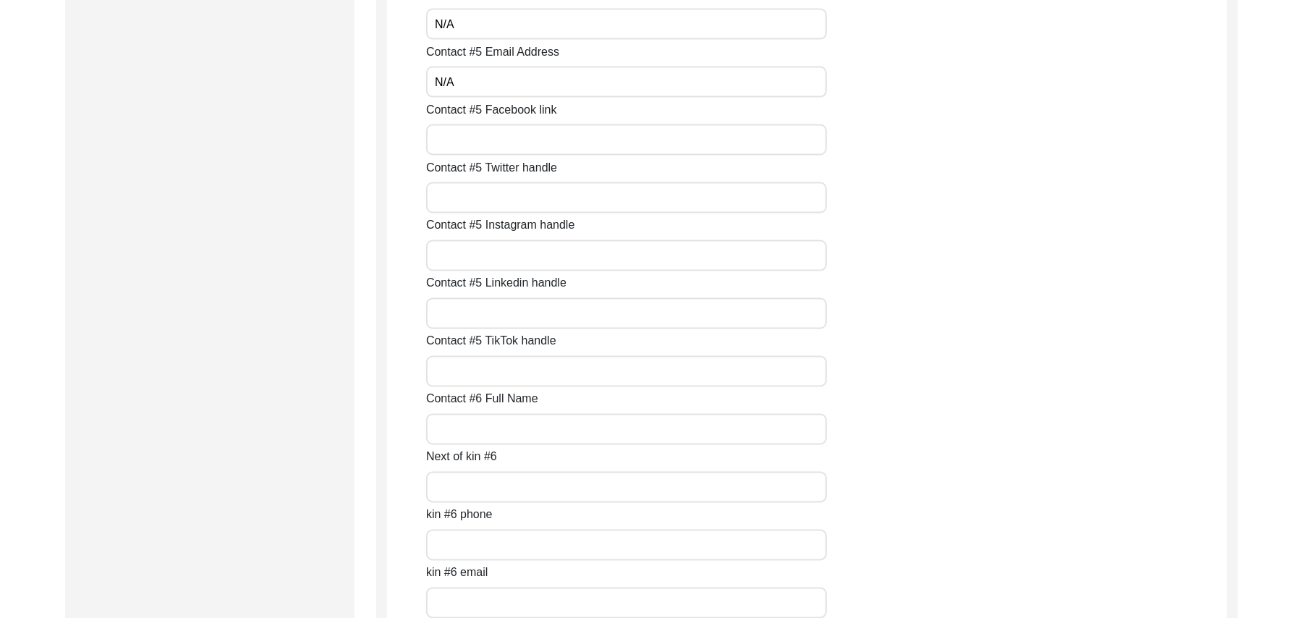
paste input "N/A"
type input "N/A"
click at [490, 203] on input "Contact #5 Twitter handle" at bounding box center [626, 197] width 401 height 31
paste input "N/A"
type input "N/A"
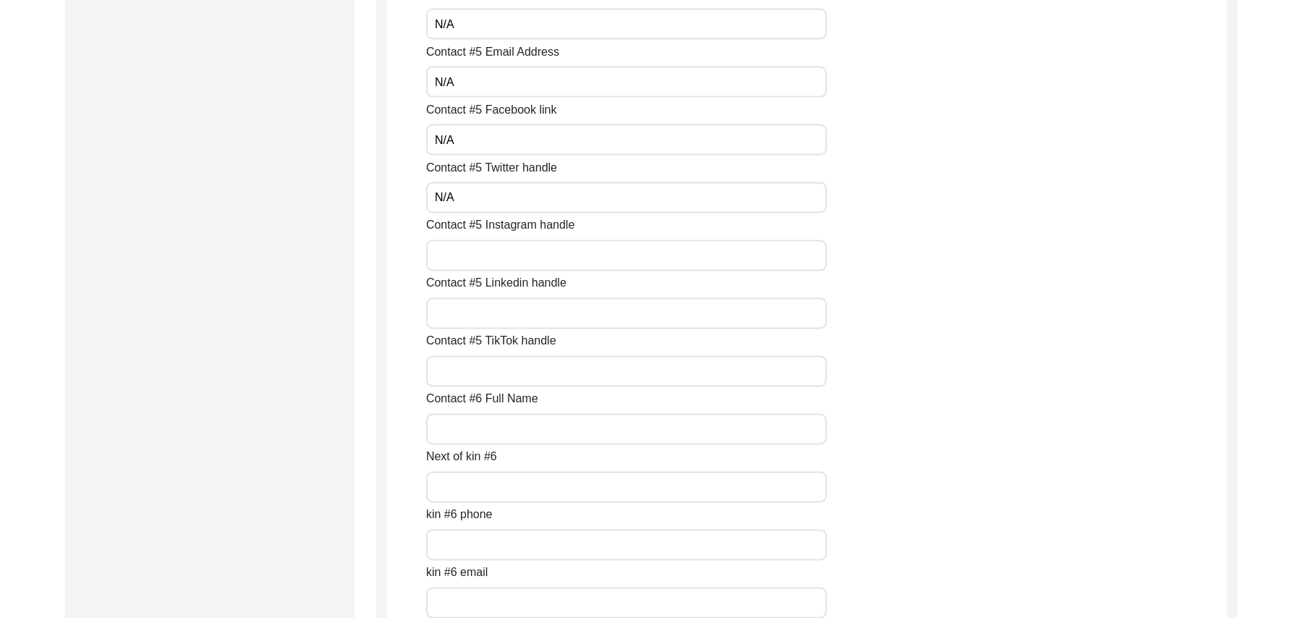
click at [482, 253] on input "Contact #5 Instagram handle" at bounding box center [626, 255] width 401 height 31
paste input "N/A"
type input "N/A"
click at [477, 317] on input "Contact #5 Linkedin handle" at bounding box center [626, 313] width 401 height 31
paste input "N/A"
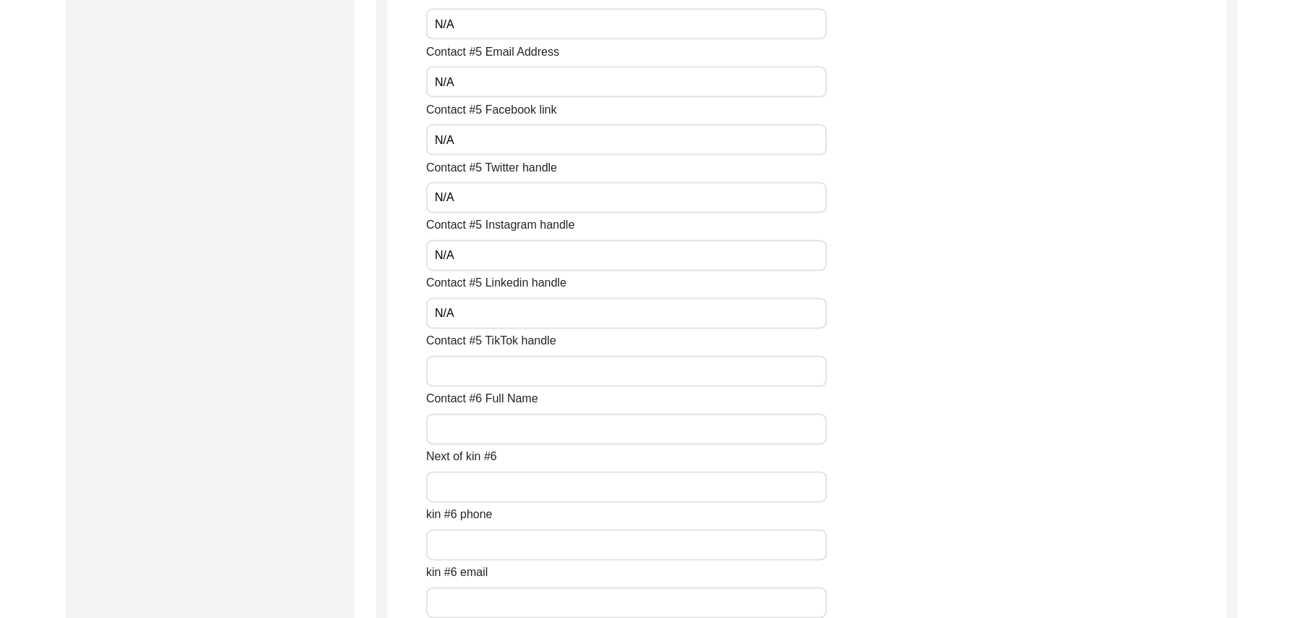
type input "N/A"
click at [475, 362] on input "Contact #5 TikTok handle" at bounding box center [626, 371] width 401 height 31
paste input "N/A"
type input "N/A"
click at [475, 418] on input "Contact #6 Full Name" at bounding box center [626, 429] width 401 height 31
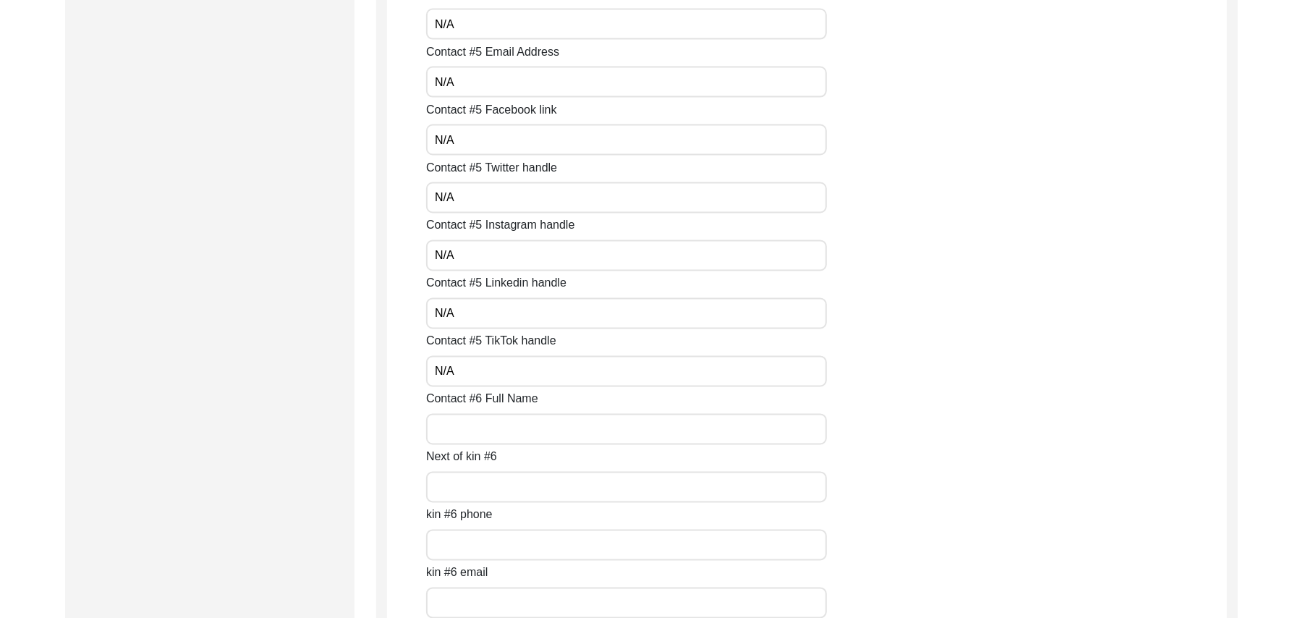
paste input "N/A"
type input "N/A"
click at [472, 484] on input "Next of kin #6" at bounding box center [626, 487] width 401 height 31
paste input "N/A"
type input "N/A"
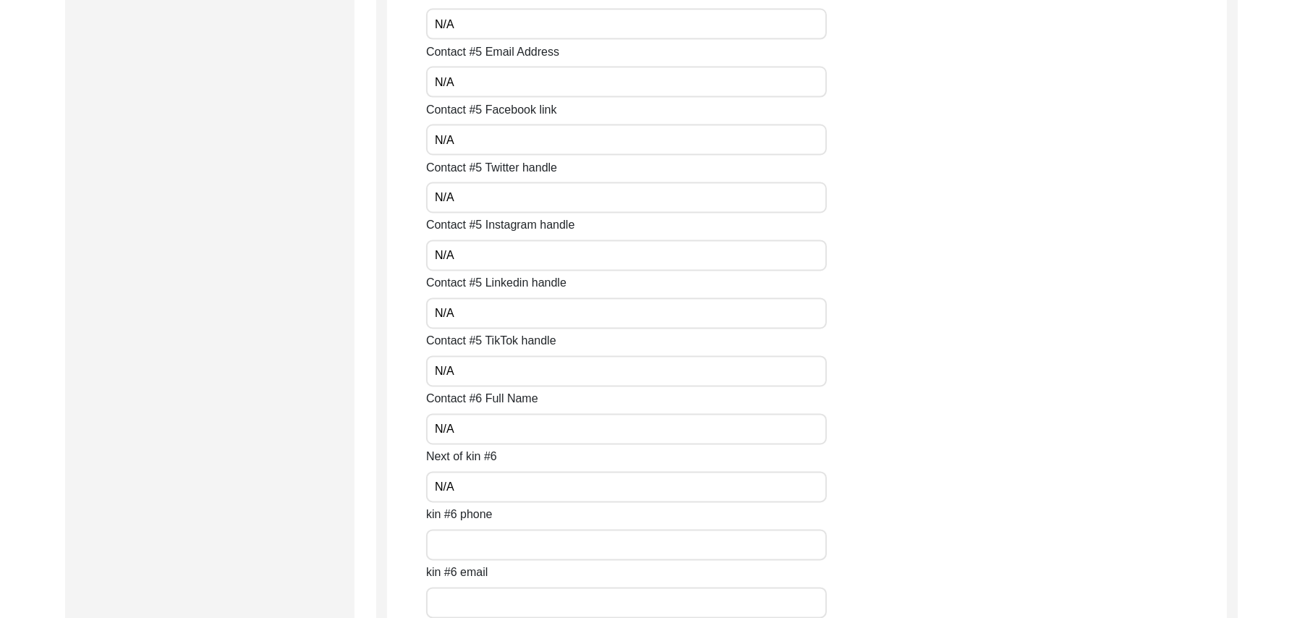
click at [473, 550] on input "kin #6 phone" at bounding box center [626, 545] width 401 height 31
paste input "N/A"
type input "N/A"
click at [478, 596] on input "kin #6 email" at bounding box center [626, 602] width 401 height 31
paste input "N/A"
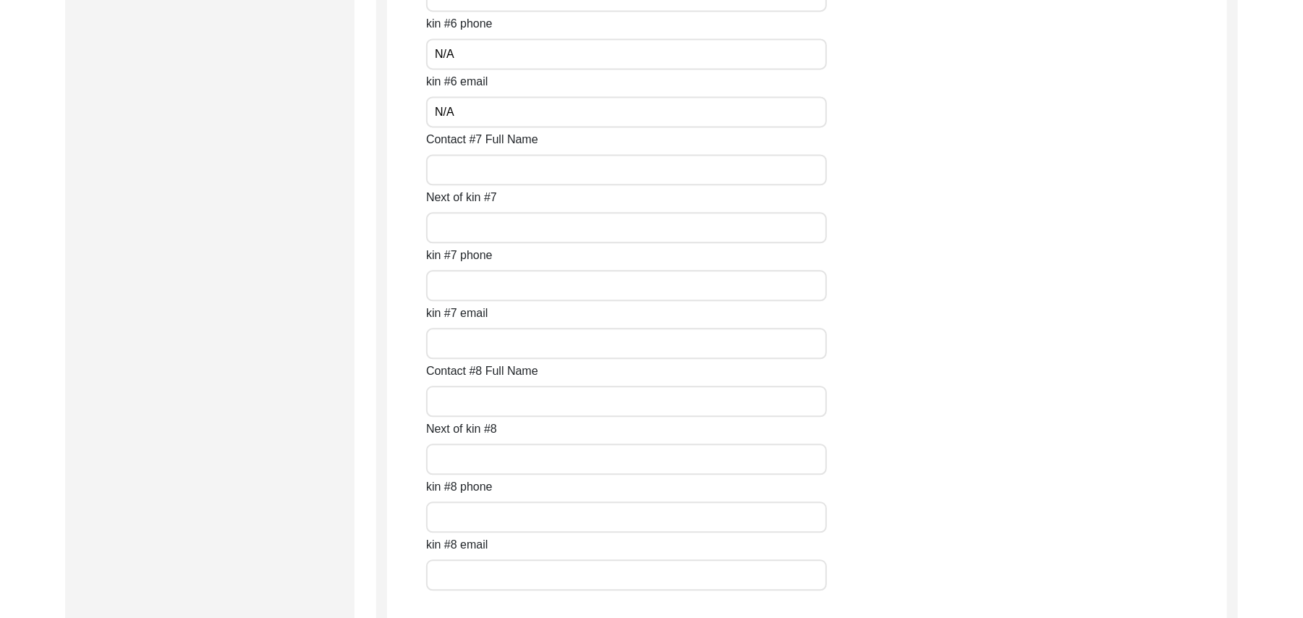
scroll to position [6222, 0]
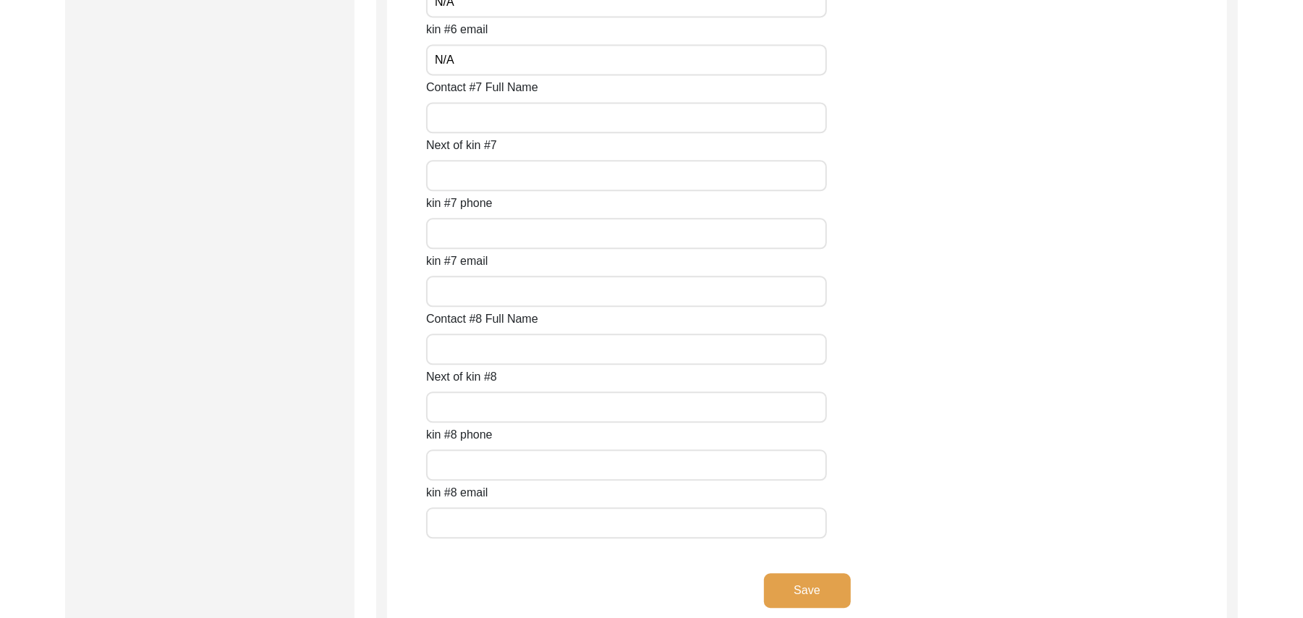
type input "N/A"
click at [513, 130] on input "Contact #7 Full Name" at bounding box center [626, 117] width 401 height 31
paste input "N/A"
type input "N/A"
click at [496, 175] on input "Next of kin #7" at bounding box center [626, 175] width 401 height 31
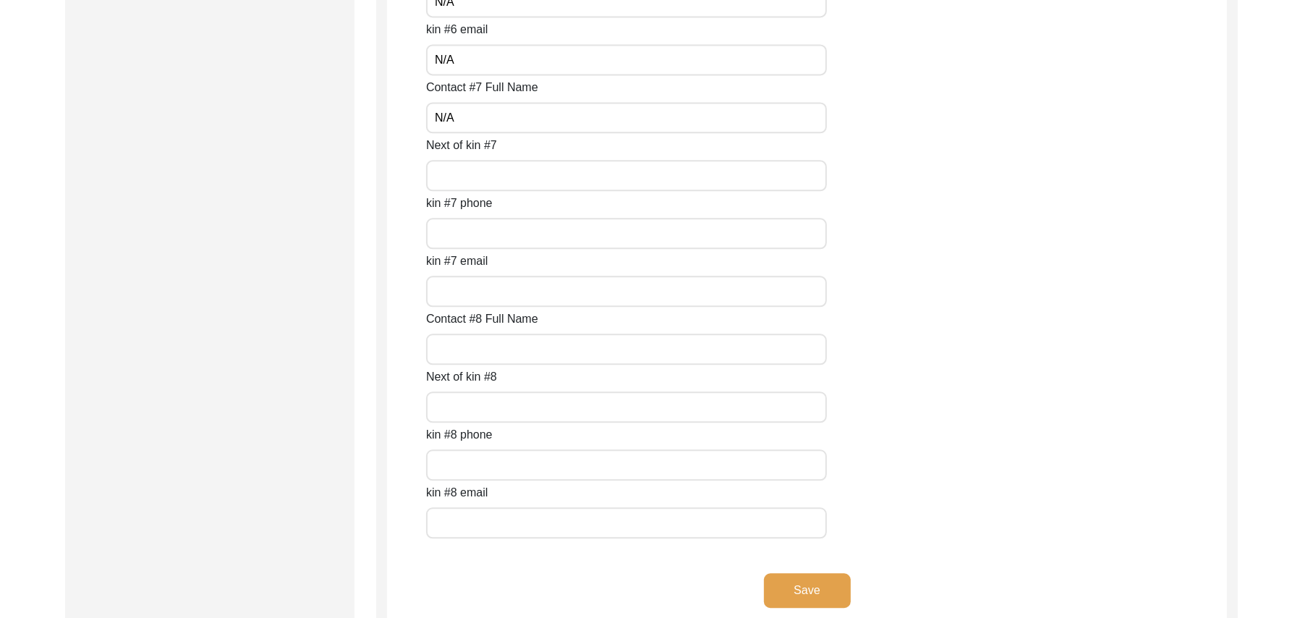
paste input "N/A"
type input "N/A"
click at [490, 229] on input "kin #7 phone" at bounding box center [626, 233] width 401 height 31
paste input "N/A"
type input "N/A"
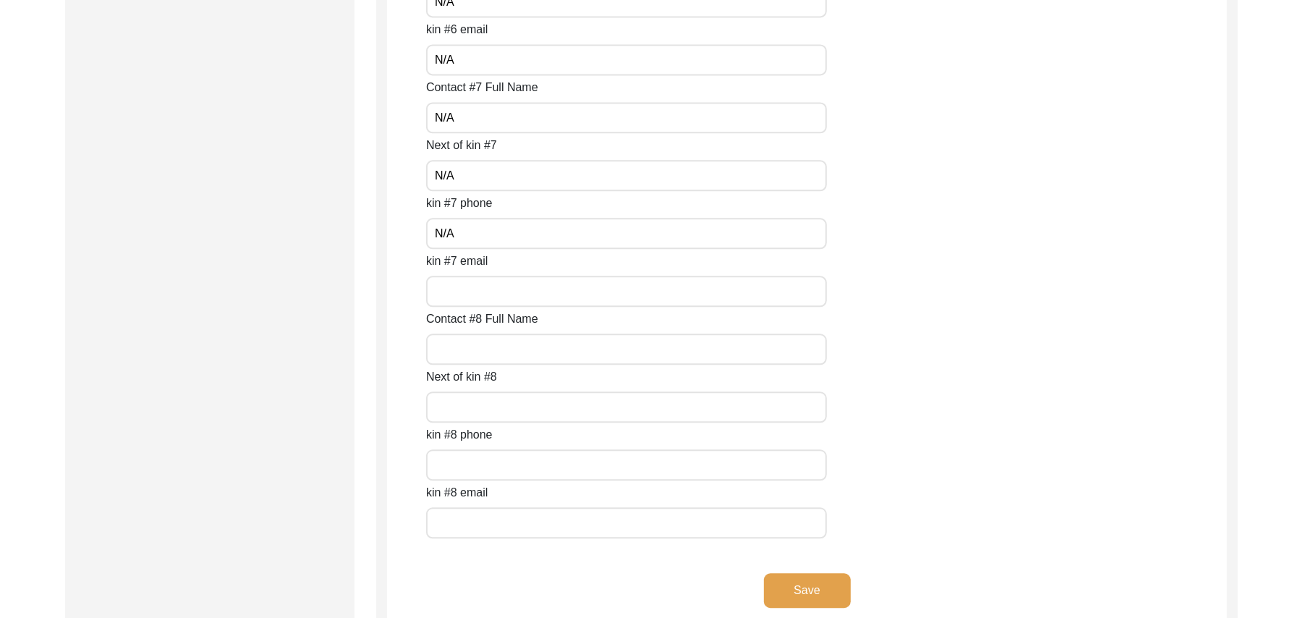
click at [485, 285] on input "kin #7 email" at bounding box center [626, 291] width 401 height 31
paste input "N/A"
type input "N/A"
click at [485, 345] on input "Contact #8 Full Name" at bounding box center [626, 349] width 401 height 31
paste input "N/A"
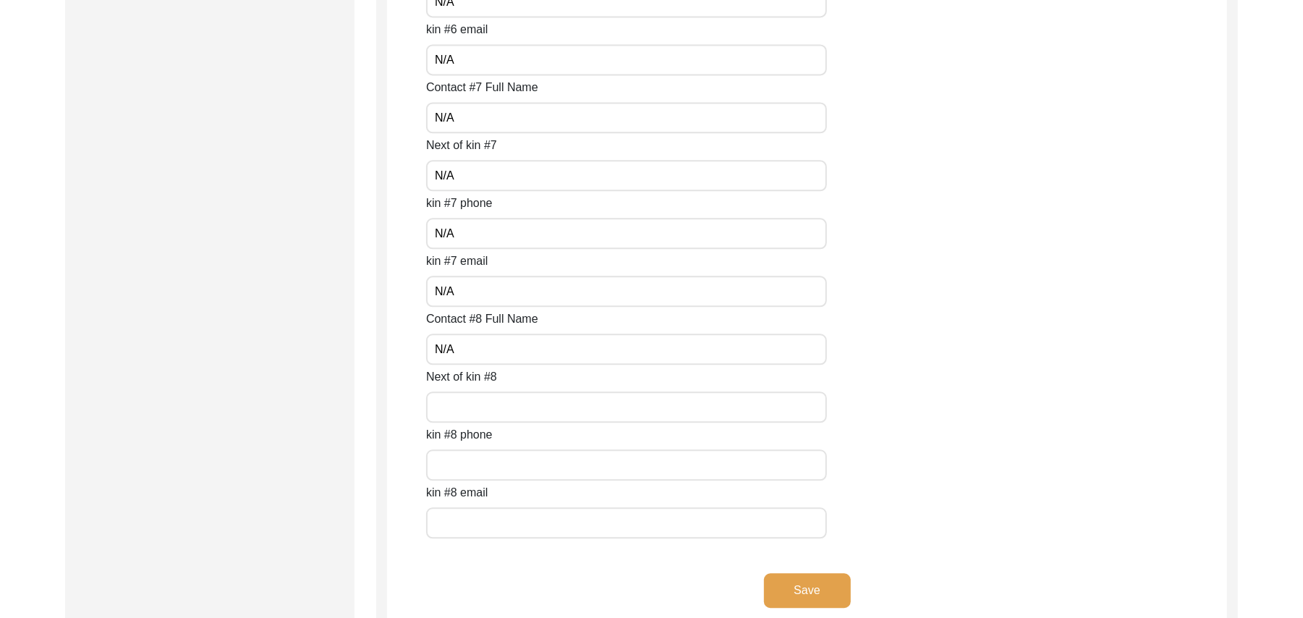
type input "N/A"
click at [481, 403] on input "Next of kin #8" at bounding box center [626, 406] width 401 height 31
paste input "N/A"
type input "N/A"
click at [478, 463] on input "text" at bounding box center [626, 464] width 401 height 31
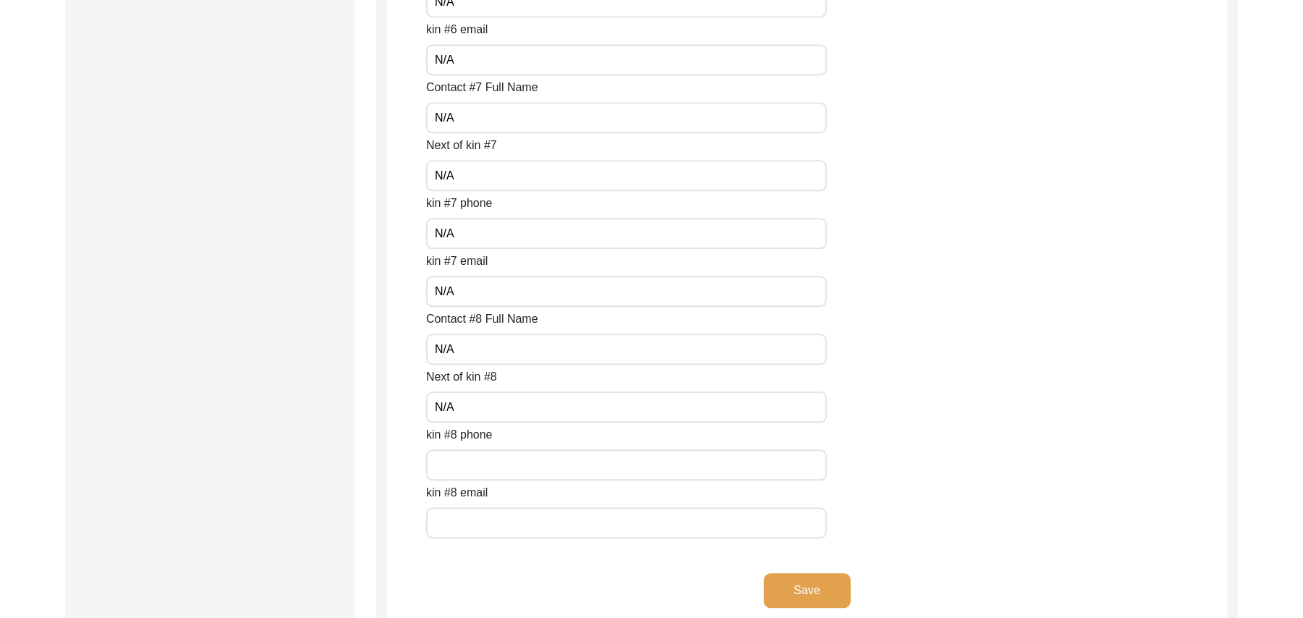
paste input "N/A"
type input "N/A"
click at [475, 522] on input "text" at bounding box center [626, 522] width 401 height 31
paste input "N/A"
type input "N/A"
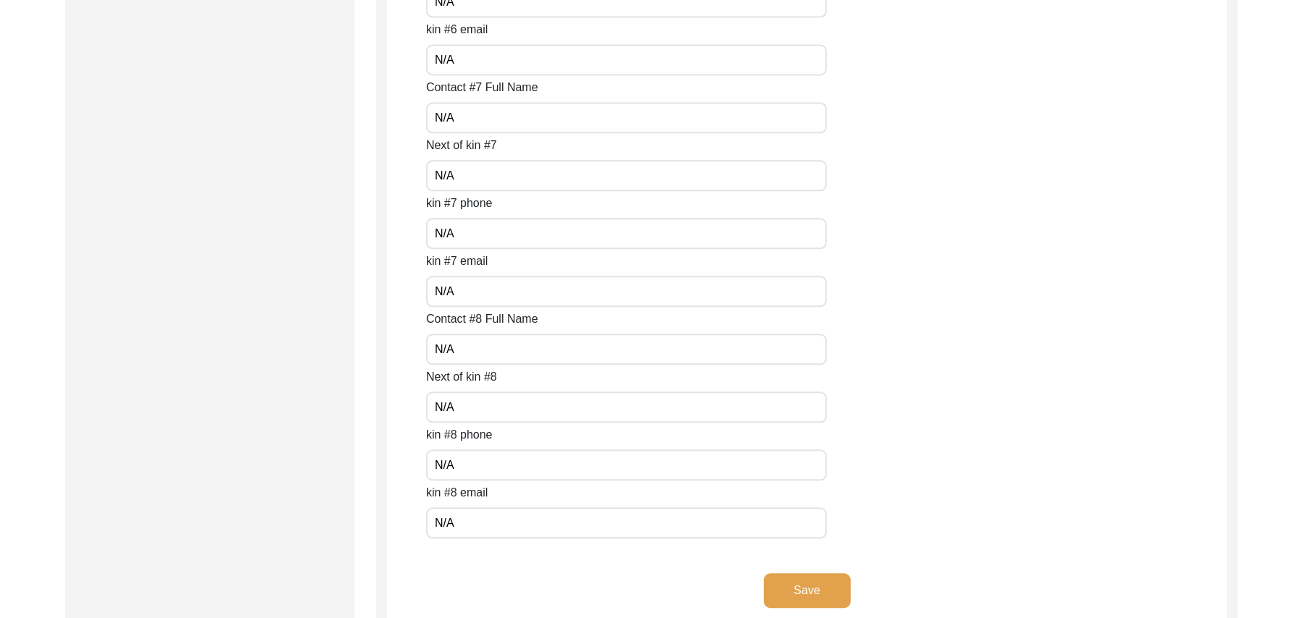
click at [828, 586] on button "Save" at bounding box center [807, 590] width 87 height 35
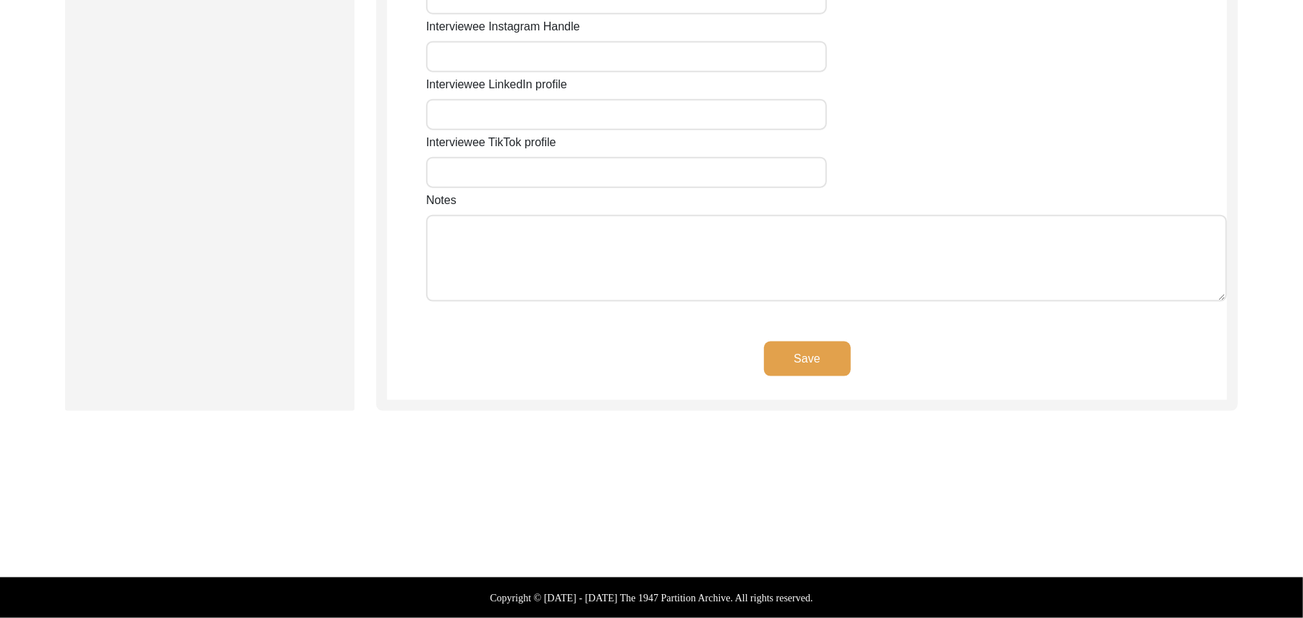
scroll to position [1219, 0]
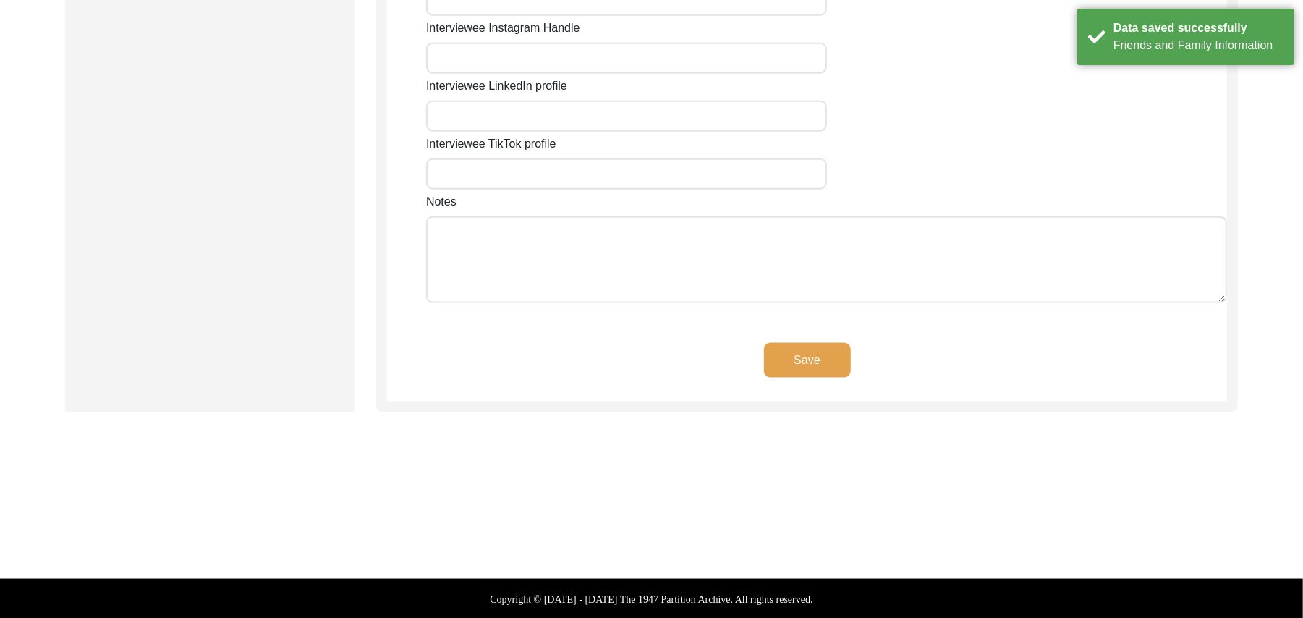
type input "N/A"
type input "Chak 327GB"
type input "[GEOGRAPHIC_DATA]"
type input "[PERSON_NAME]/ [PERSON_NAME]"
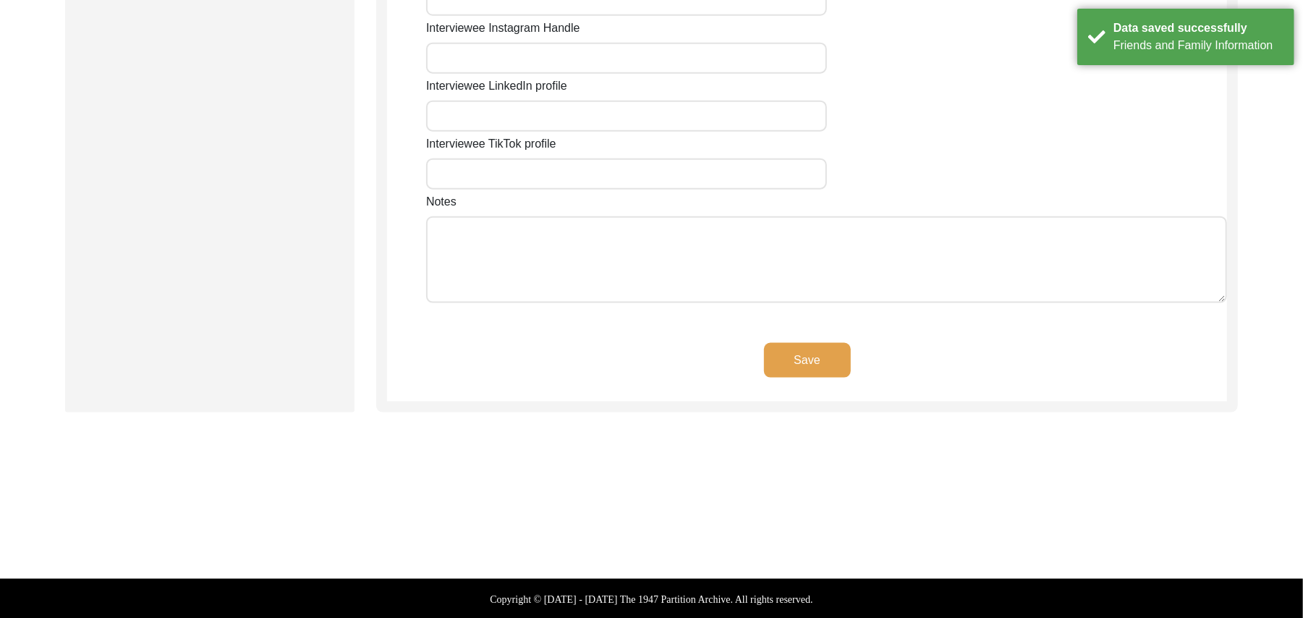
type input "36300"
type input "[GEOGRAPHIC_DATA]"
type input "Chak 327GB/ [GEOGRAPHIC_DATA] [GEOGRAPHIC_DATA] Cantt"
type input "Chak 327GB, [GEOGRAPHIC_DATA], [GEOGRAPHIC_DATA]"
type input "N/A"
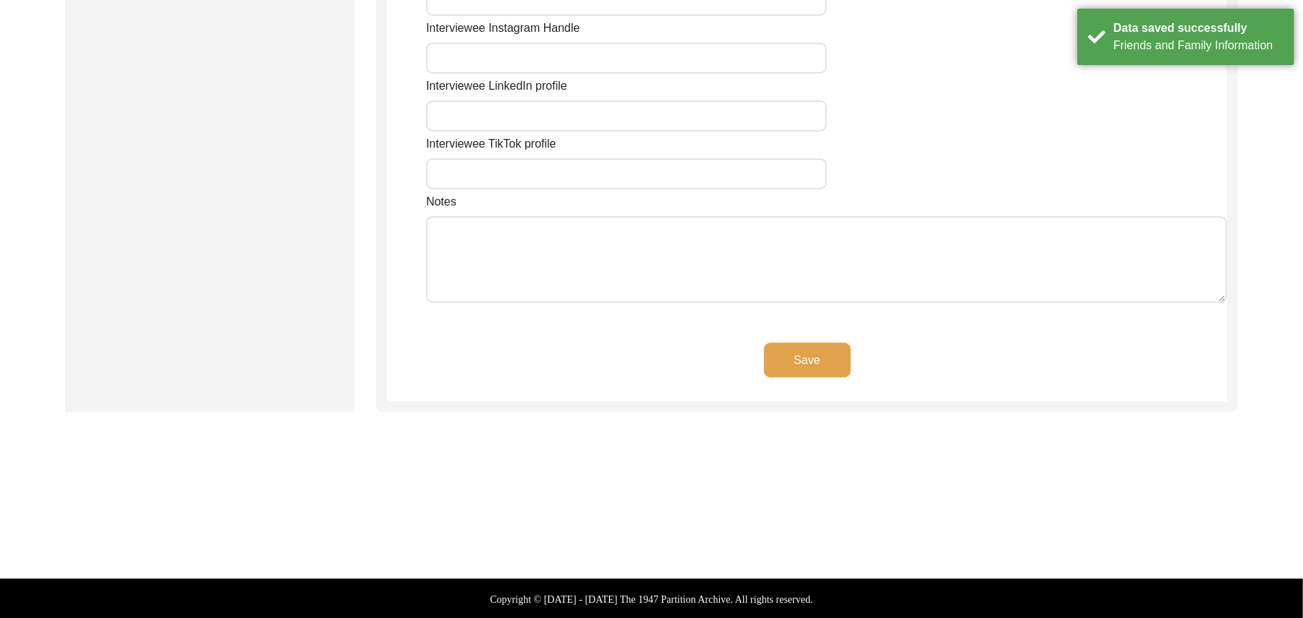
type input "N/A"
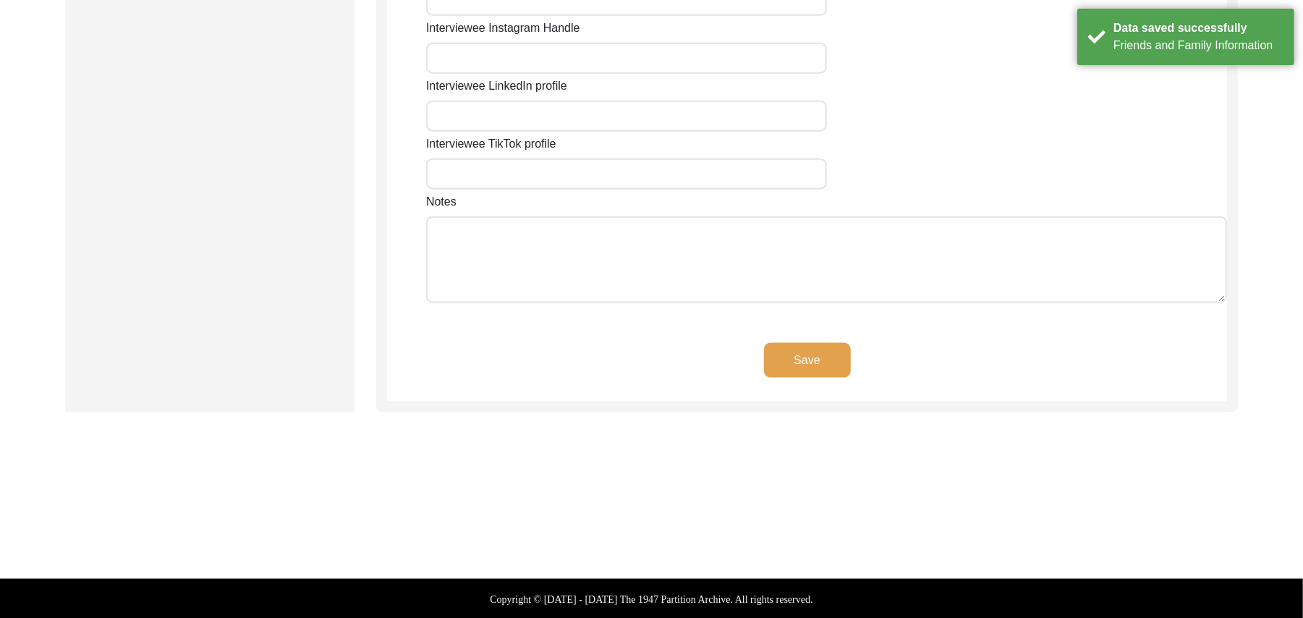
type input "N/A"
type textarea "N/A"
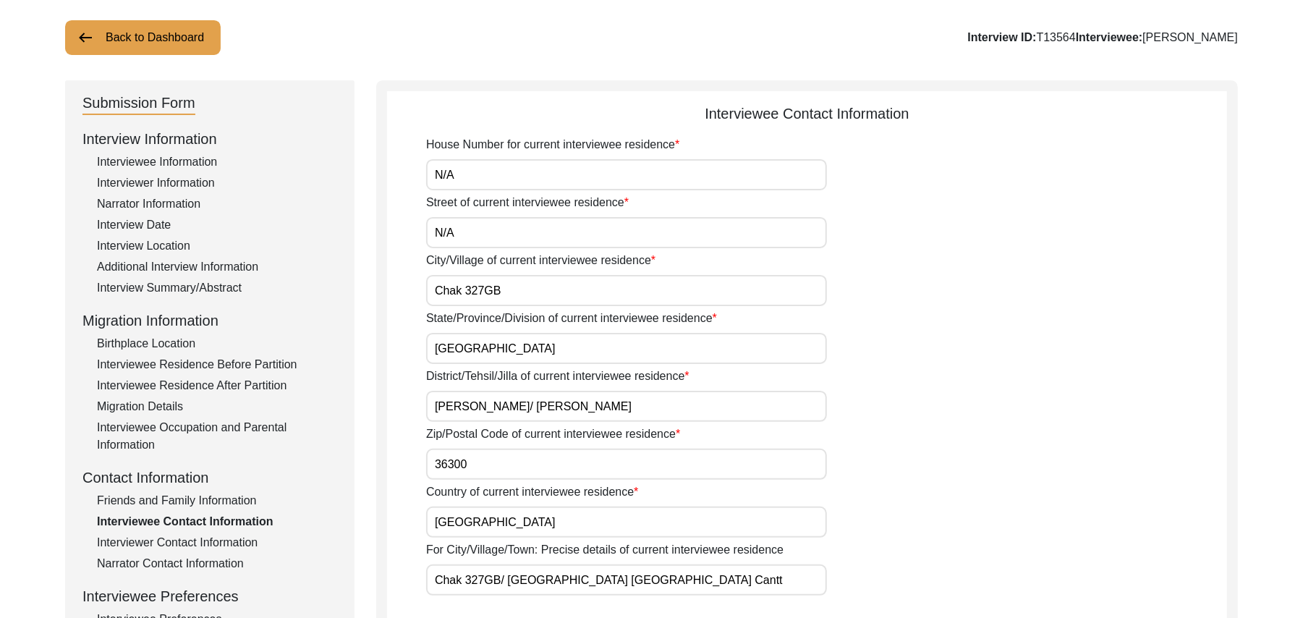
scroll to position [0, 0]
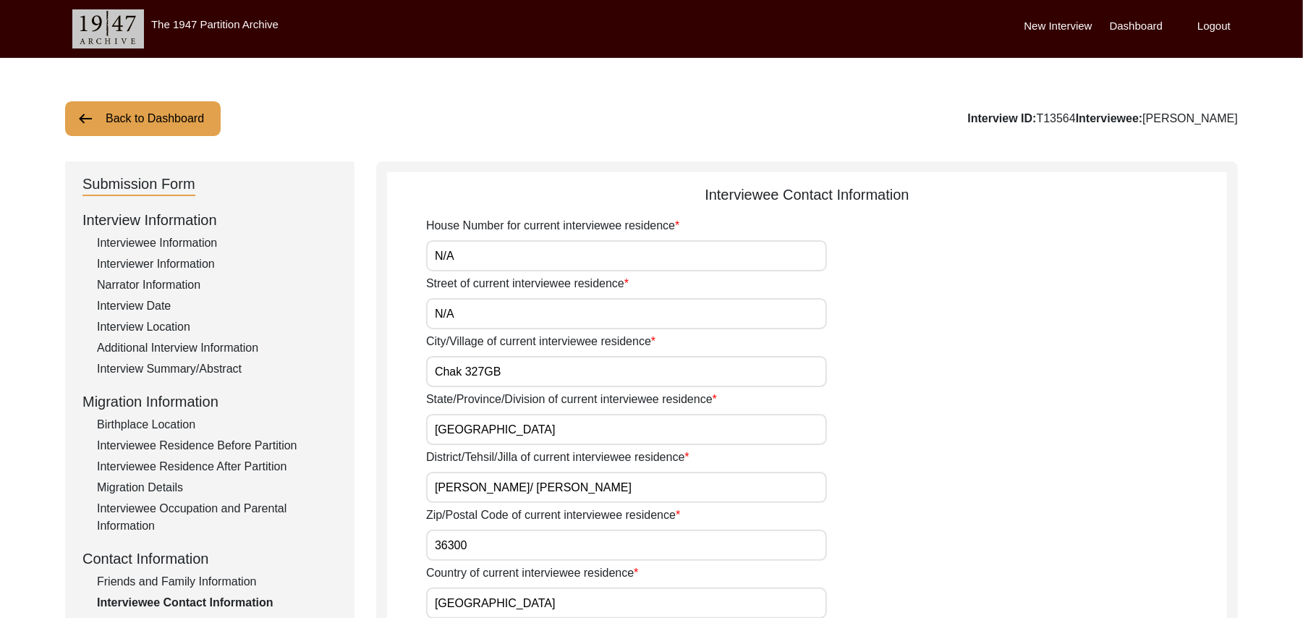
click at [158, 113] on button "Back to Dashboard" at bounding box center [143, 118] width 156 height 35
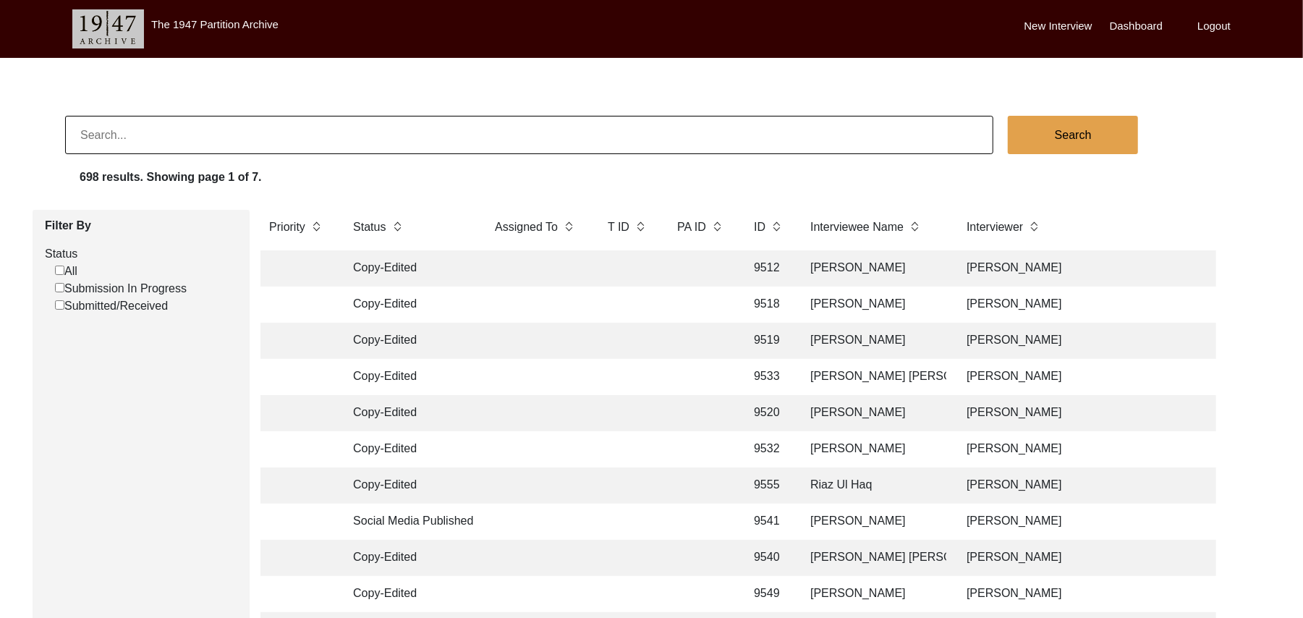
click at [59, 289] on input "Submission In Progress" at bounding box center [59, 287] width 9 height 9
checkbox input "false"
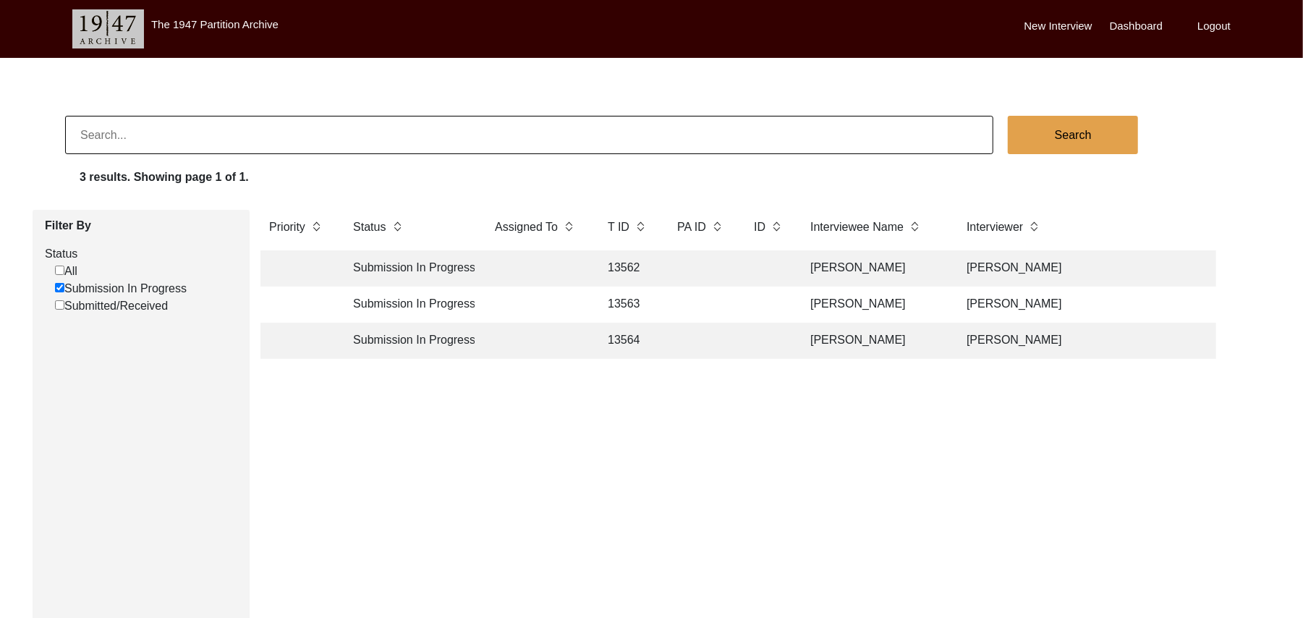
click at [631, 336] on td "13564" at bounding box center [628, 341] width 58 height 36
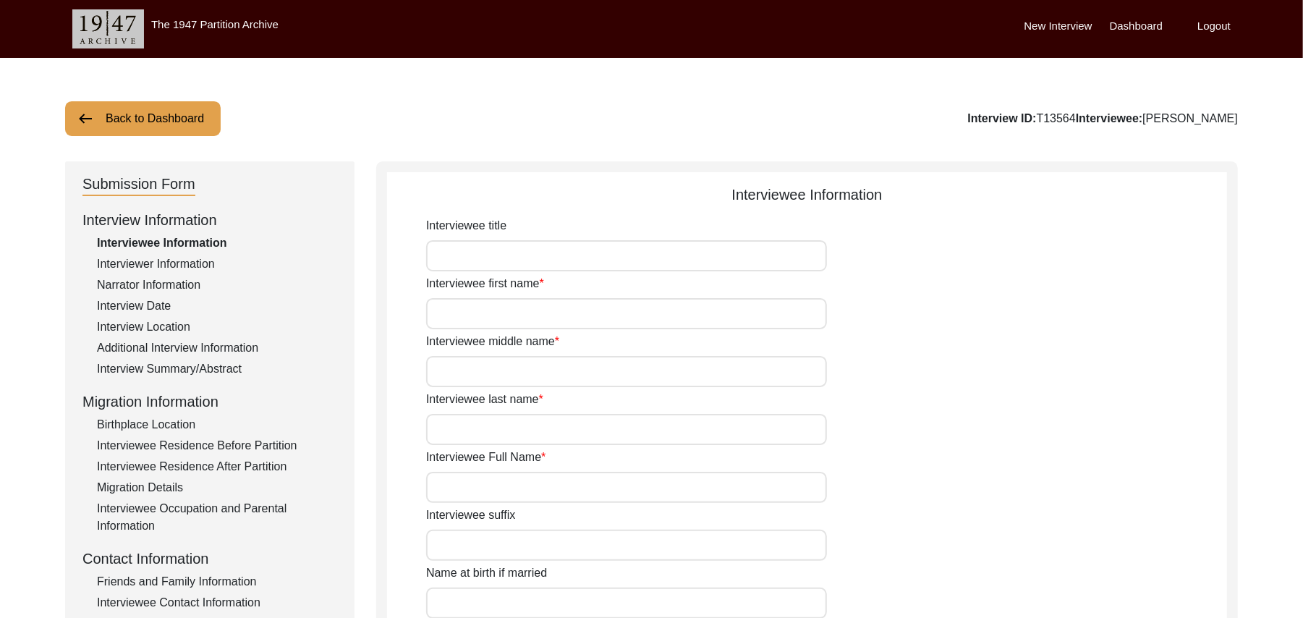
type input "Mr"
type input "[DEMOGRAPHIC_DATA]"
type input "Bashir"
type input "N/A"
type input "[PERSON_NAME]"
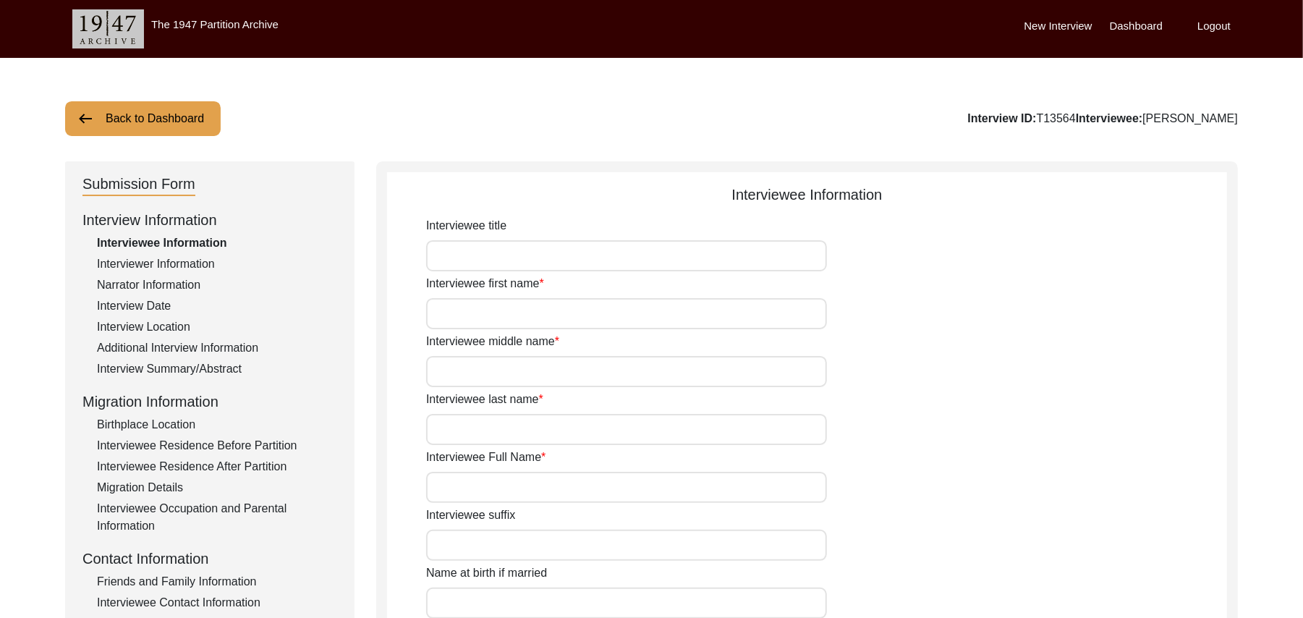
type input "N/A"
type input "[PERSON_NAME]"
type input "1934"
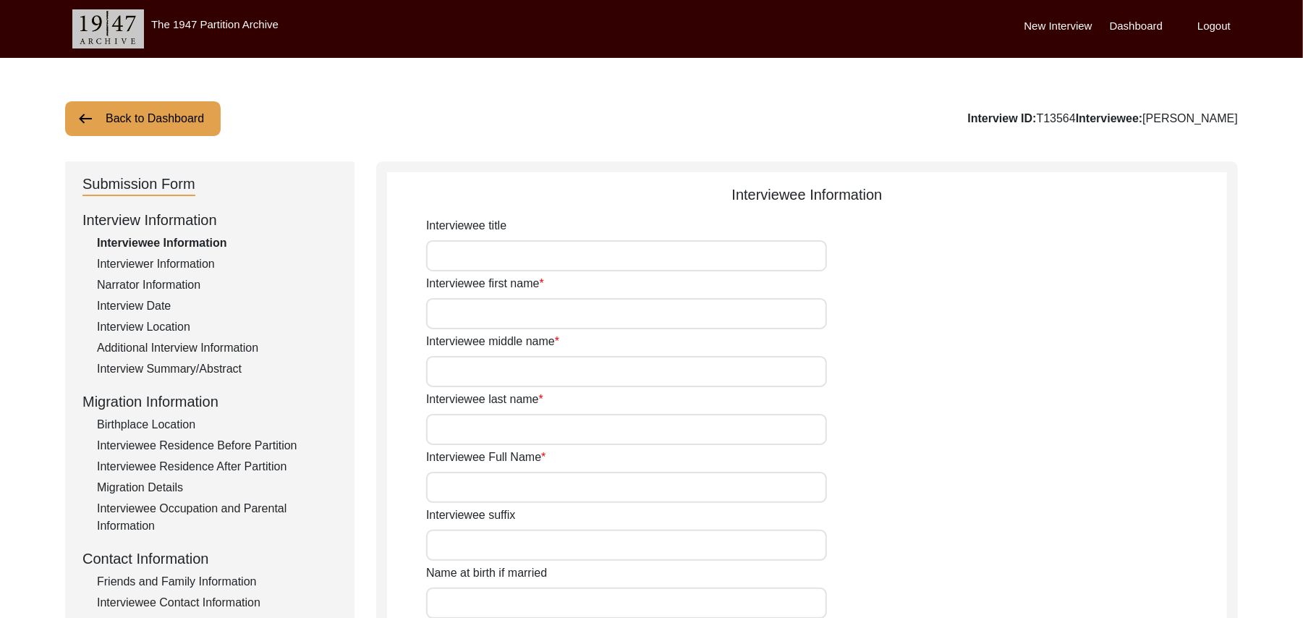
type input "91 Years"
type input "[DEMOGRAPHIC_DATA]"
type input "N/A"
type textarea "N/A"
type input "Punjabi"
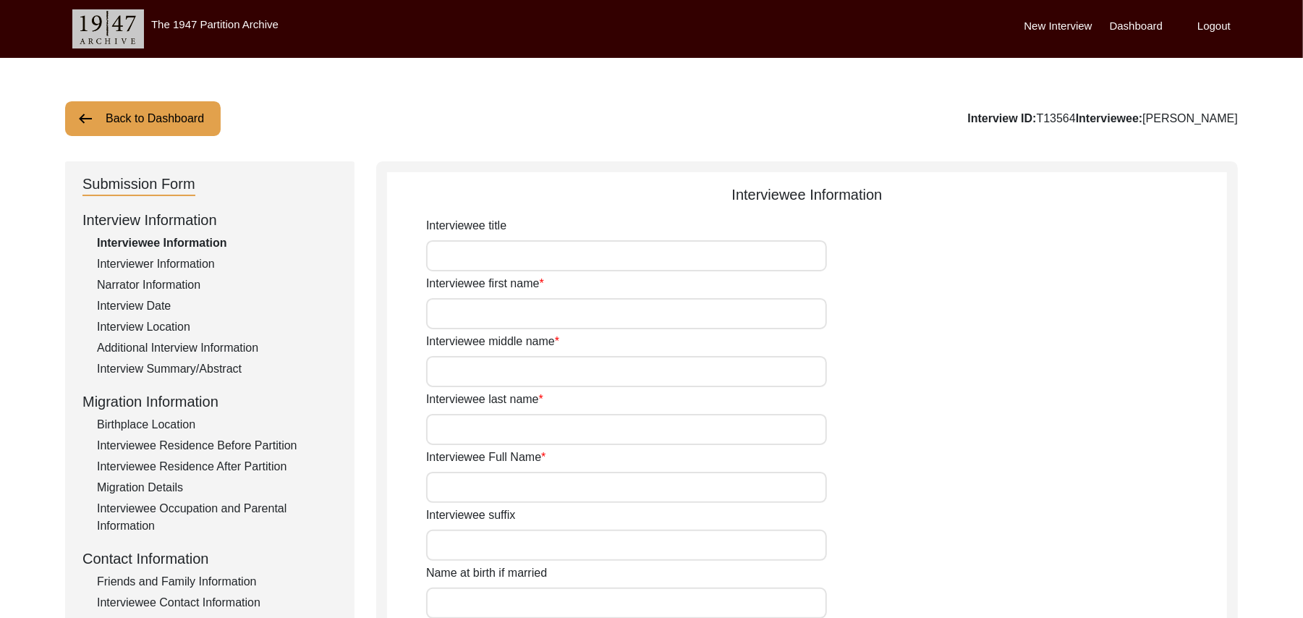
type input "Malwai"
type input "[DEMOGRAPHIC_DATA]"
type input "Araein"
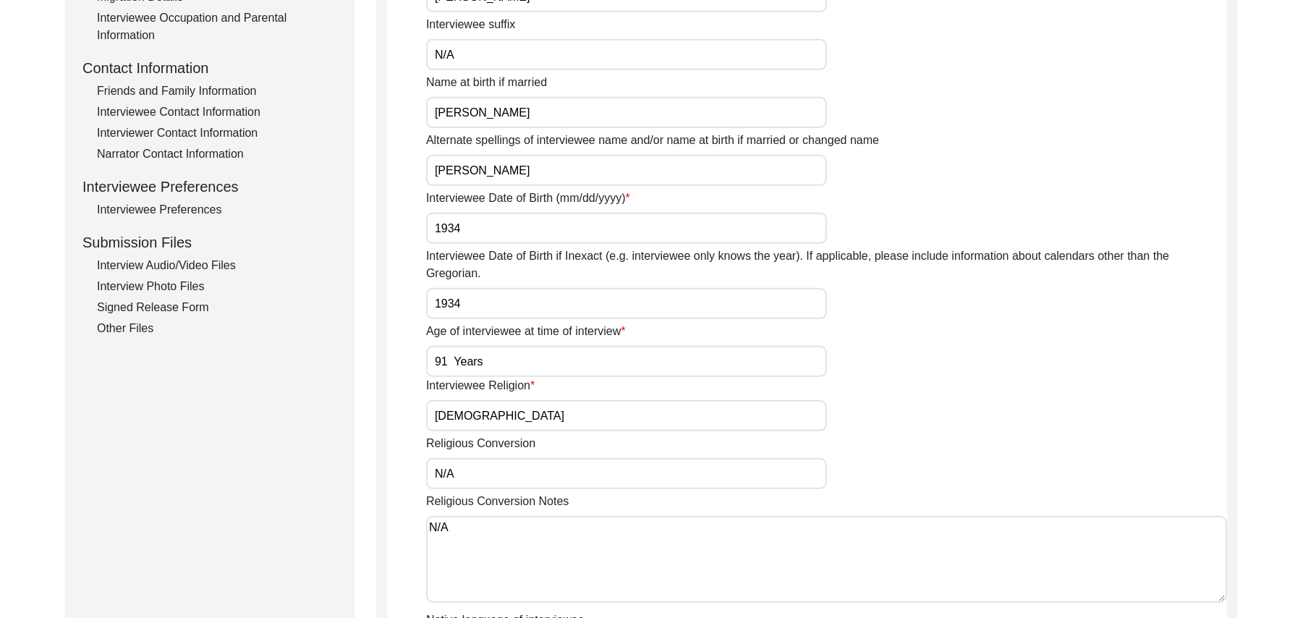
scroll to position [543, 0]
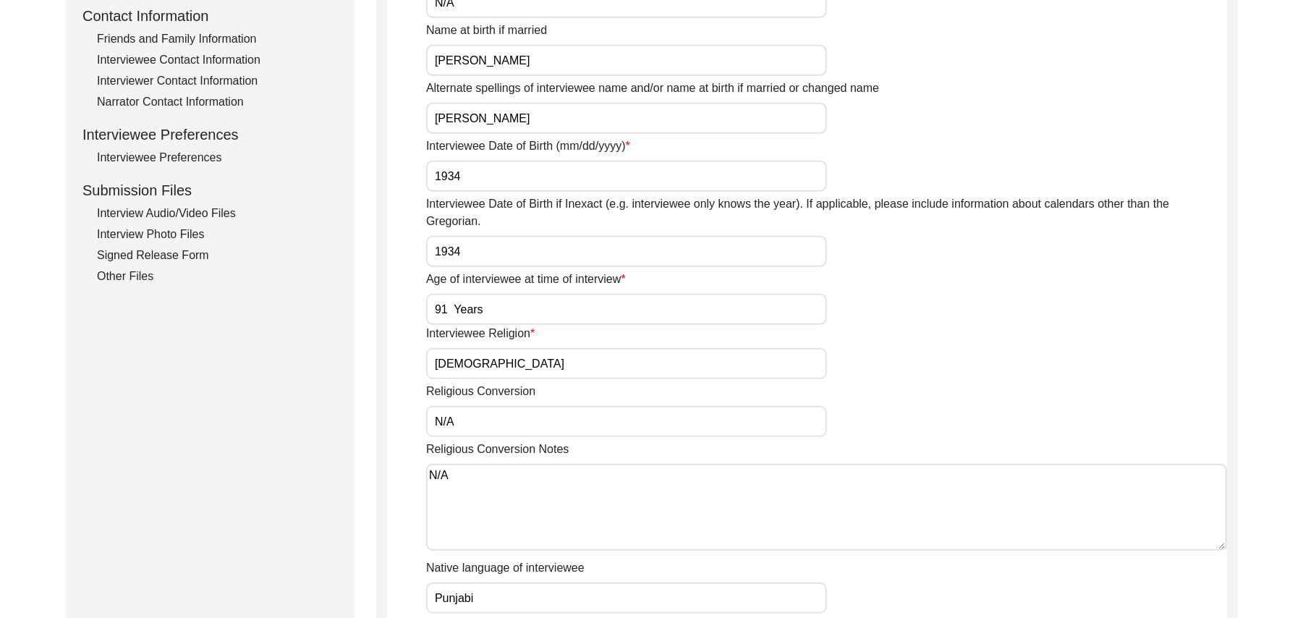
click at [185, 232] on div "Interview Photo Files" at bounding box center [217, 234] width 240 height 17
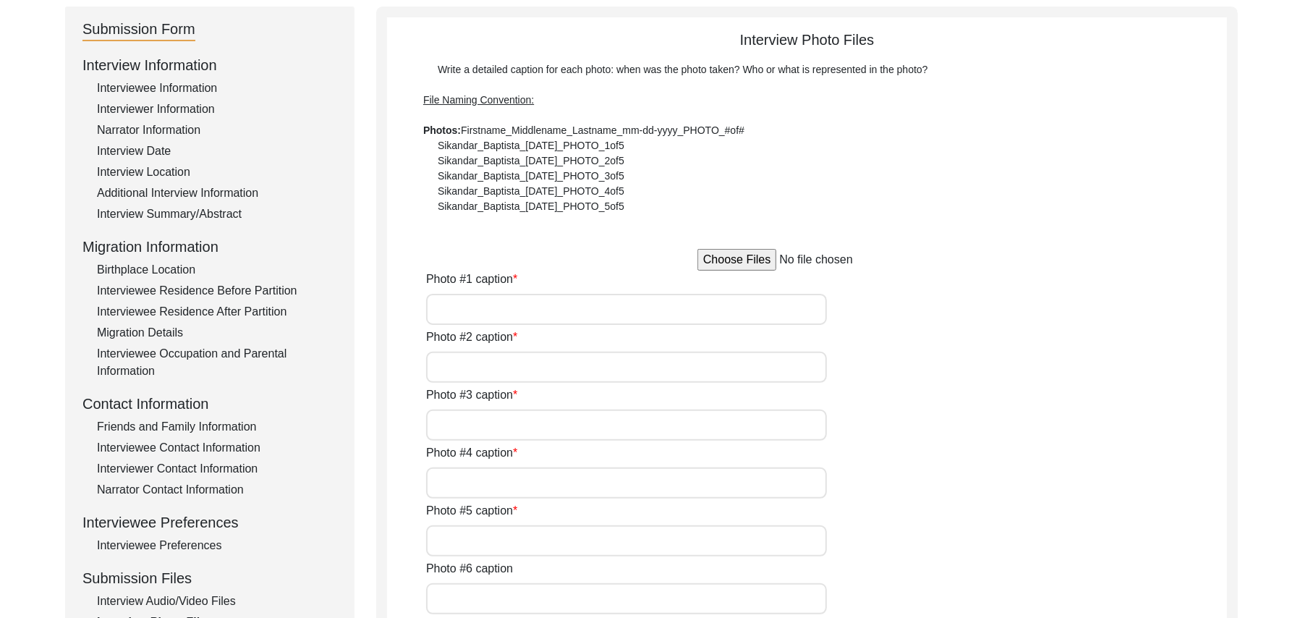
scroll to position [143, 0]
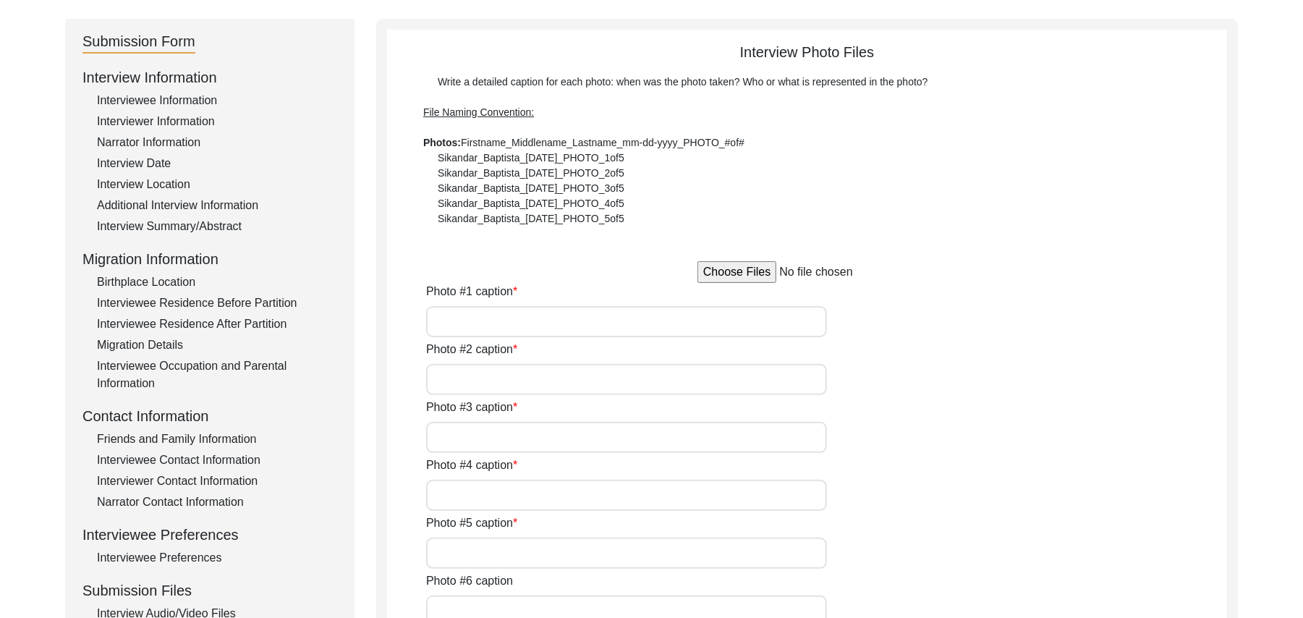
click at [739, 273] on input "file" at bounding box center [806, 272] width 219 height 22
type input "C:\fakepath\Muhammad_Bashir_[DATE]_PHOTO_1of5.jpg"
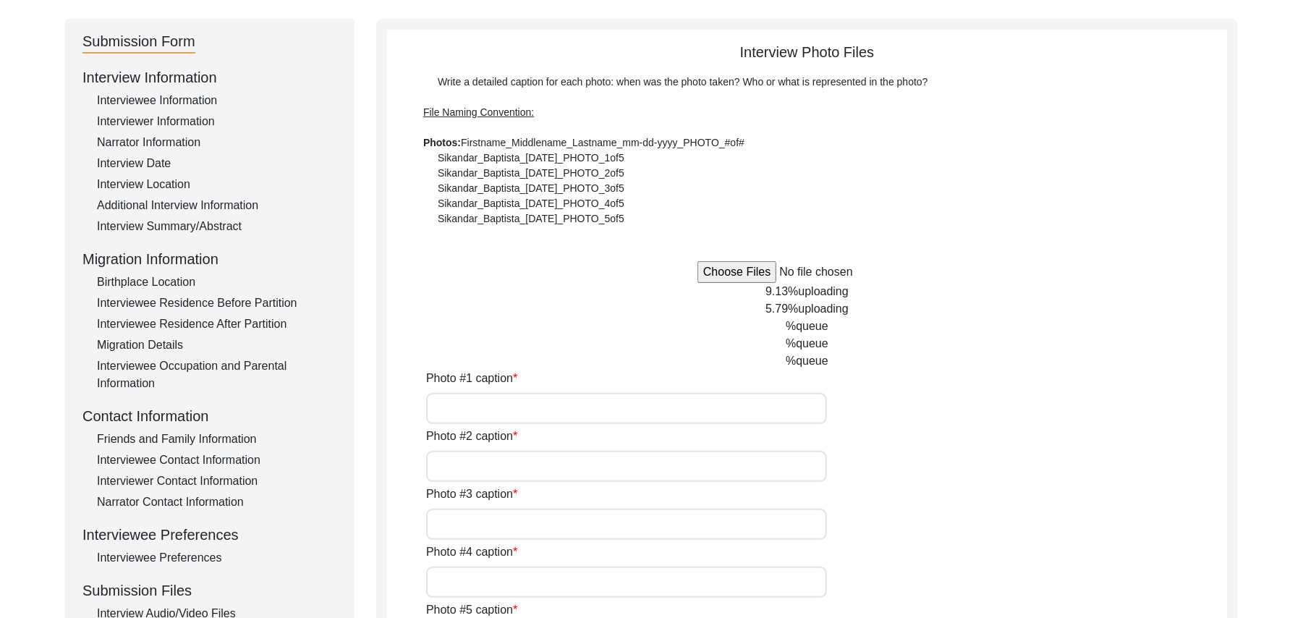
click at [580, 406] on input "Photo #1 caption" at bounding box center [626, 408] width 401 height 31
type input "[PERSON_NAME]"
click at [571, 470] on input "Photo #2 caption" at bounding box center [626, 466] width 401 height 31
paste input "[PERSON_NAME]"
type input "[PERSON_NAME]"
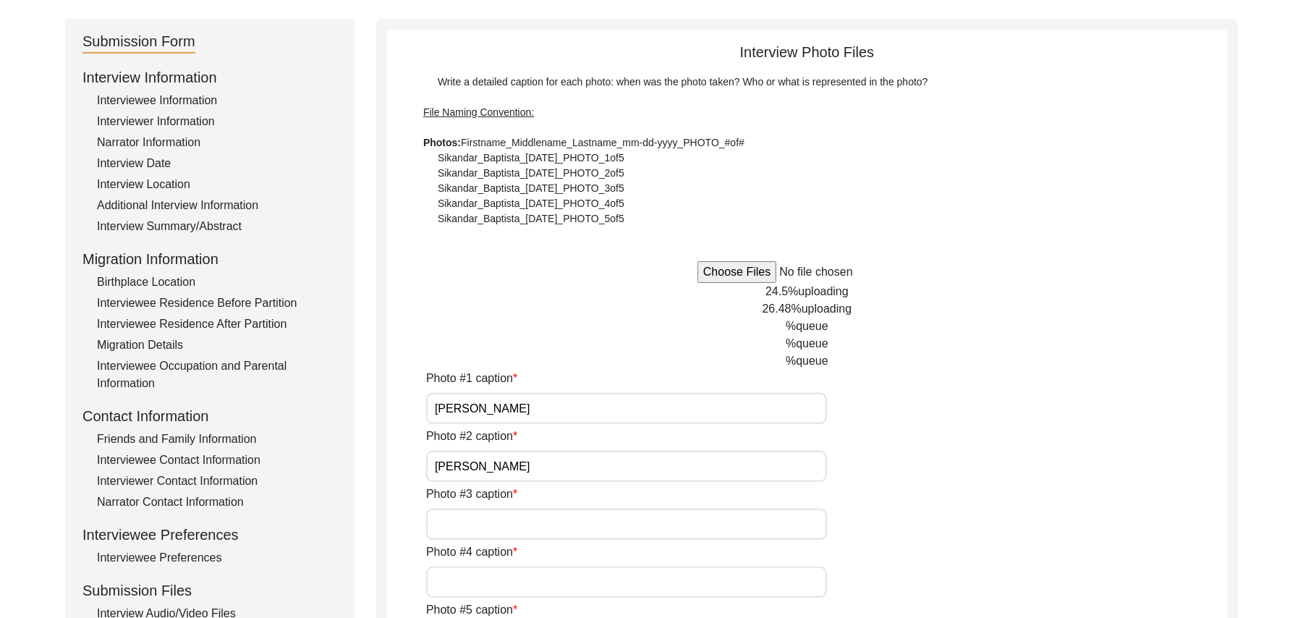
click at [547, 522] on input "Photo #3 caption" at bounding box center [626, 524] width 401 height 31
paste input "[PERSON_NAME]"
type input "[PERSON_NAME]"
click at [532, 586] on input "Photo #4 caption" at bounding box center [626, 581] width 401 height 31
paste input "[PERSON_NAME]"
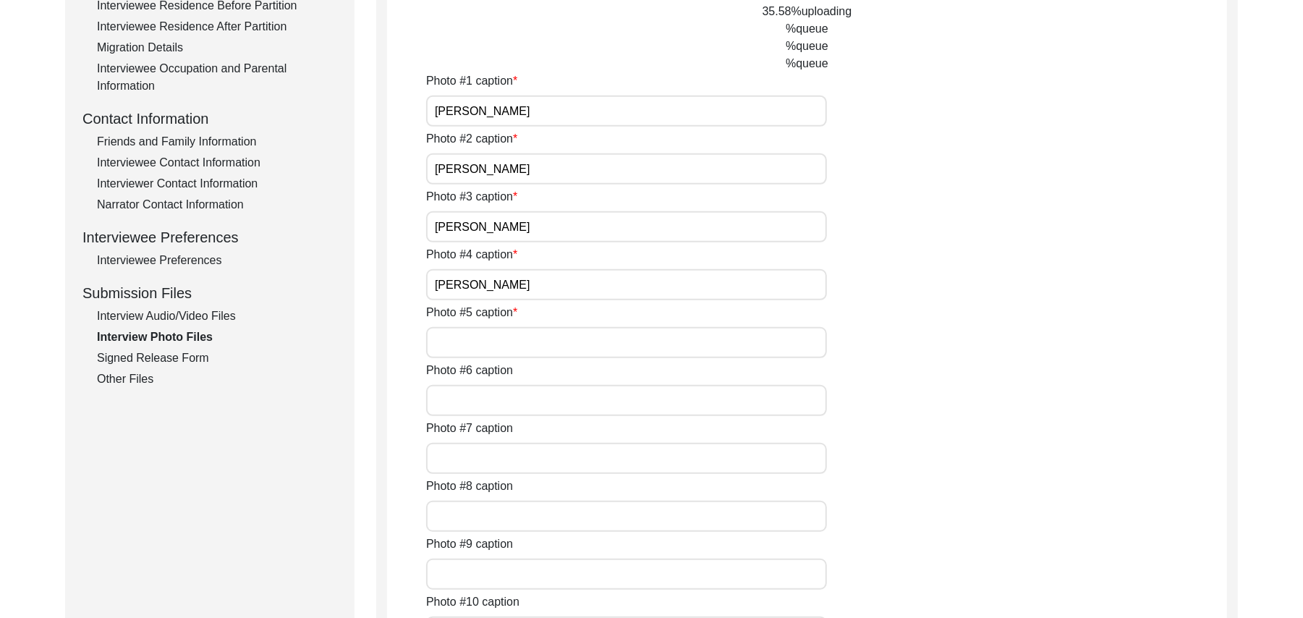
scroll to position [504, 0]
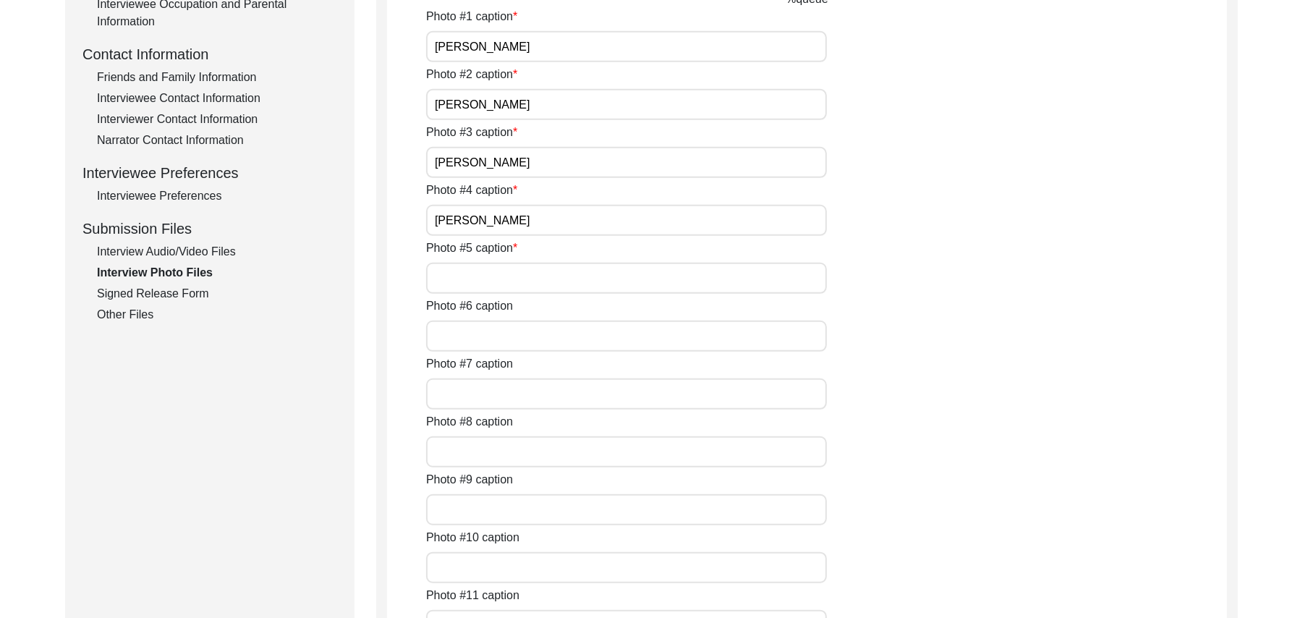
type input "[PERSON_NAME]"
click at [563, 276] on input "Photo #5 caption" at bounding box center [626, 278] width 401 height 31
paste input "[PERSON_NAME]"
type input "[PERSON_NAME]"
click at [554, 165] on input "[PERSON_NAME]" at bounding box center [626, 162] width 401 height 31
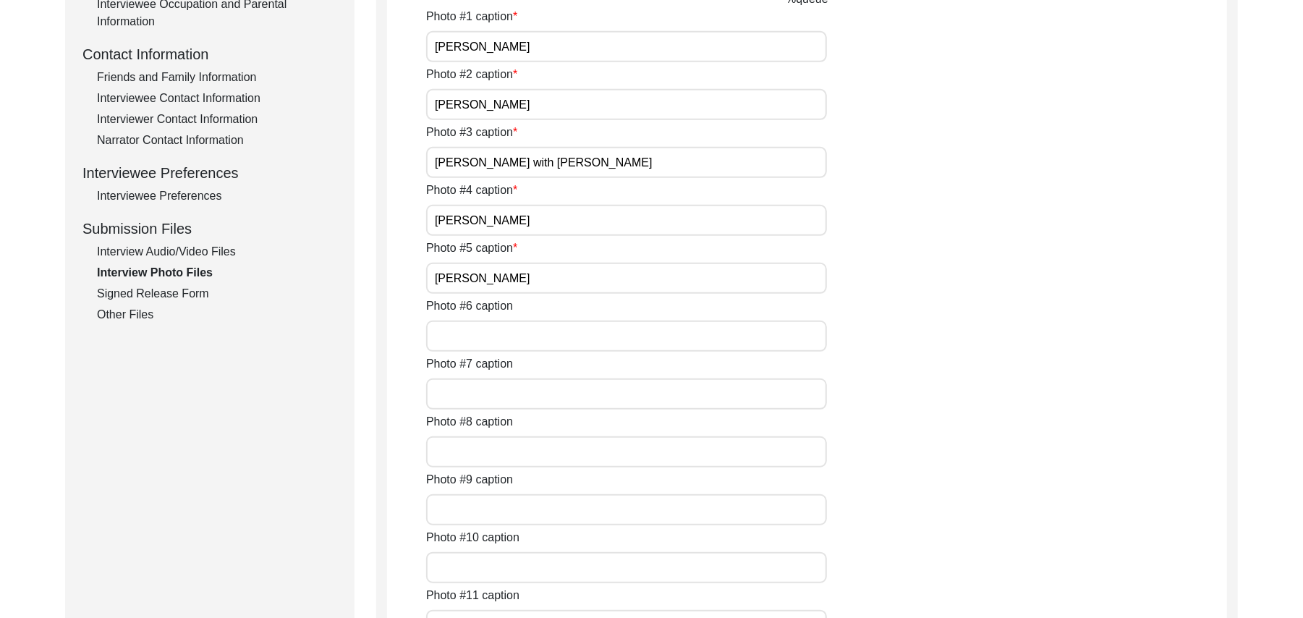
type input "[PERSON_NAME] with [PERSON_NAME]"
click at [553, 221] on input "[PERSON_NAME]" at bounding box center [626, 220] width 401 height 31
type input "[PERSON_NAME] with [PERSON_NAME]"
click at [507, 337] on input "Photo #6 caption" at bounding box center [626, 335] width 401 height 31
type input "N/A"
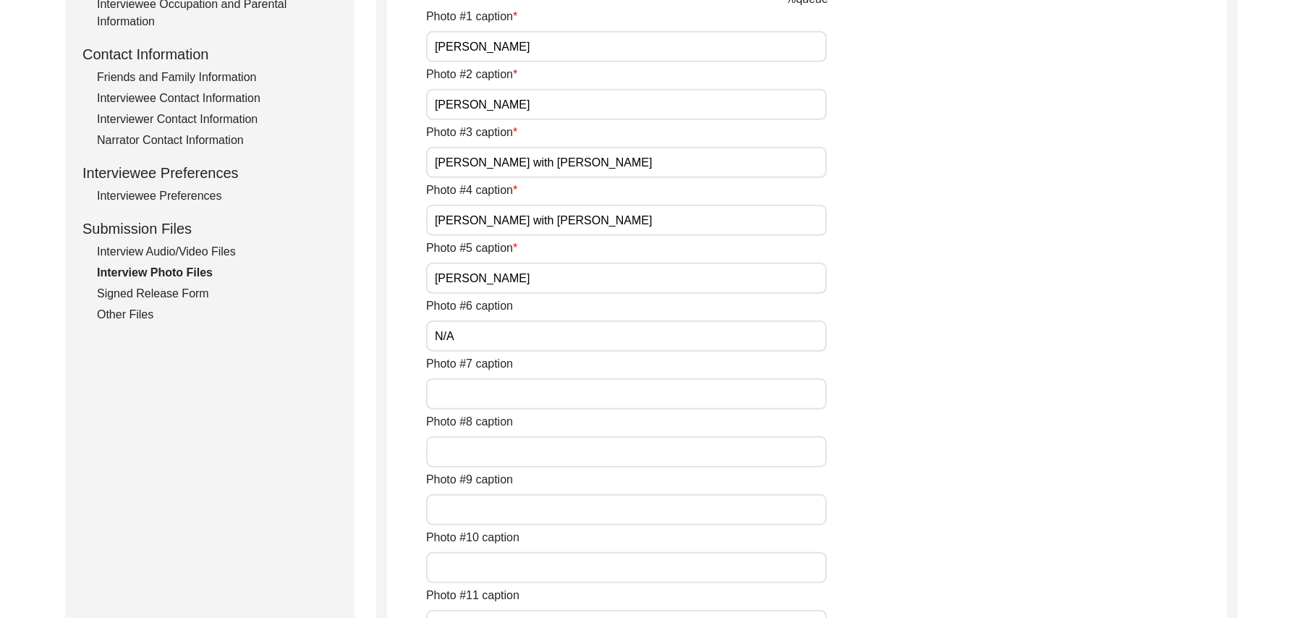
click at [498, 398] on input "Photo #7 caption" at bounding box center [626, 393] width 401 height 31
paste input "N/A"
type input "N/A"
click at [489, 452] on input "Photo #8 caption" at bounding box center [626, 451] width 401 height 31
paste input "N/A"
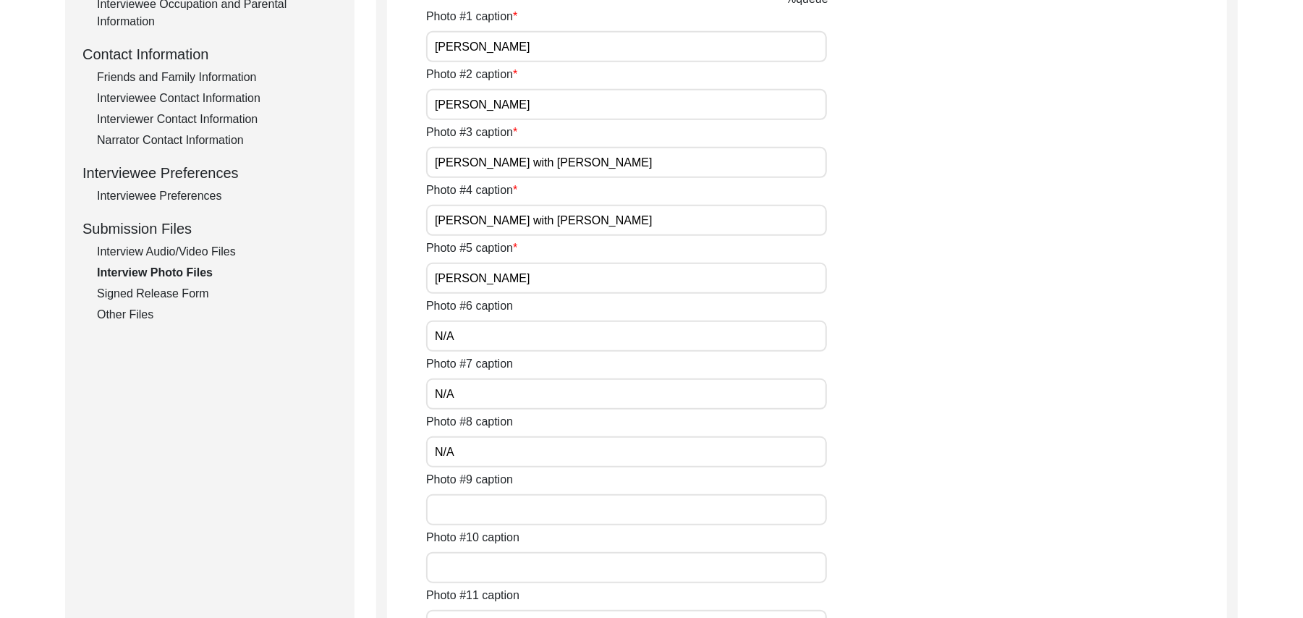
type input "N/A"
click at [484, 505] on input "Photo #9 caption" at bounding box center [626, 509] width 401 height 31
paste input "N/A"
type input "N/A"
click at [490, 559] on input "Photo #10 caption" at bounding box center [626, 567] width 401 height 31
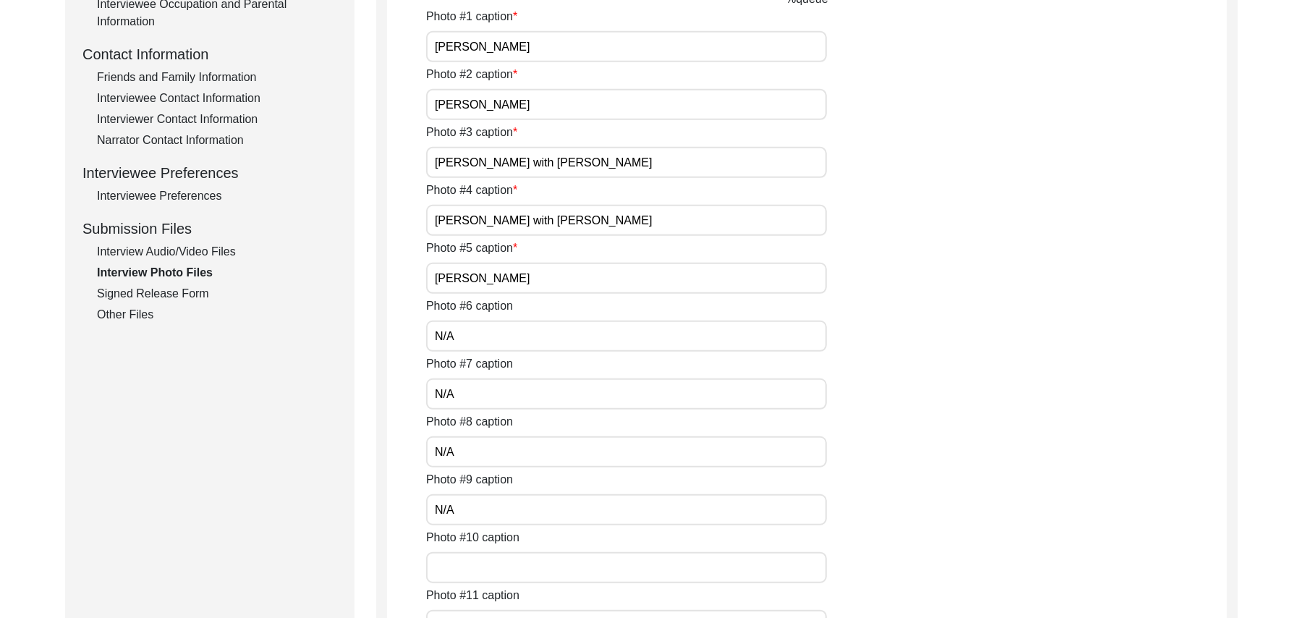
paste input "N/A"
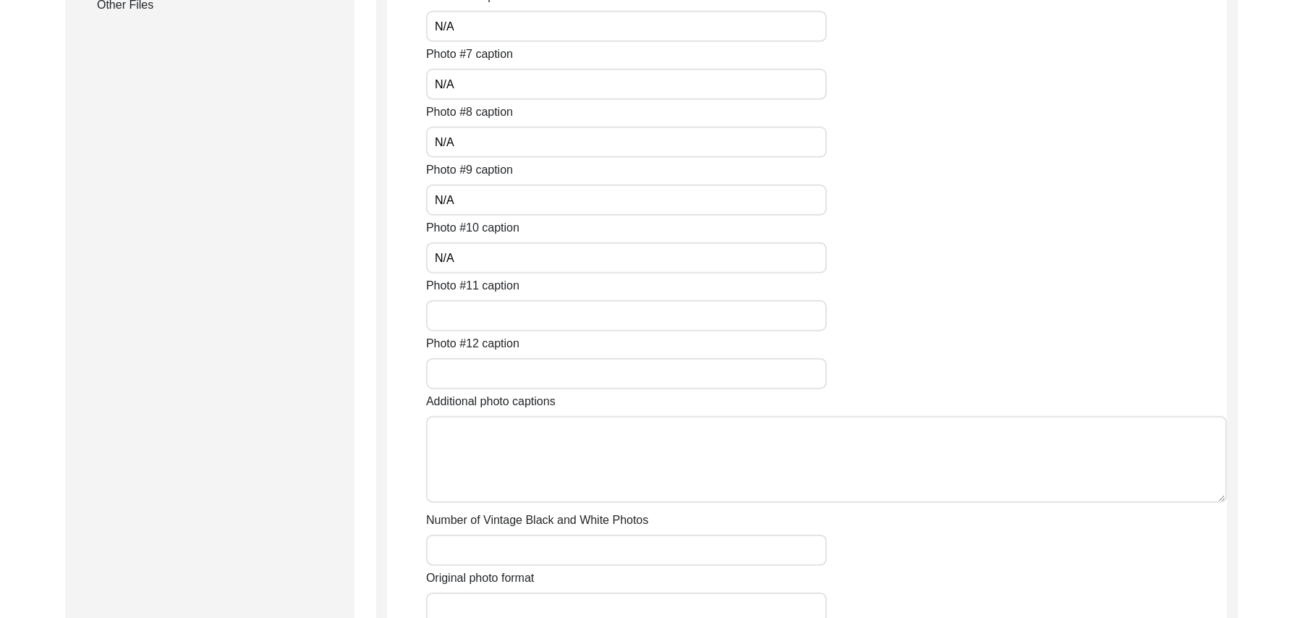
scroll to position [878, 0]
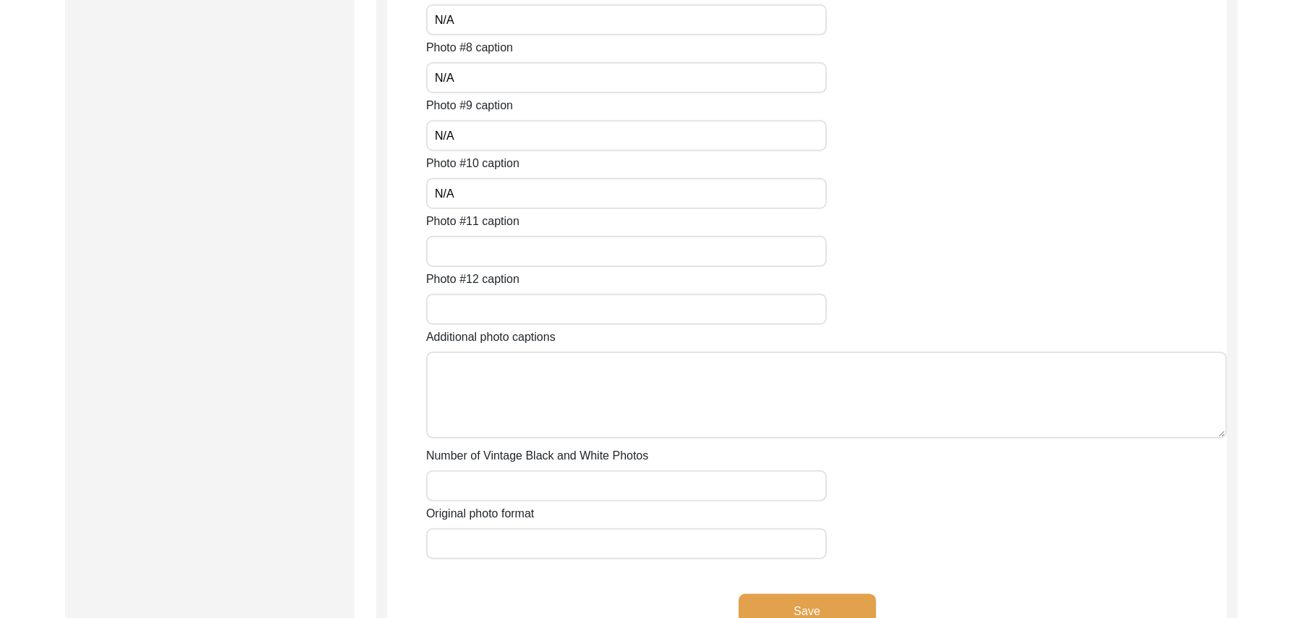
type input "N/A"
click at [606, 258] on input "Photo #11 caption" at bounding box center [626, 251] width 401 height 31
paste input "N/A"
type input "N/A"
click at [569, 301] on input "Photo #12 caption" at bounding box center [626, 309] width 401 height 31
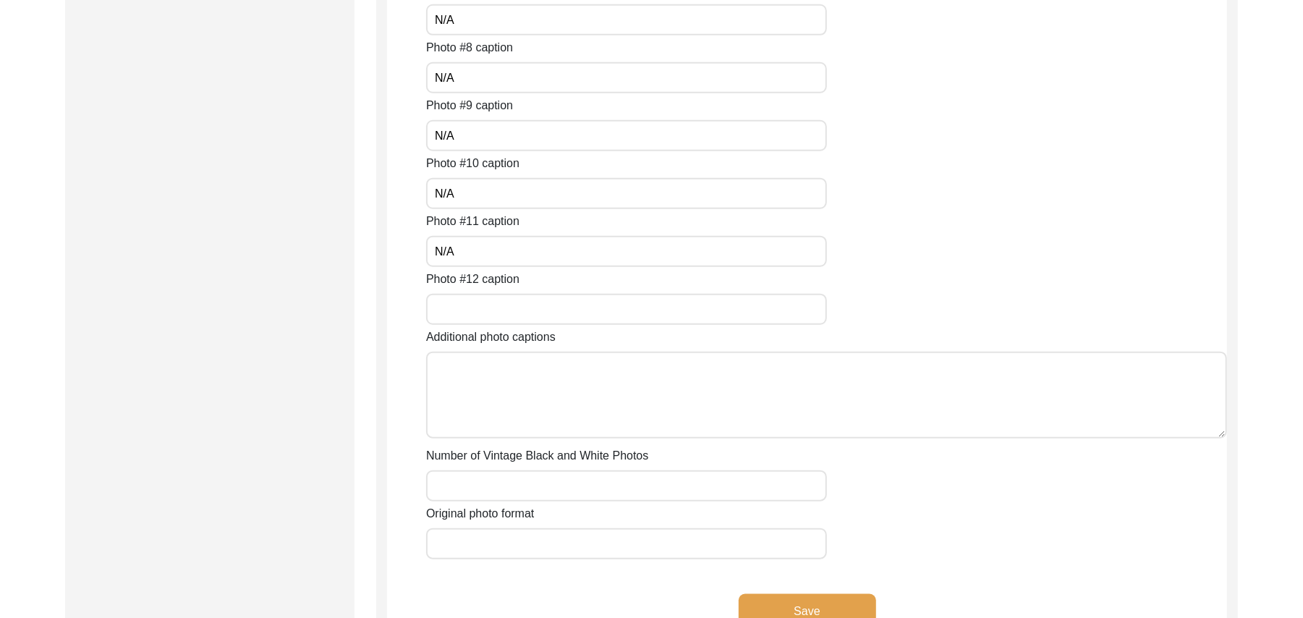
paste input "N/A"
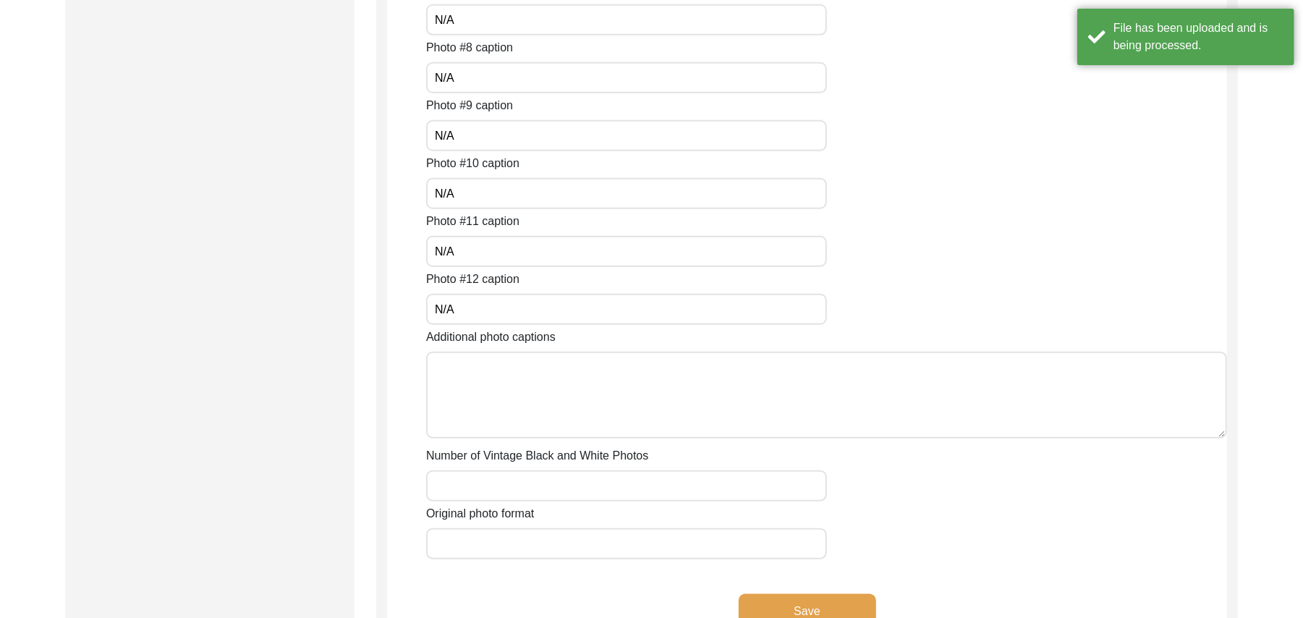
type input "N/A"
click at [548, 391] on textarea "Additional photo captions" at bounding box center [826, 395] width 801 height 87
paste textarea "N/A"
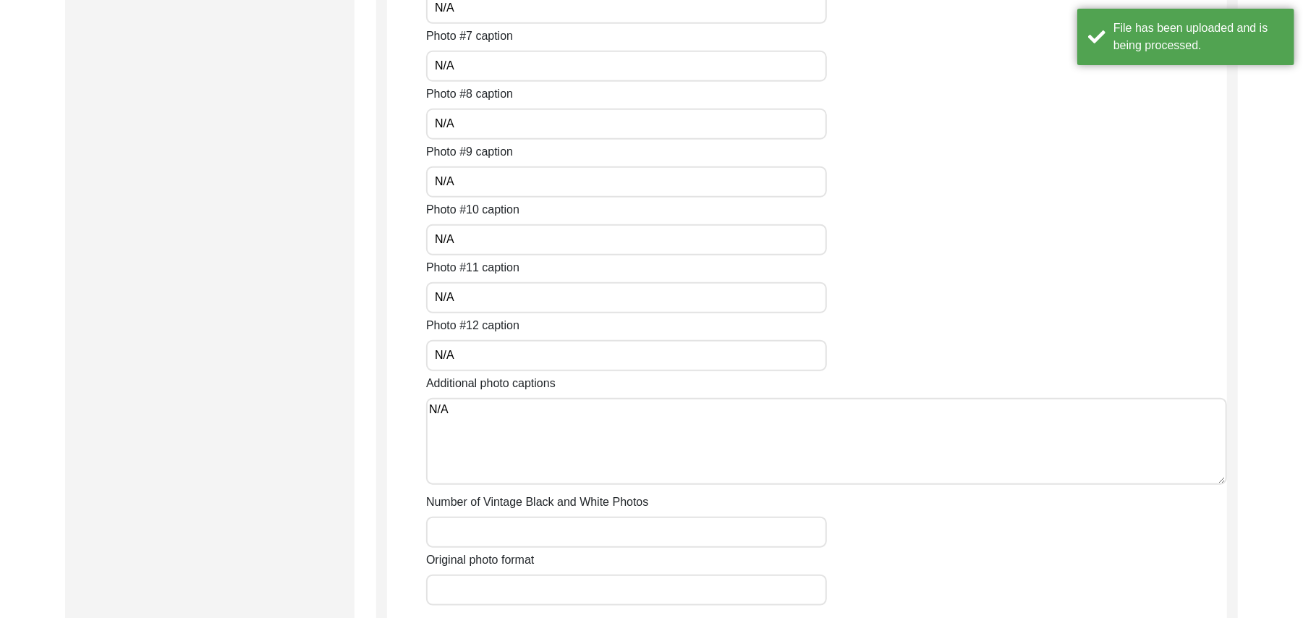
click at [519, 480] on textarea "N/A" at bounding box center [826, 441] width 801 height 87
type textarea "N/A"
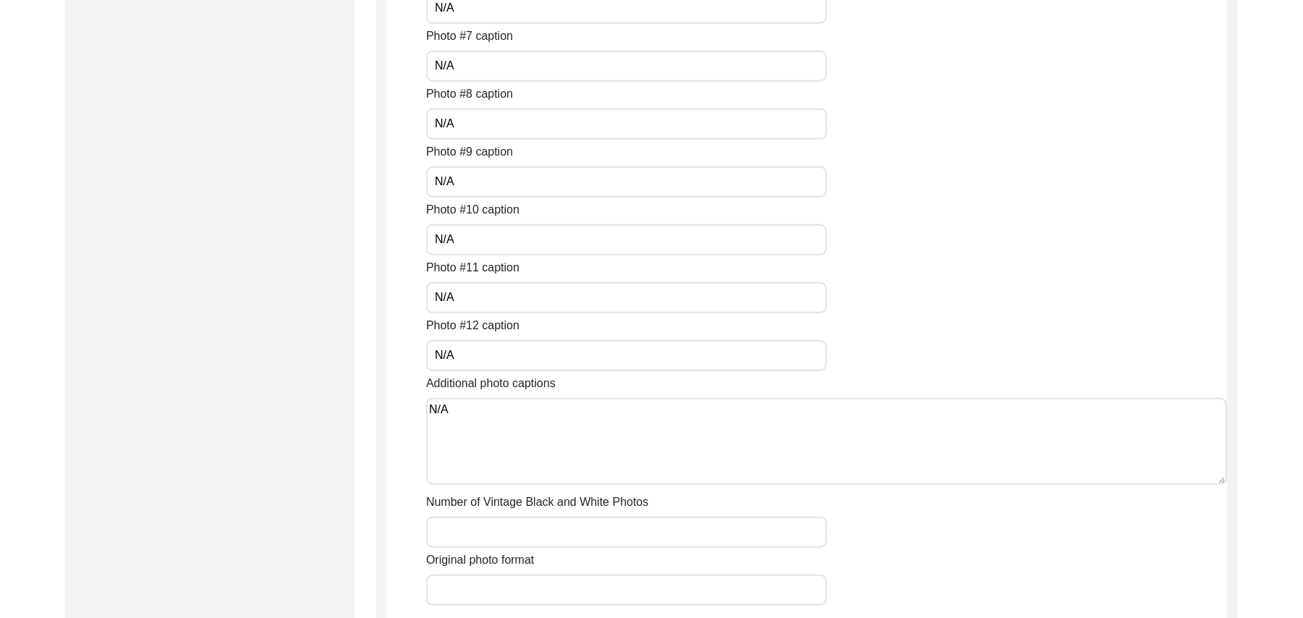
click at [502, 530] on input "Number of Vintage Black and White Photos" at bounding box center [626, 532] width 401 height 31
paste input "N/A"
type input "N/A"
click at [496, 592] on input "Original photo format" at bounding box center [626, 589] width 401 height 31
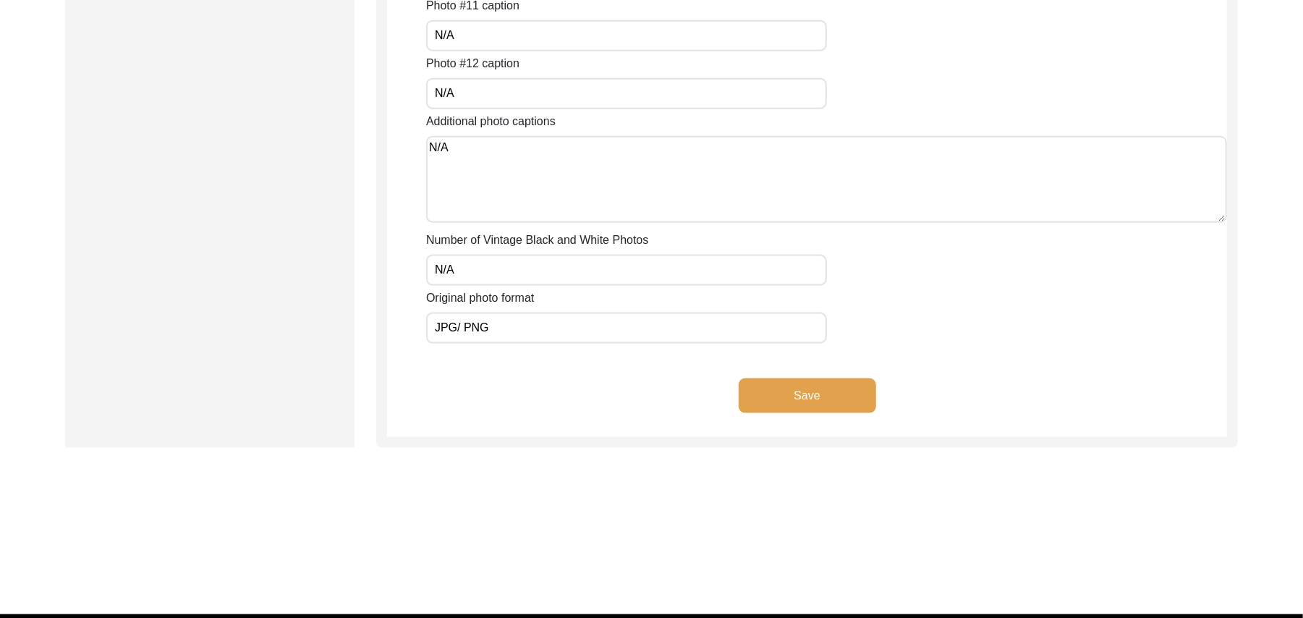
scroll to position [1234, 0]
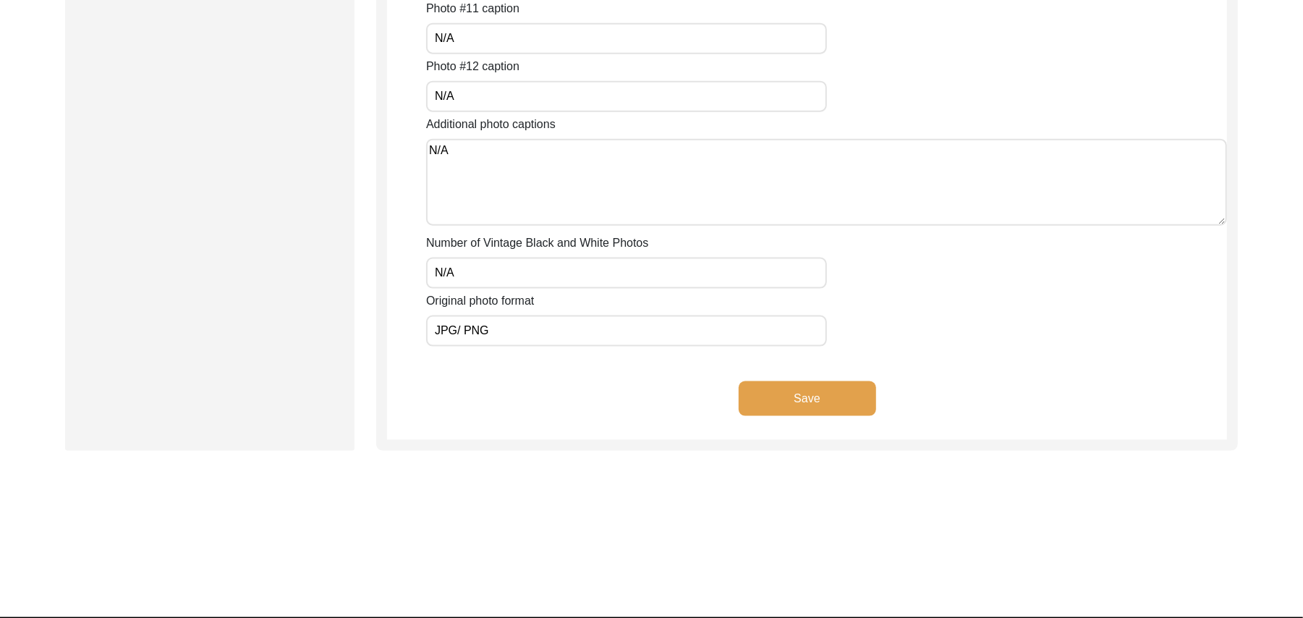
click at [808, 394] on button "Save" at bounding box center [807, 398] width 137 height 35
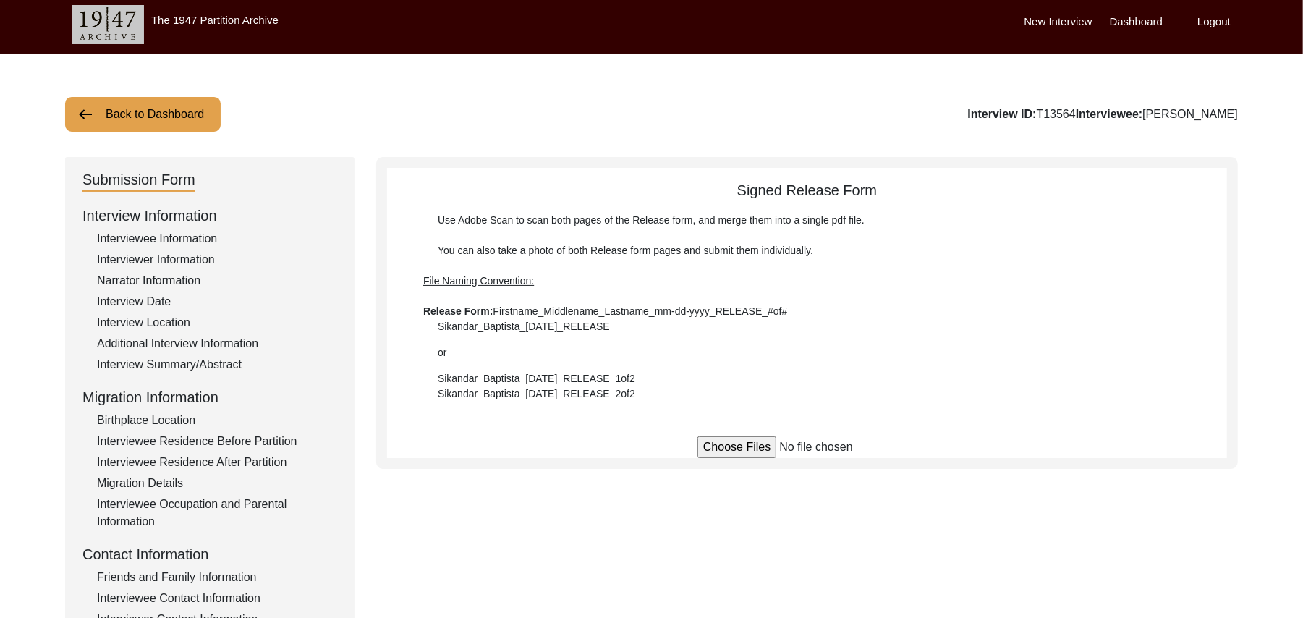
scroll to position [0, 0]
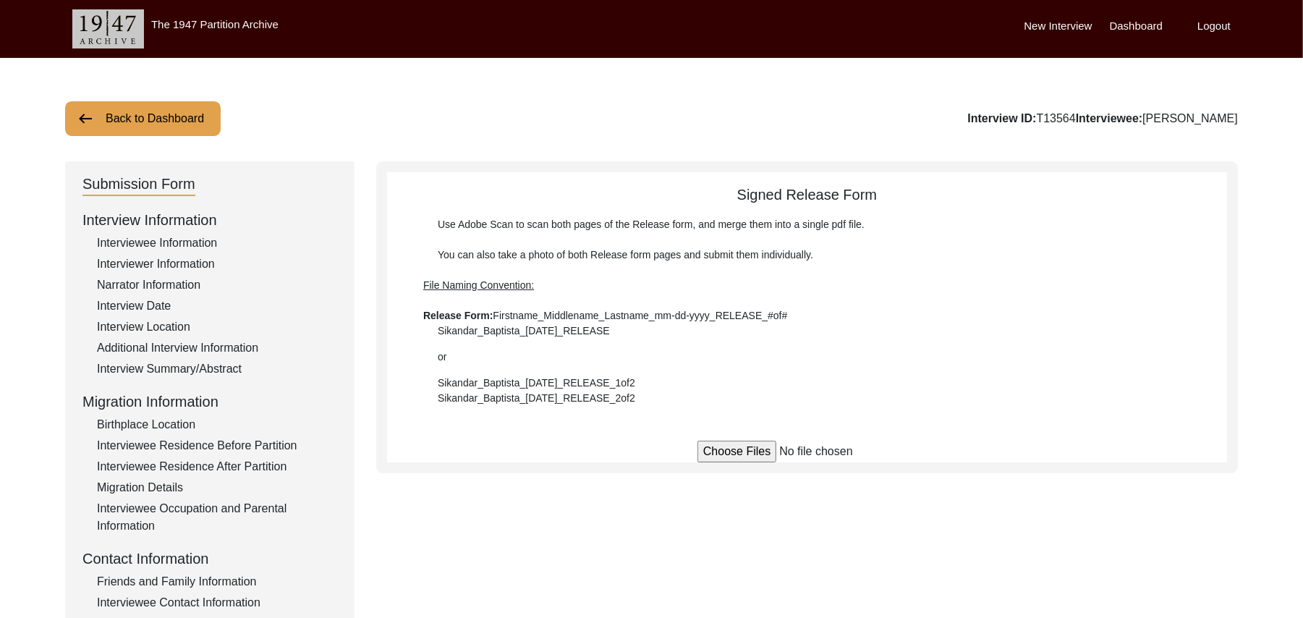
click at [181, 110] on button "Back to Dashboard" at bounding box center [143, 118] width 156 height 35
